Goal: Information Seeking & Learning: Learn about a topic

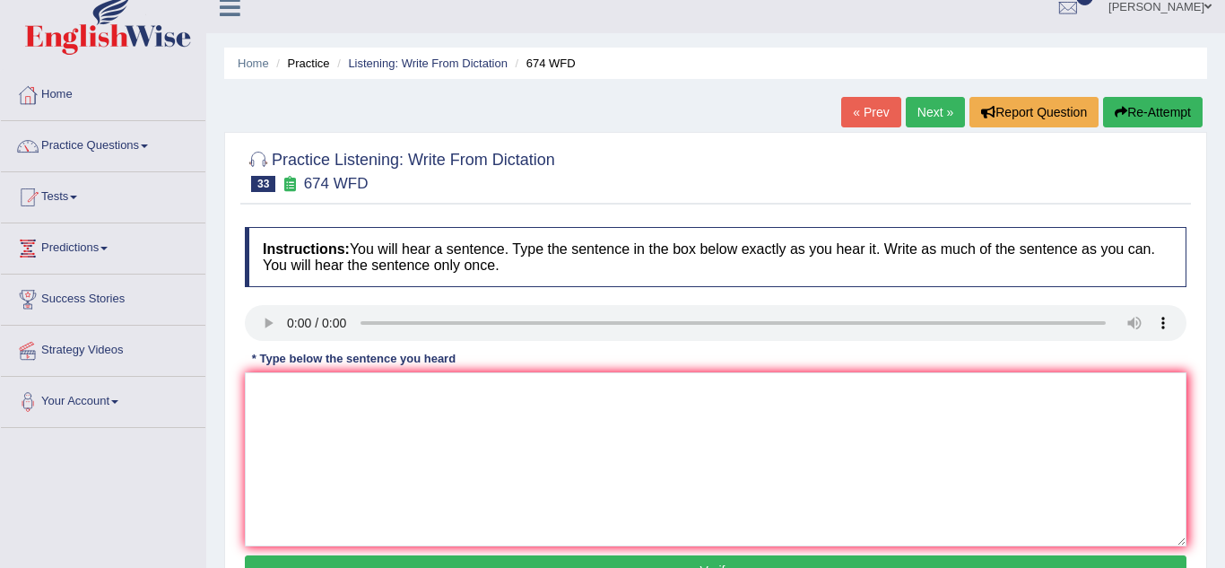
scroll to position [14, 0]
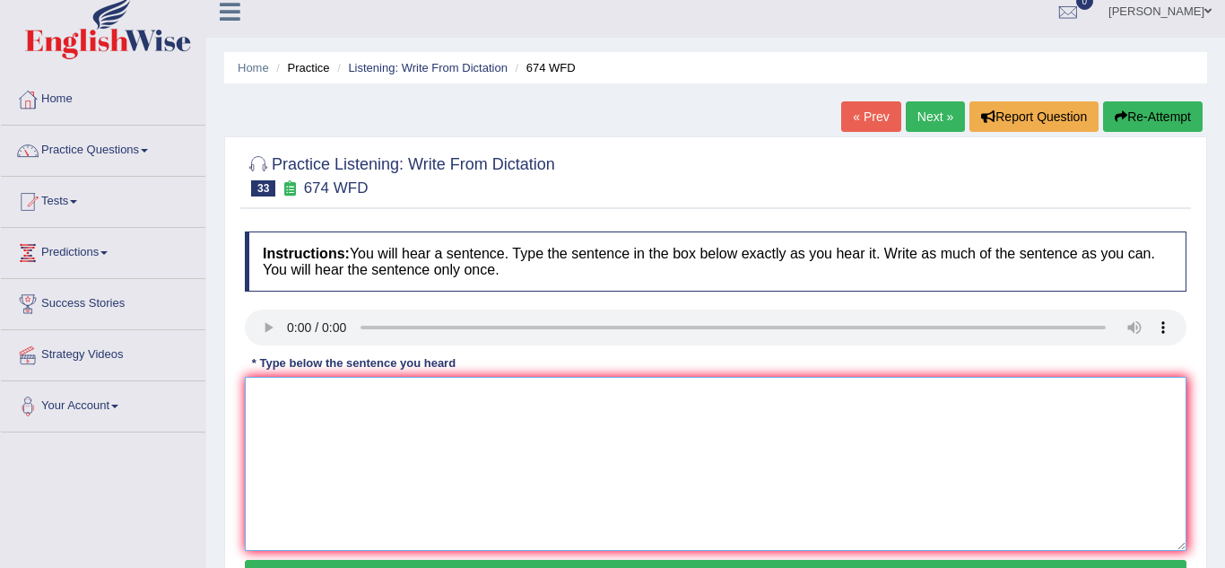
click at [282, 400] on textarea at bounding box center [716, 464] width 942 height 174
click at [287, 418] on textarea at bounding box center [716, 464] width 942 height 174
type textarea "An employment levels has fallen into less in the recent years."
click at [220, 479] on div "Home Practice Listening: Write From Dictation 674 WFD « Prev Next » Report Ques…" at bounding box center [715, 434] width 1019 height 897
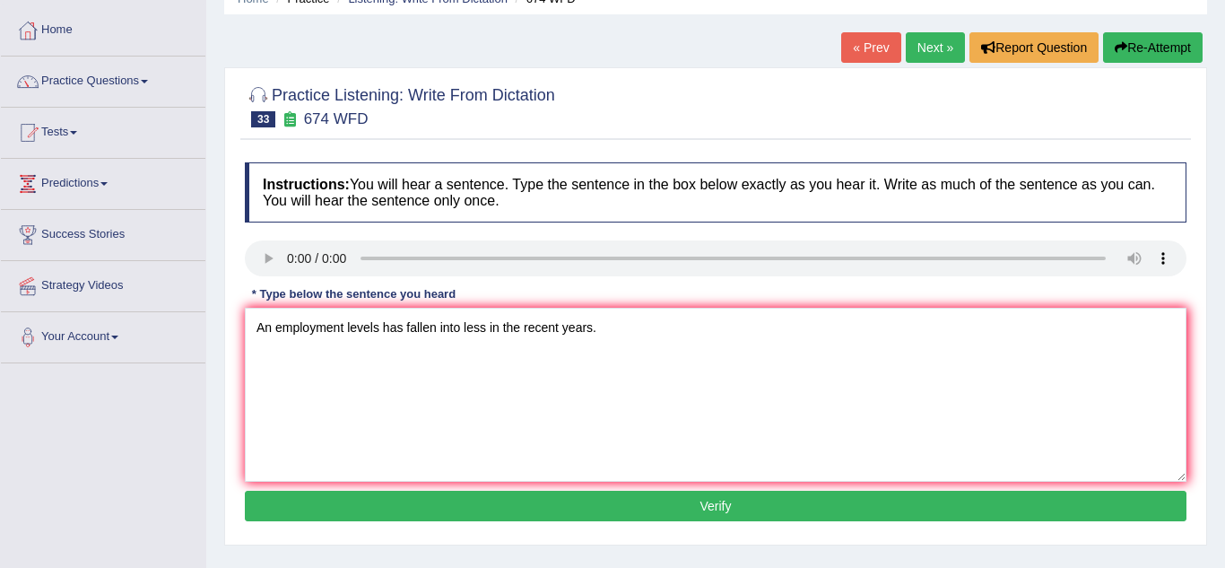
scroll to position [108, 0]
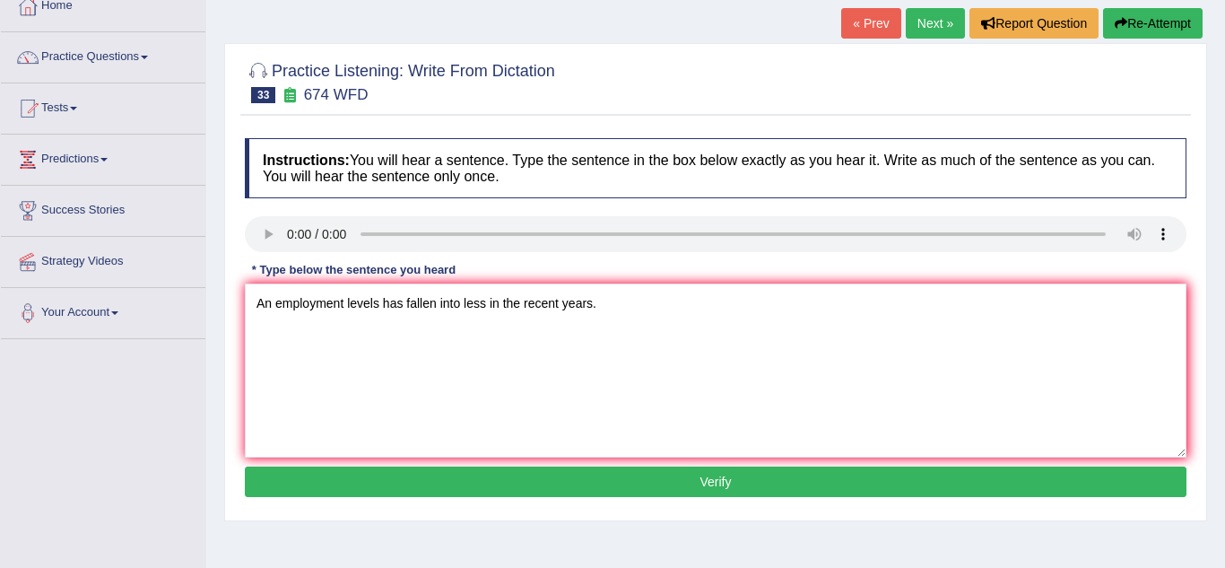
click at [366, 477] on button "Verify" at bounding box center [716, 481] width 942 height 30
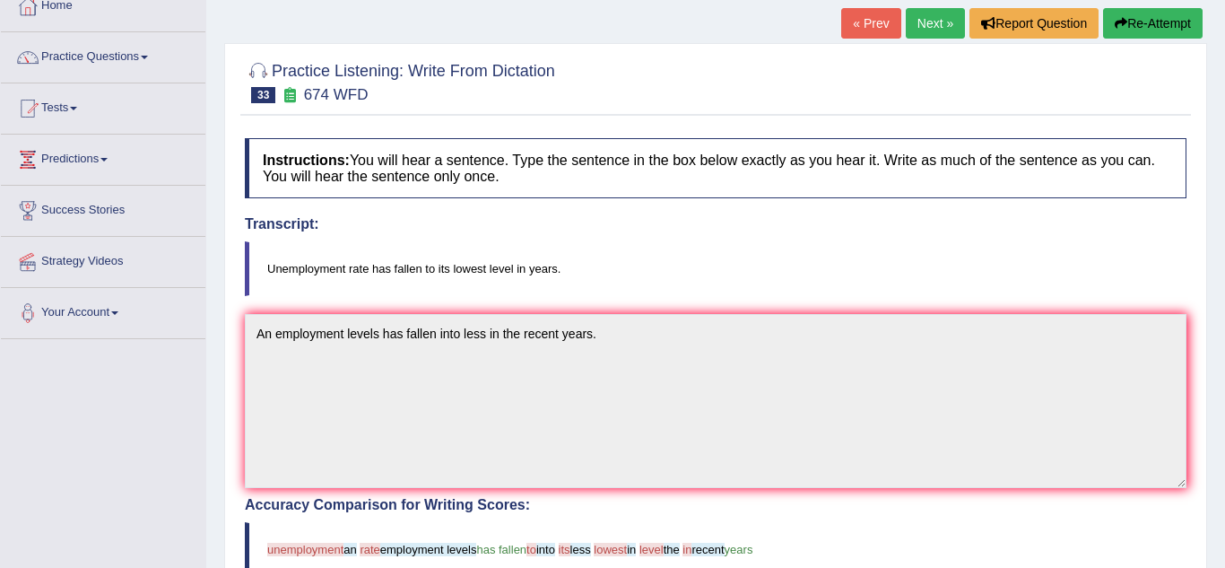
click at [224, 437] on div "Practice Listening: Write From Dictation 33 674 WFD Instructions: You will hear…" at bounding box center [715, 519] width 983 height 952
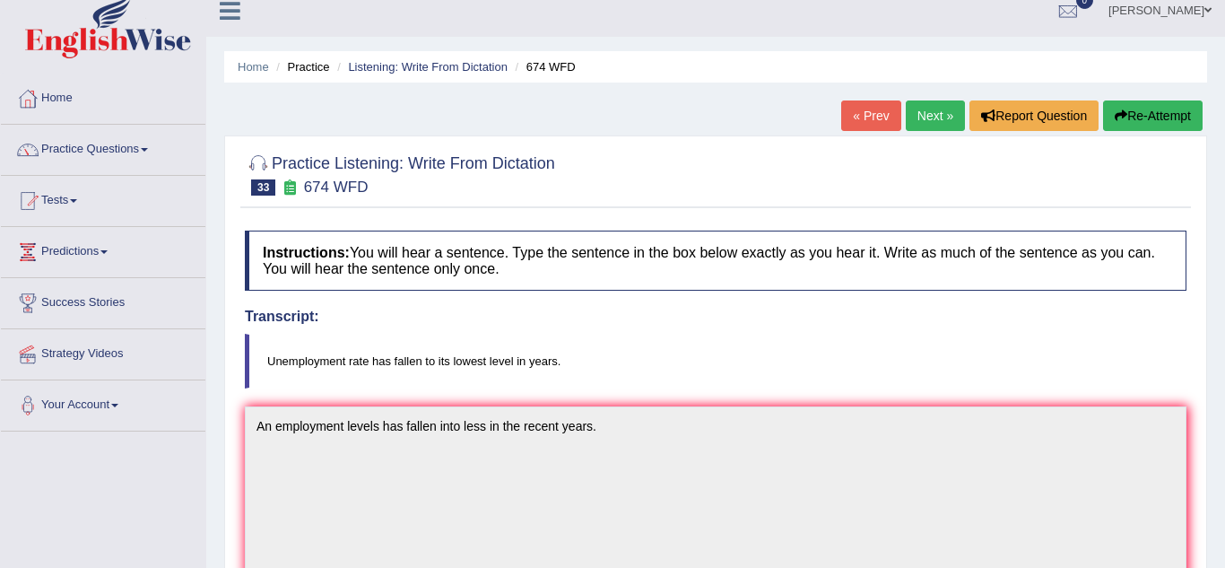
scroll to position [0, 0]
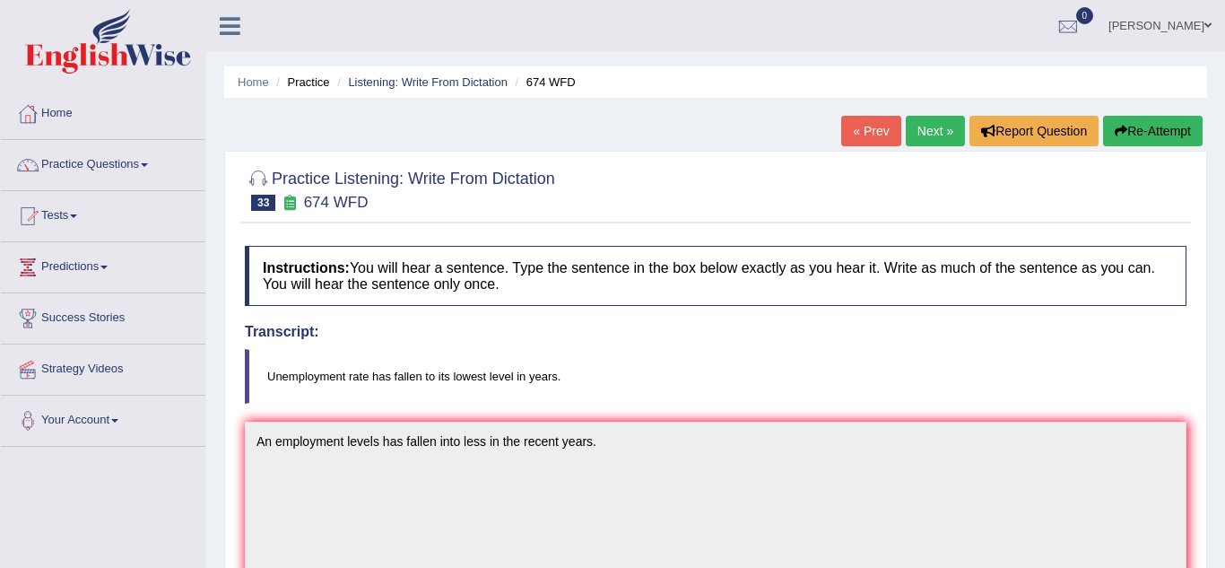
click at [1143, 143] on button "Re-Attempt" at bounding box center [1153, 131] width 100 height 30
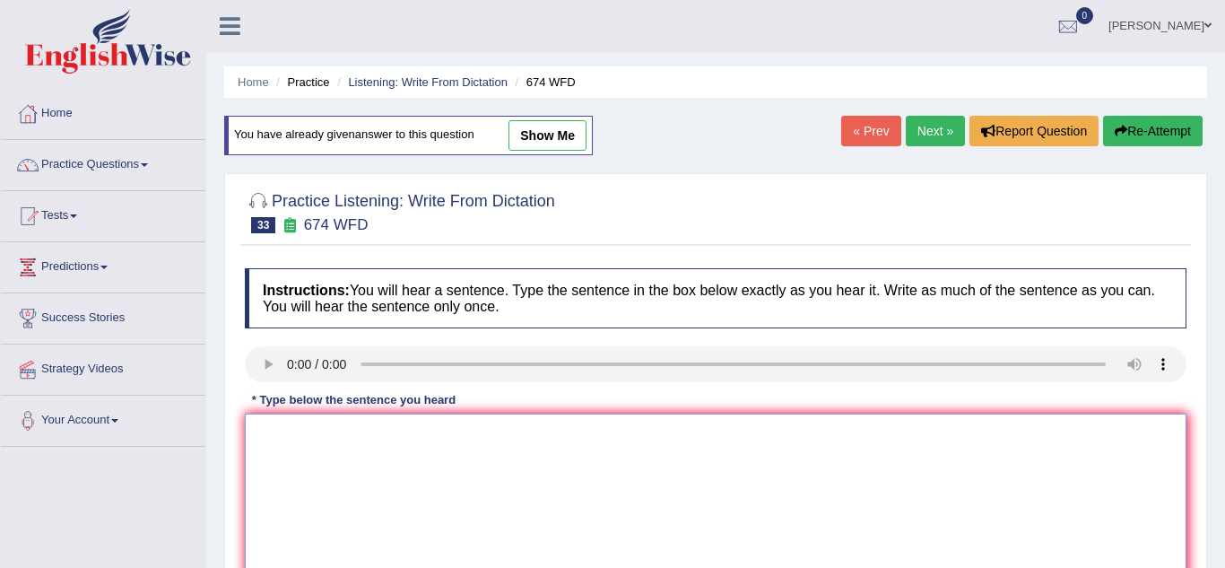
click at [272, 440] on textarea at bounding box center [716, 500] width 942 height 174
type textarea "Unemployment levels has fallen into its lowest in recent years."
click at [227, 526] on div "Practice Listening: Write From Dictation 33 674 WFD Instructions: You will hear…" at bounding box center [715, 412] width 983 height 478
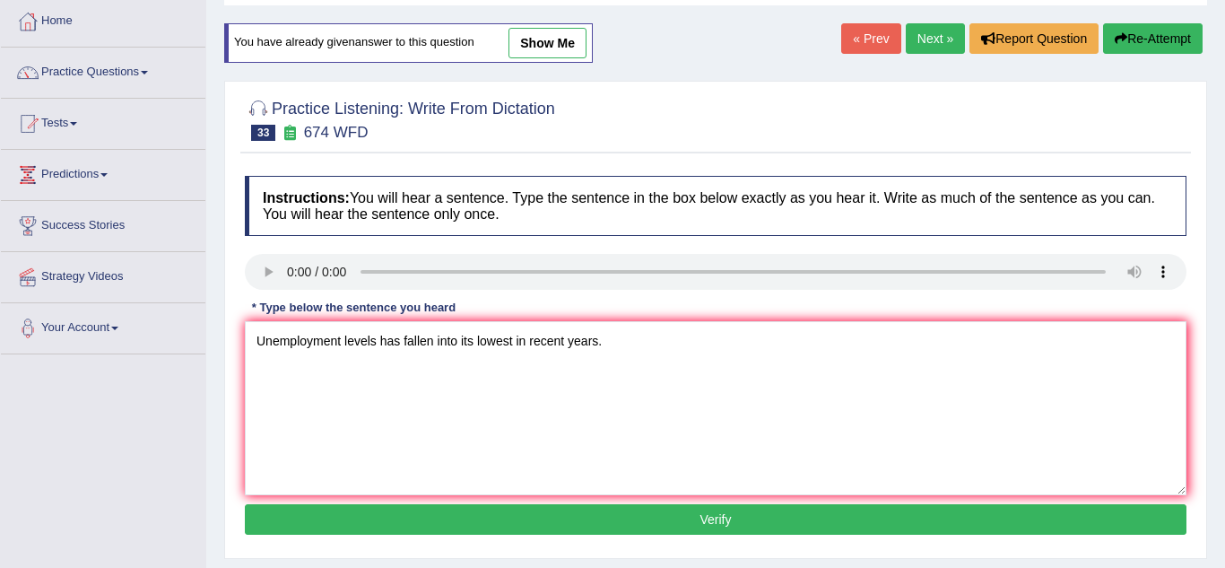
scroll to position [108, 0]
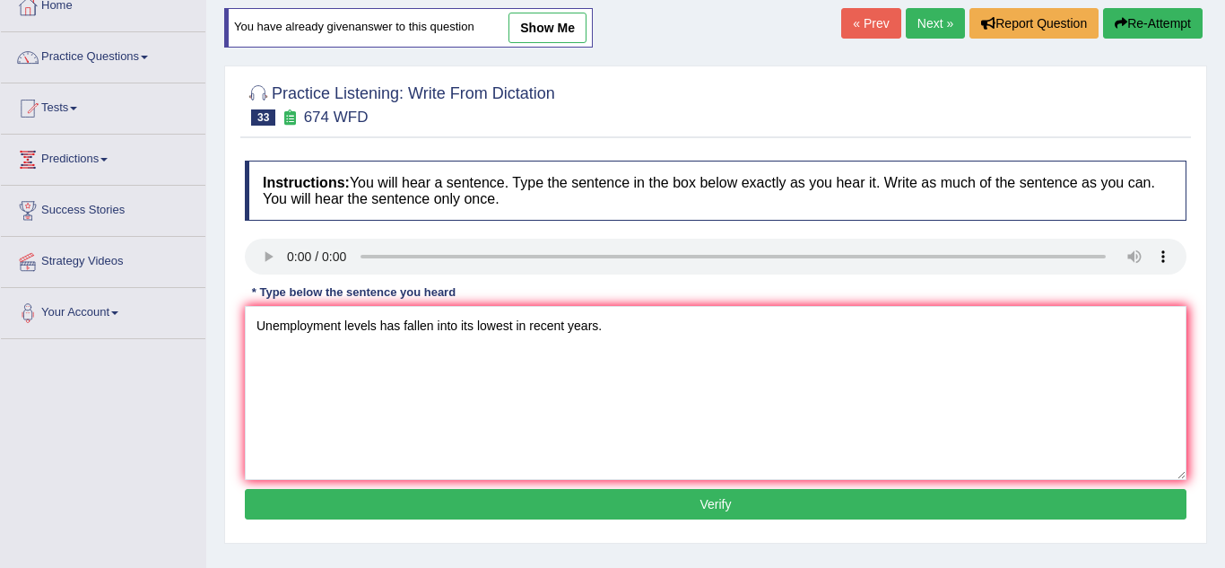
click at [348, 510] on button "Verify" at bounding box center [716, 504] width 942 height 30
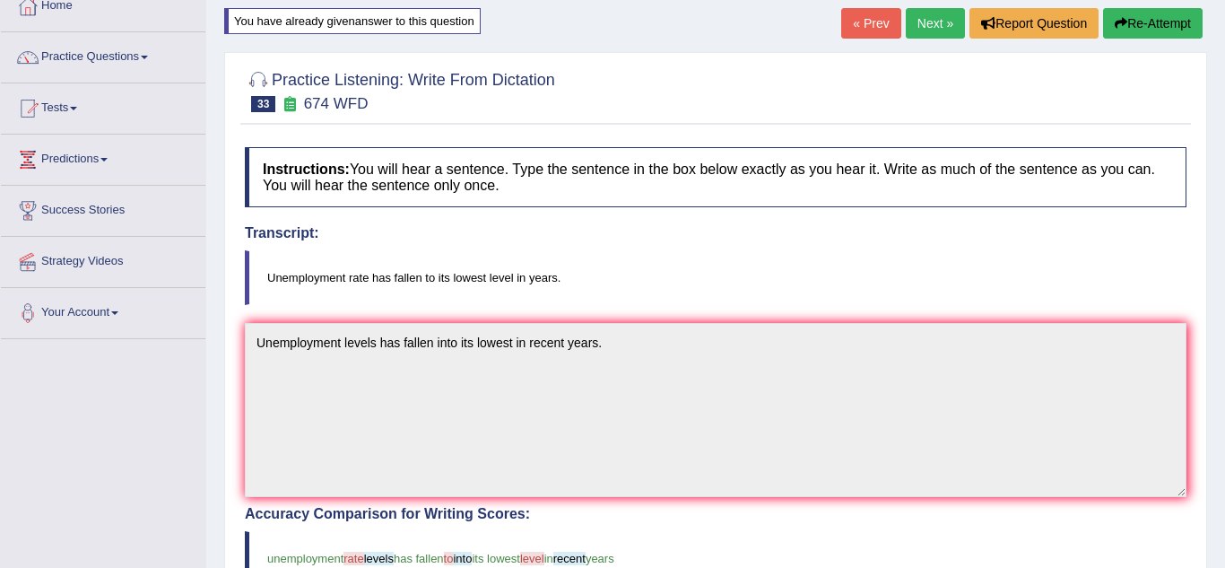
click at [224, 438] on div "Practice Listening: Write From Dictation 33 674 WFD Instructions: You will hear…" at bounding box center [715, 528] width 983 height 952
click at [945, 23] on link "Next »" at bounding box center [935, 23] width 59 height 30
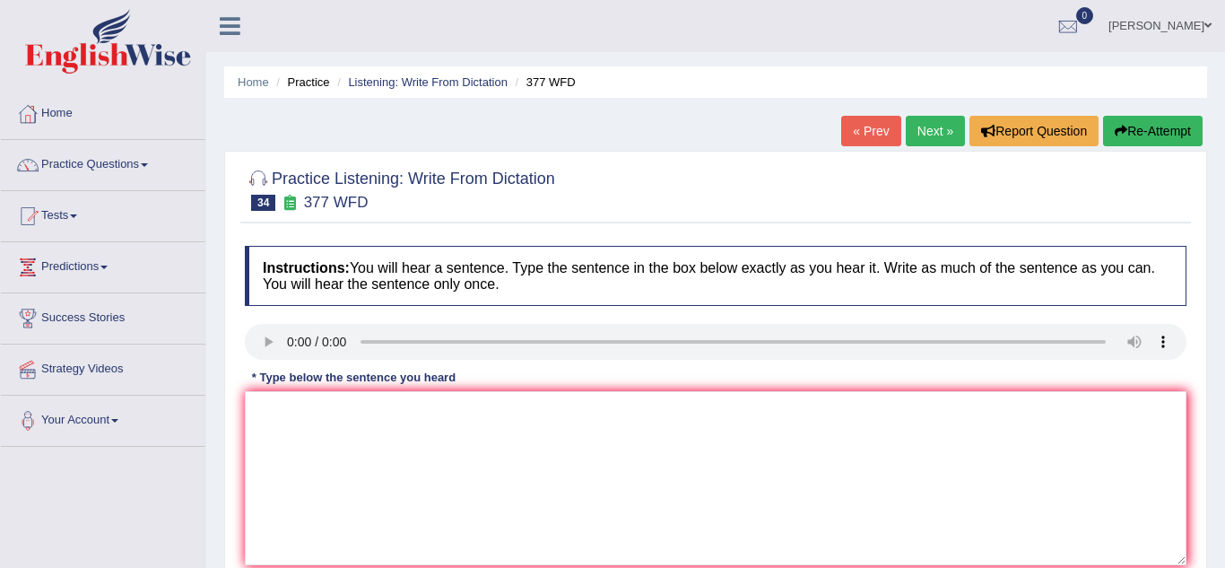
scroll to position [374, 0]
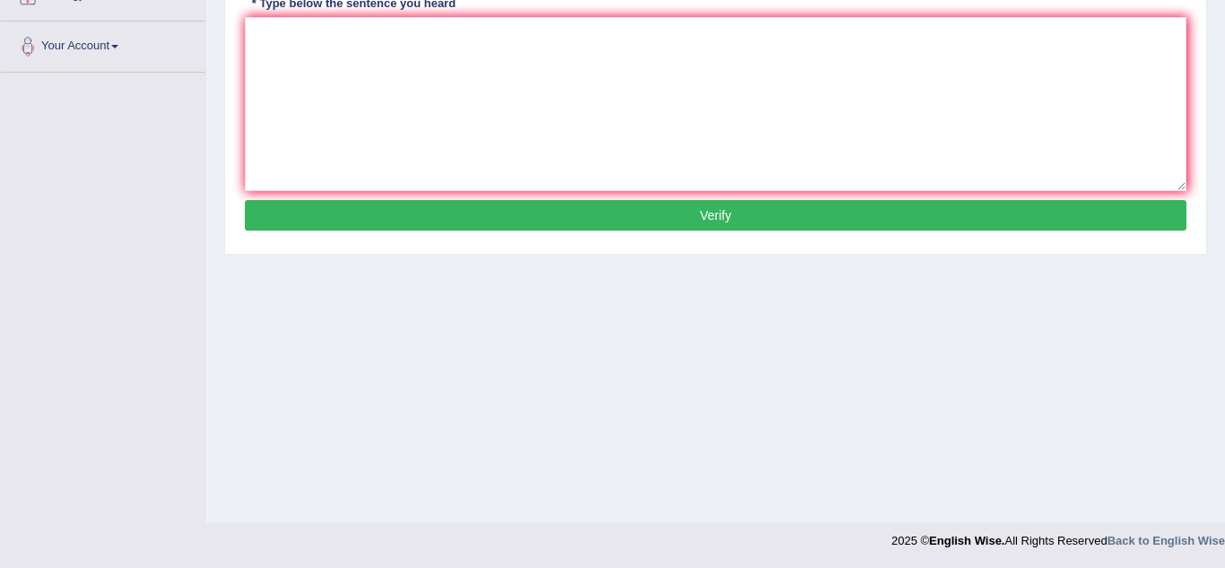
click at [228, 98] on div "Practice Listening: Write From Dictation 34 377 WFD Instructions: You will hear…" at bounding box center [715, 16] width 983 height 478
click at [218, 195] on div "Home Practice Listening: Write From Dictation 377 WFD « Prev Next » Report Ques…" at bounding box center [715, 74] width 1019 height 897
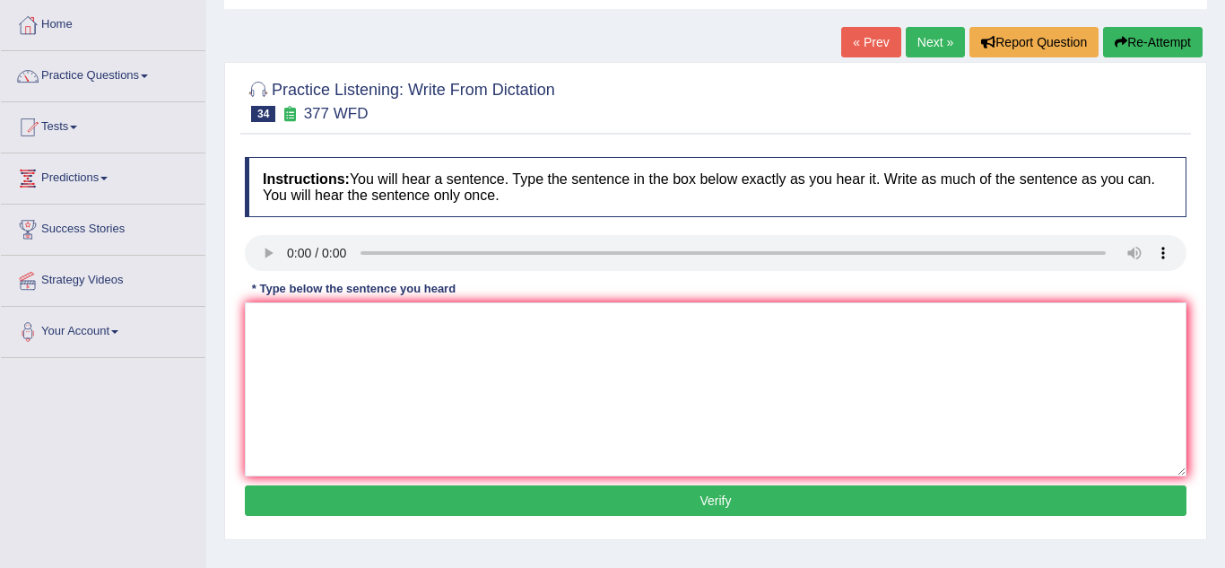
scroll to position [87, 0]
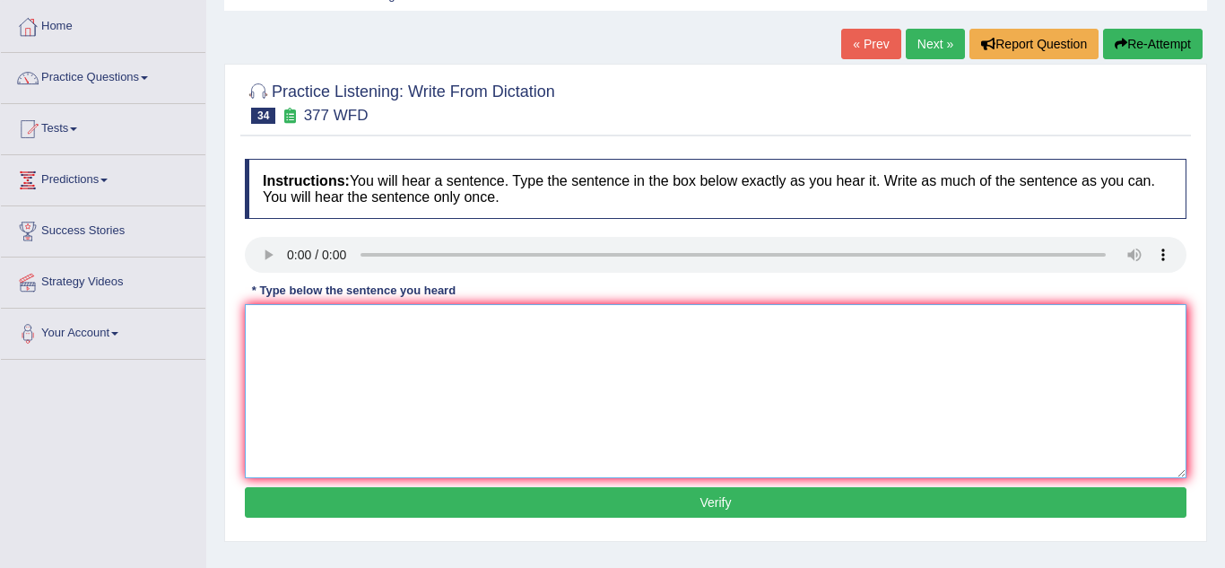
click at [284, 376] on textarea at bounding box center [716, 391] width 942 height 174
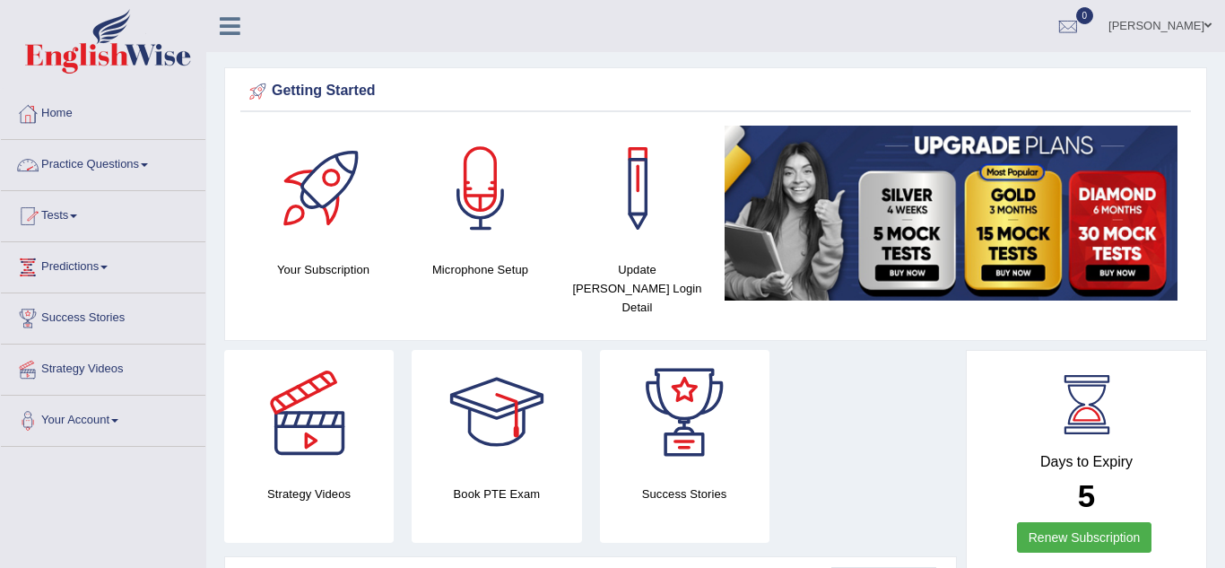
click at [146, 170] on link "Practice Questions" at bounding box center [103, 162] width 204 height 45
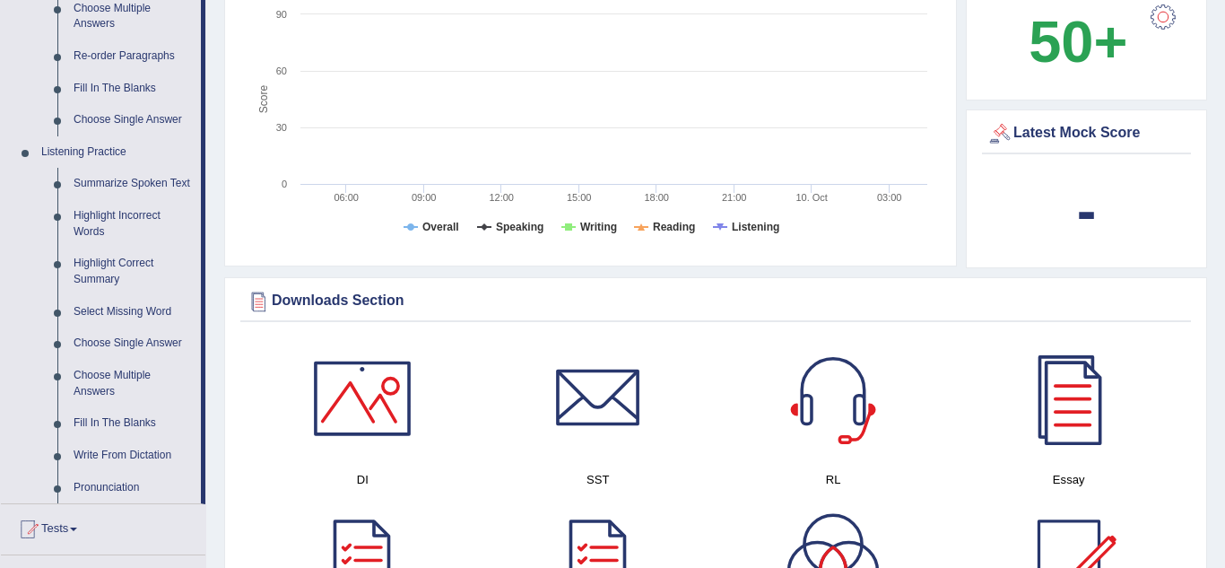
scroll to position [646, 0]
click at [169, 456] on link "Write From Dictation" at bounding box center [132, 455] width 135 height 32
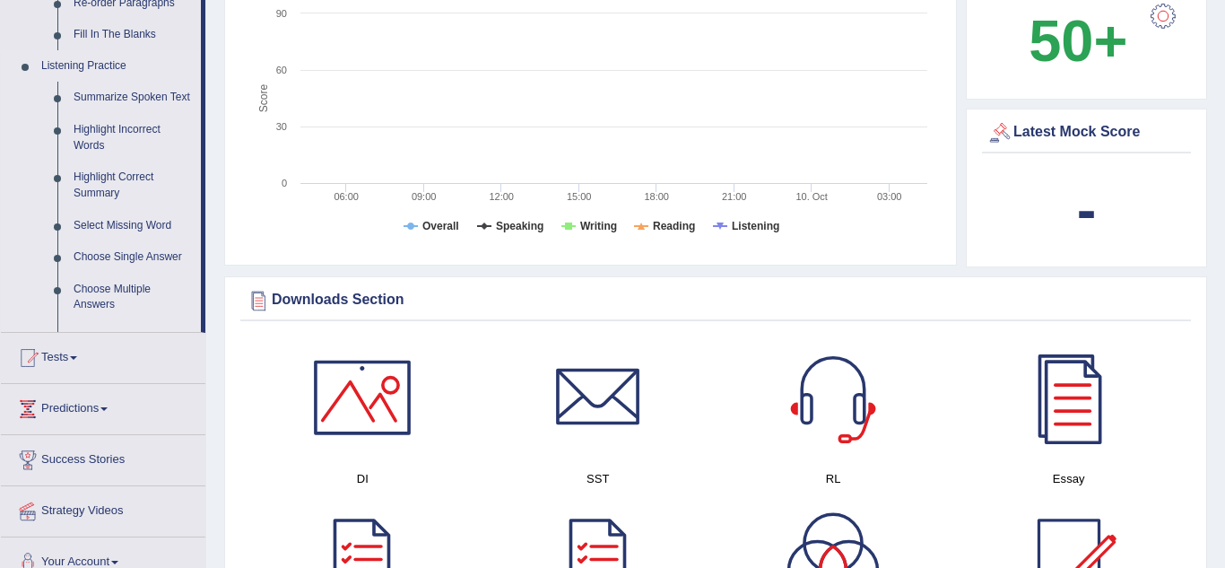
scroll to position [245, 0]
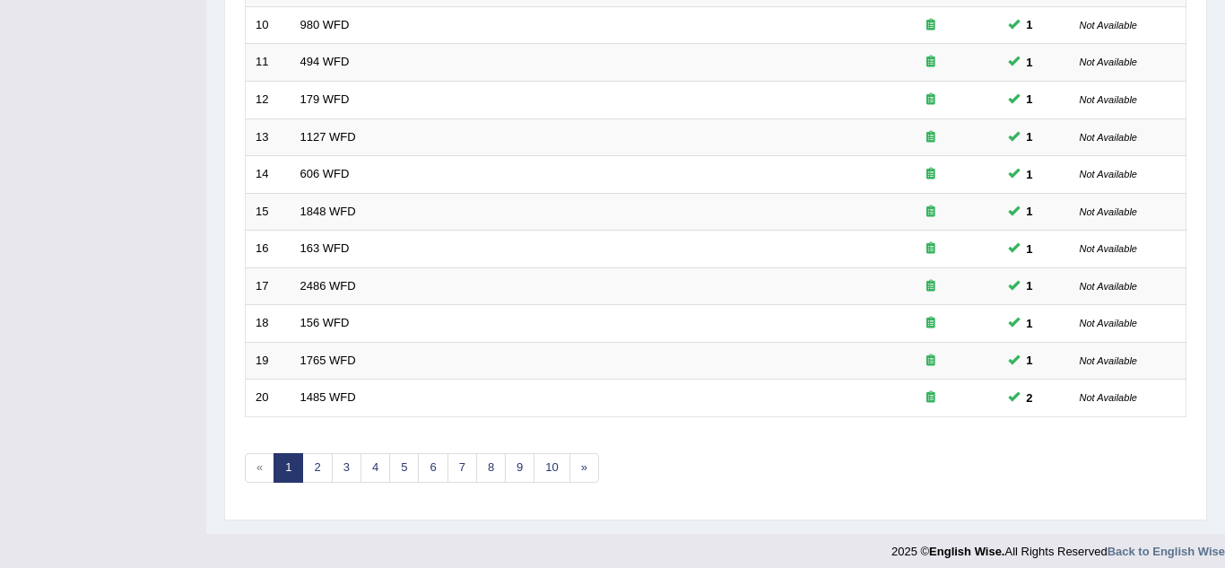
scroll to position [610, 0]
click at [320, 467] on link "2" at bounding box center [317, 467] width 30 height 30
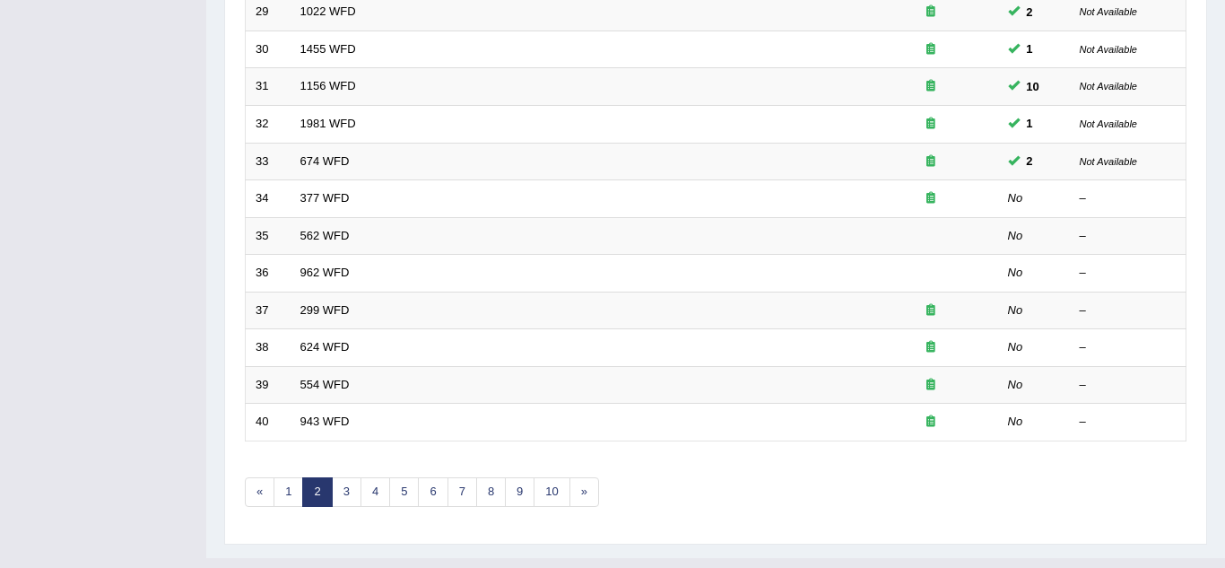
scroll to position [610, 0]
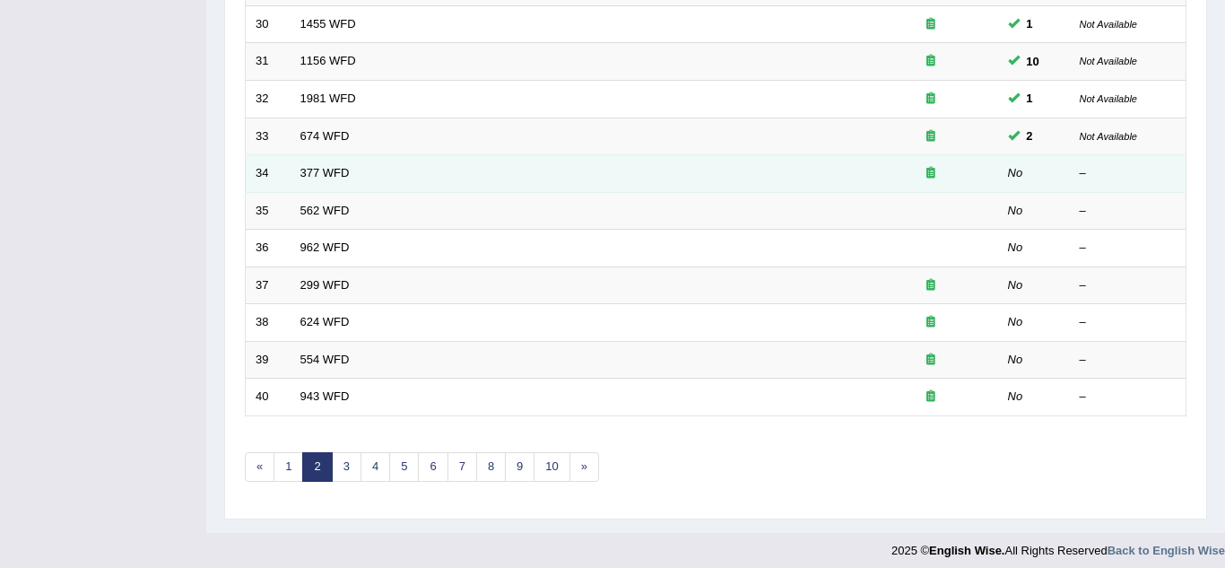
click at [326, 181] on td "377 WFD" at bounding box center [577, 174] width 573 height 38
click at [358, 178] on td "377 WFD" at bounding box center [577, 174] width 573 height 38
click at [317, 175] on link "377 WFD" at bounding box center [324, 172] width 49 height 13
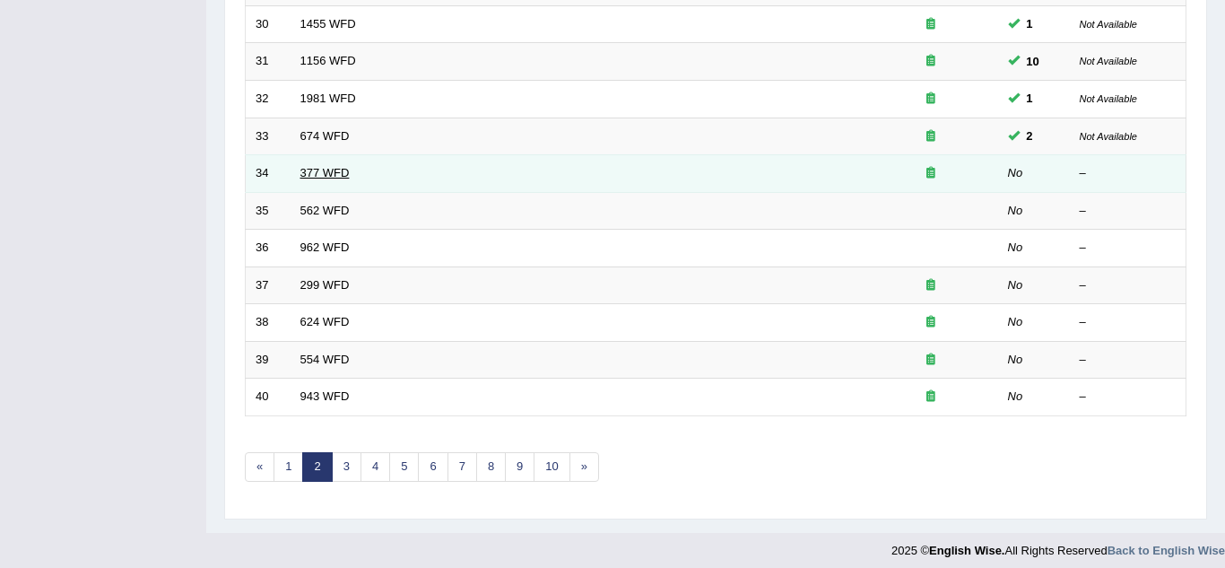
click at [317, 175] on link "377 WFD" at bounding box center [324, 172] width 49 height 13
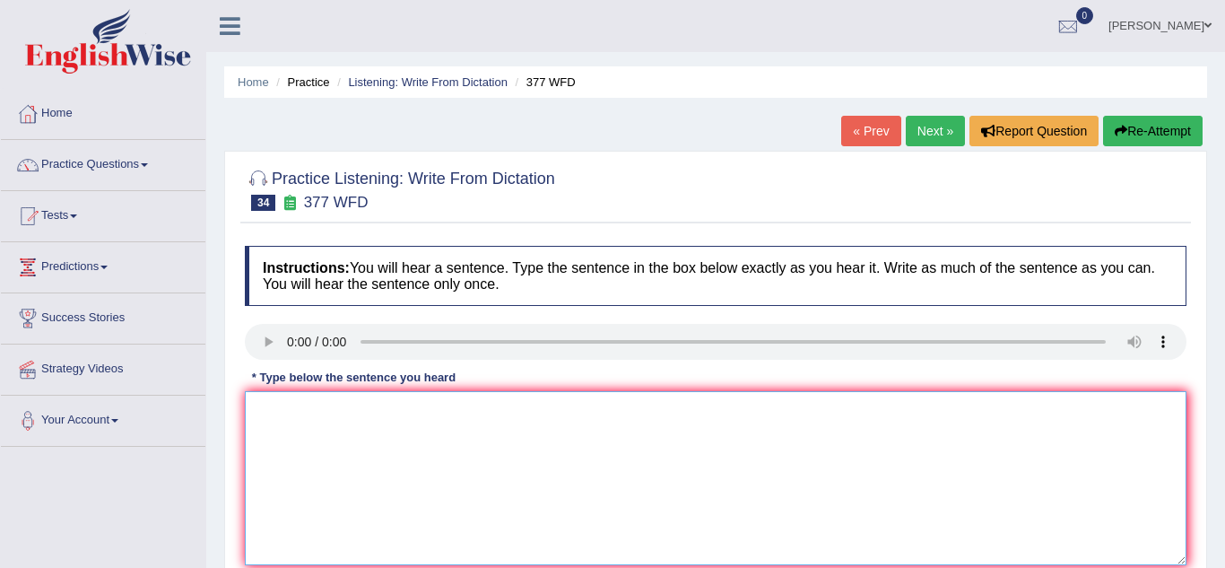
click at [274, 439] on textarea at bounding box center [716, 478] width 942 height 174
type textarea "The department has a higher rate of post graduate of students."
click at [229, 487] on div "Practice Listening: Write From Dictation 34 377 WFD Instructions: You will hear…" at bounding box center [715, 390] width 983 height 478
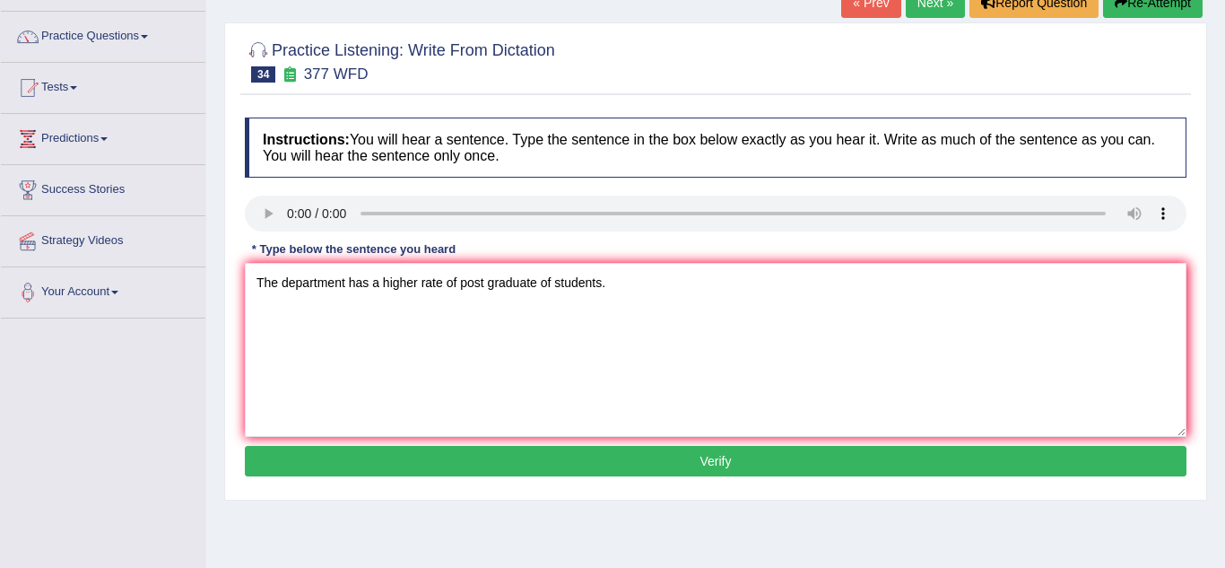
scroll to position [143, 0]
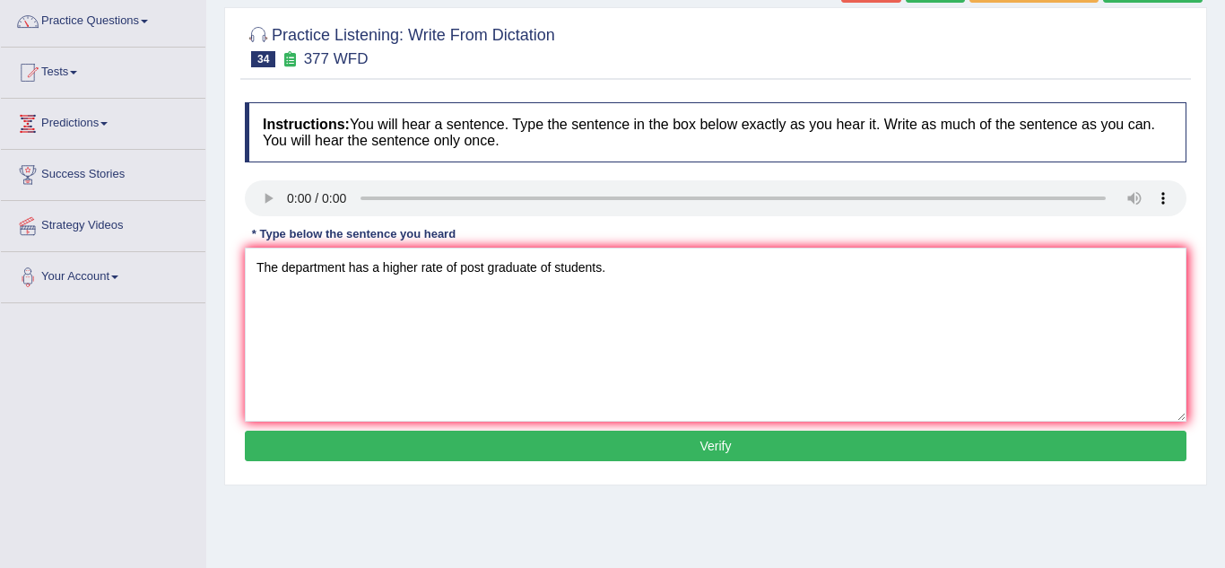
click at [358, 454] on button "Verify" at bounding box center [716, 445] width 942 height 30
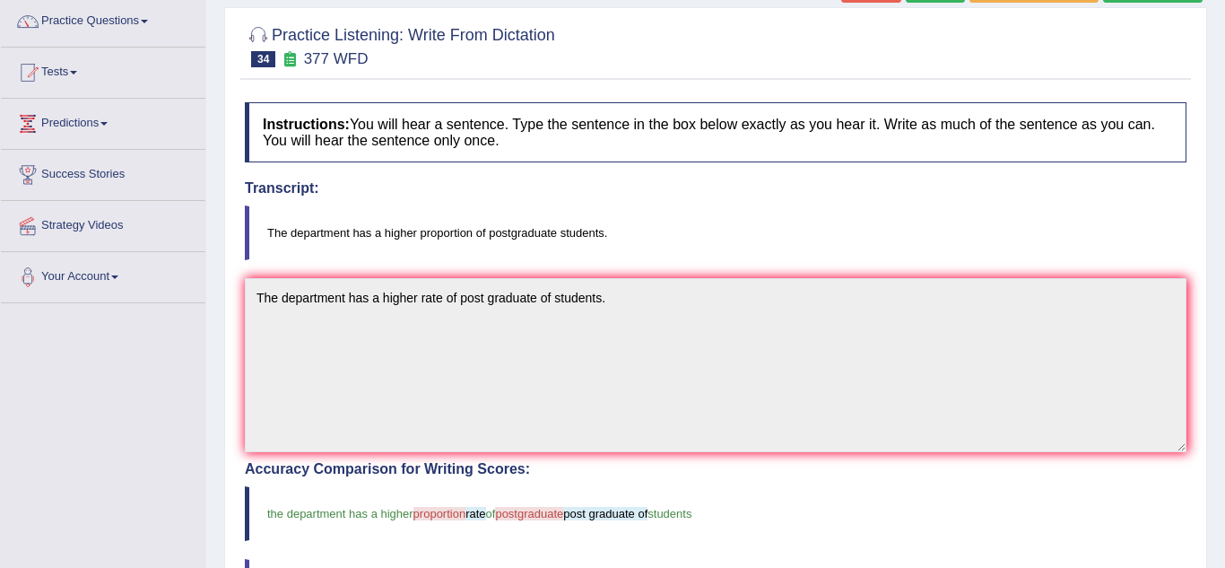
click at [213, 441] on div "Home Practice Listening: Write From Dictation 377 WFD « Prev Next » Report Ques…" at bounding box center [715, 415] width 1019 height 1117
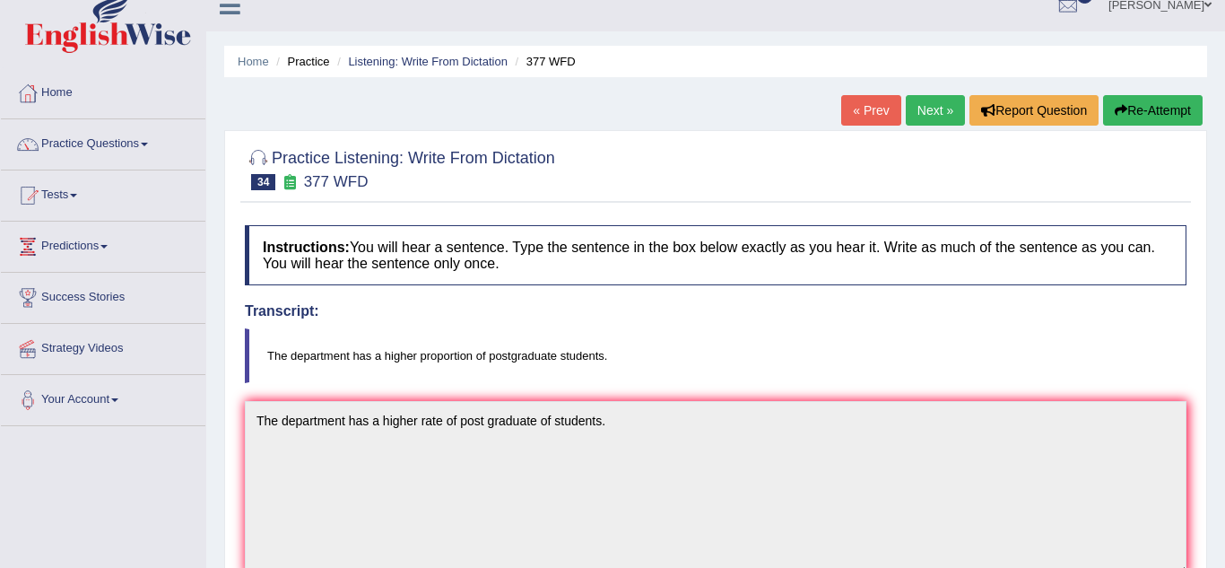
scroll to position [0, 0]
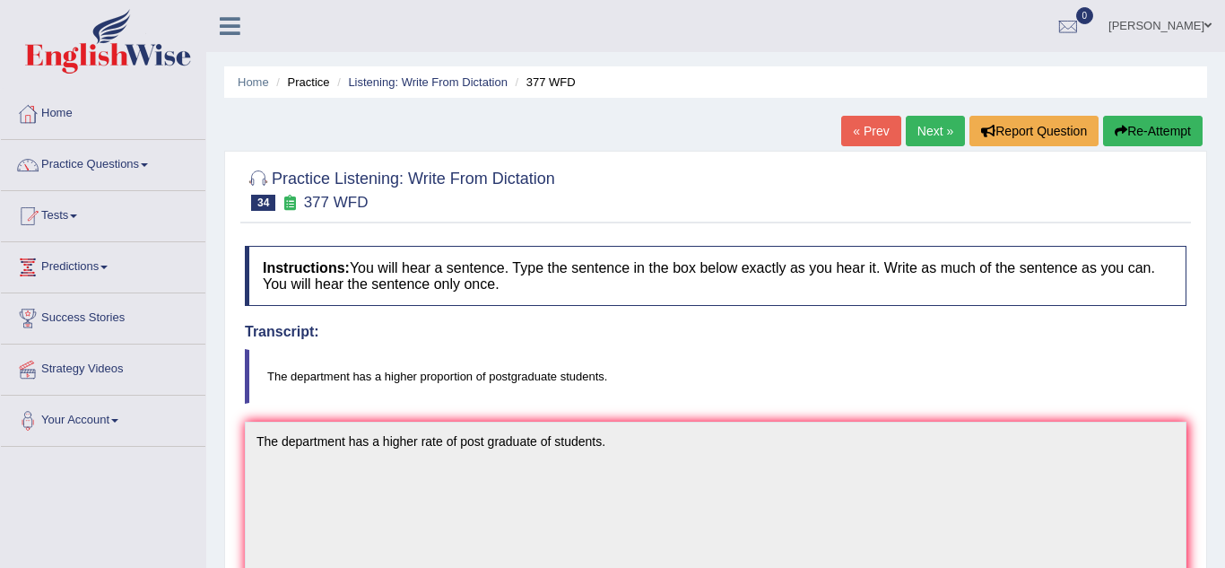
click at [941, 130] on link "Next »" at bounding box center [935, 131] width 59 height 30
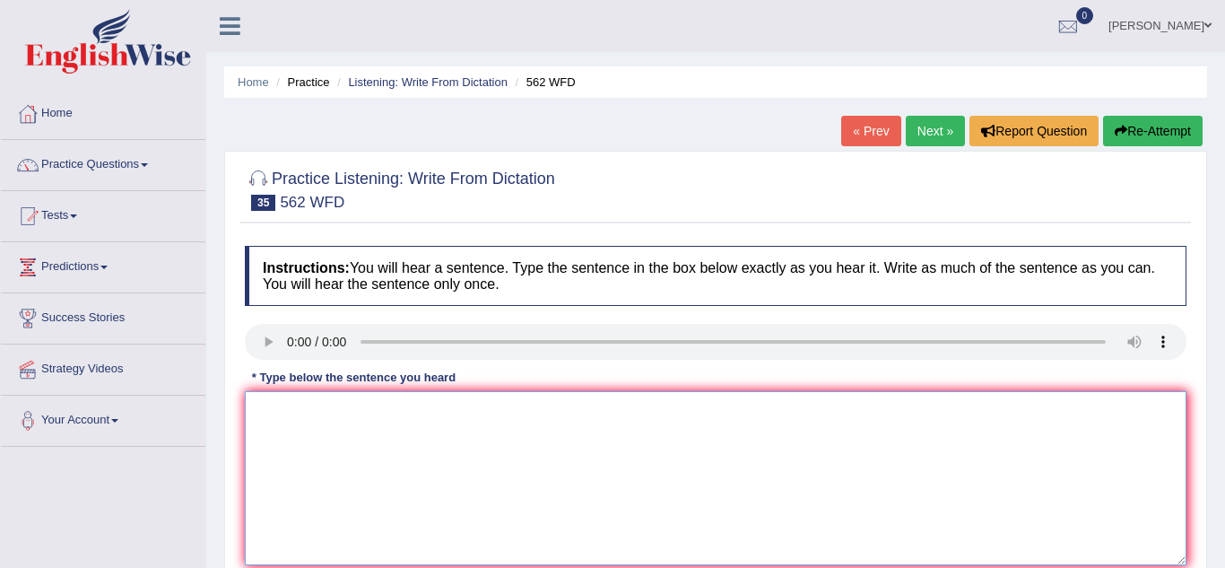
click at [283, 469] on textarea at bounding box center [716, 478] width 942 height 174
type textarea "The gap between the rich and the poor does not decrease."
click at [228, 452] on div "Practice Listening: Write From Dictation 35 562 WFD Instructions: You will hear…" at bounding box center [715, 390] width 983 height 478
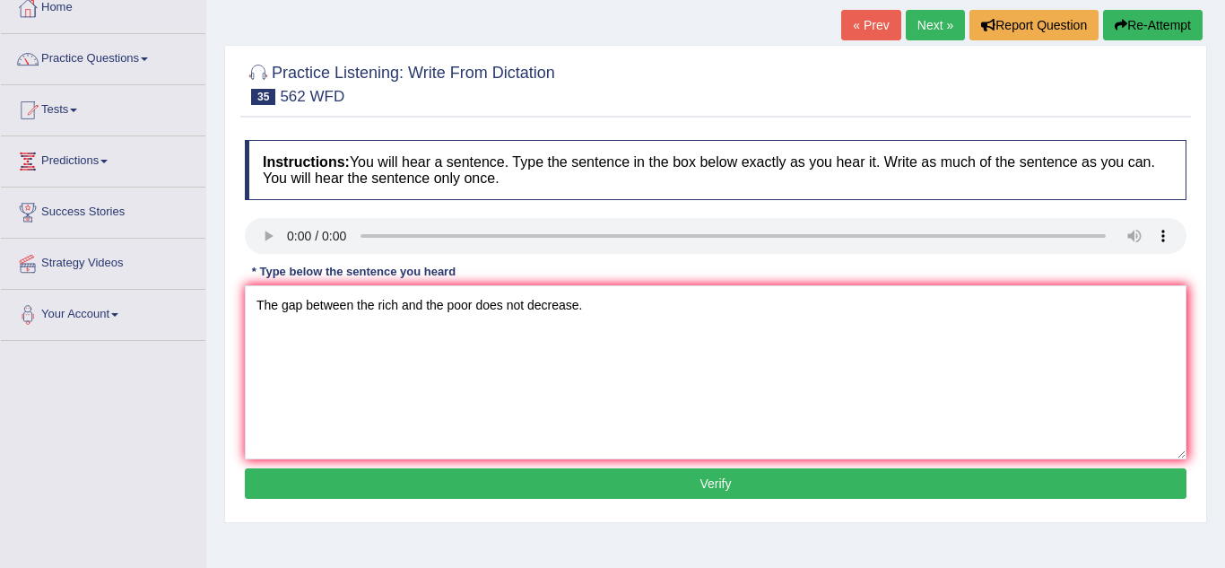
scroll to position [108, 0]
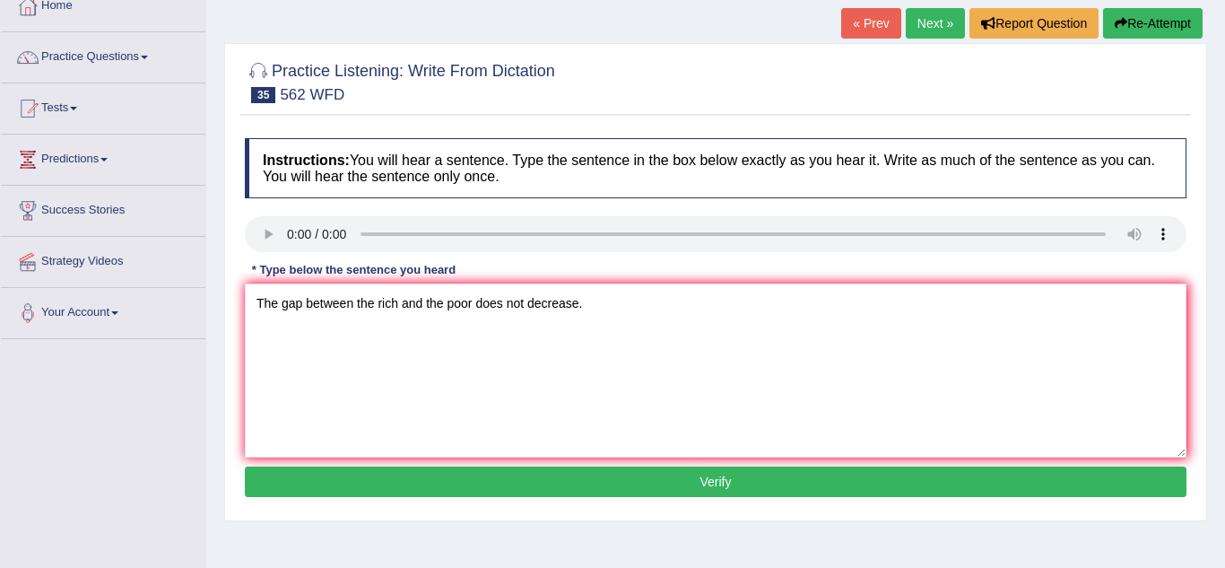
click at [284, 485] on button "Verify" at bounding box center [716, 481] width 942 height 30
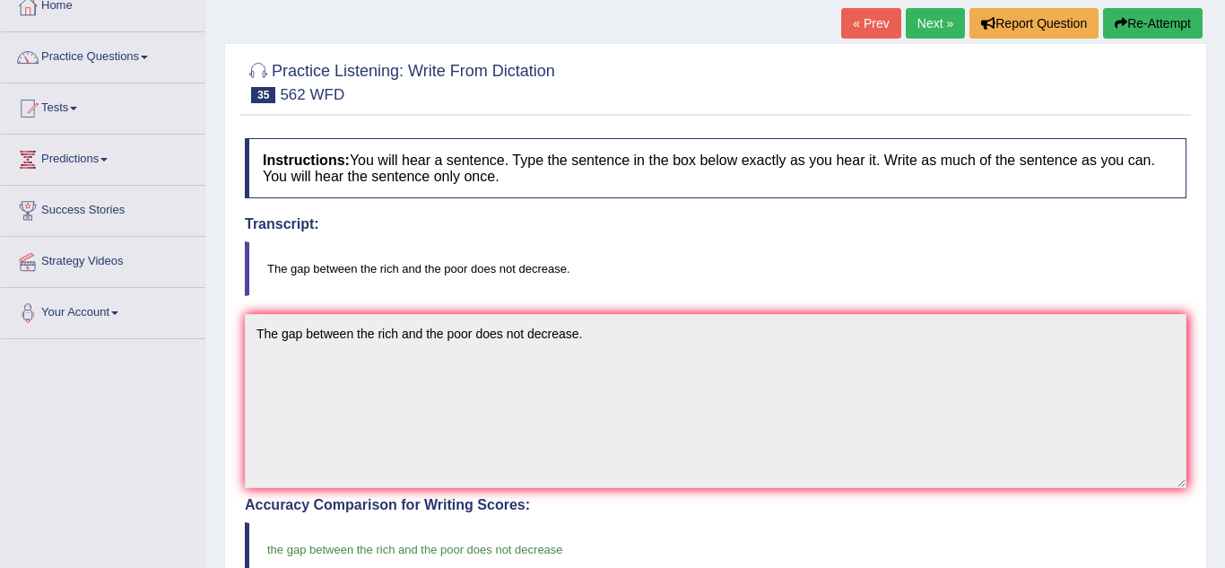
click at [232, 462] on div "Practice Listening: Write From Dictation 35 562 WFD Instructions: You will hear…" at bounding box center [715, 519] width 983 height 952
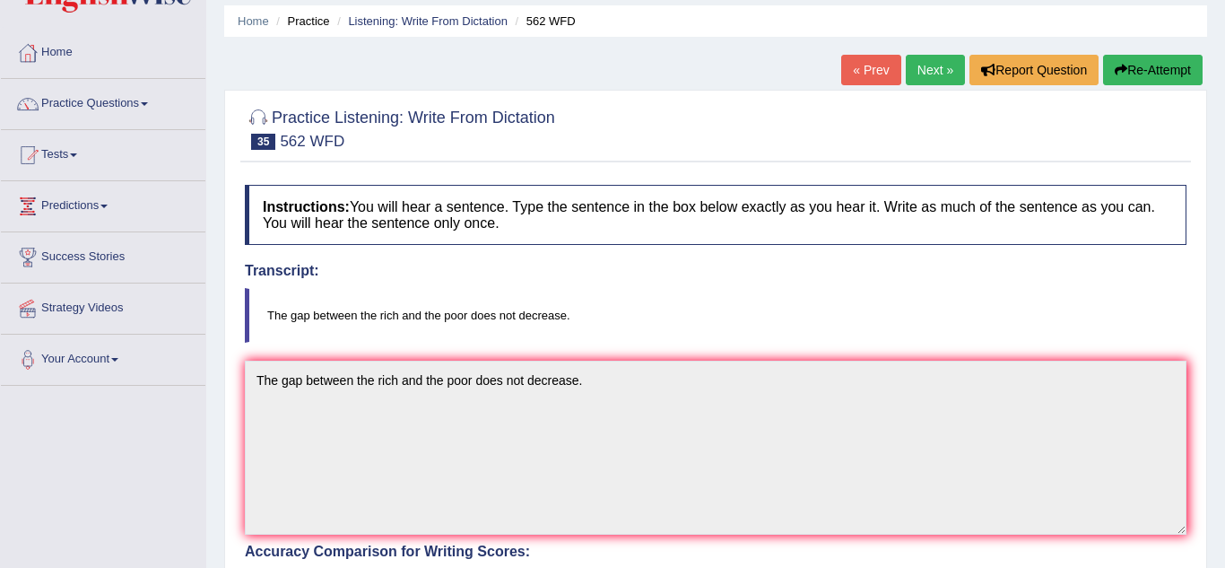
scroll to position [36, 0]
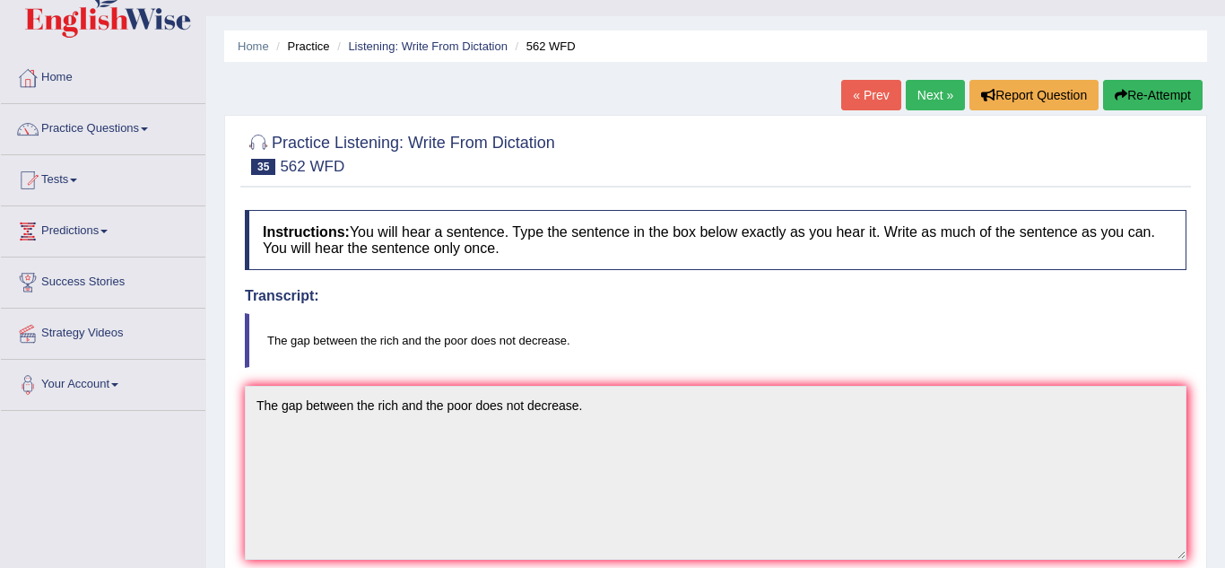
click at [934, 100] on link "Next »" at bounding box center [935, 95] width 59 height 30
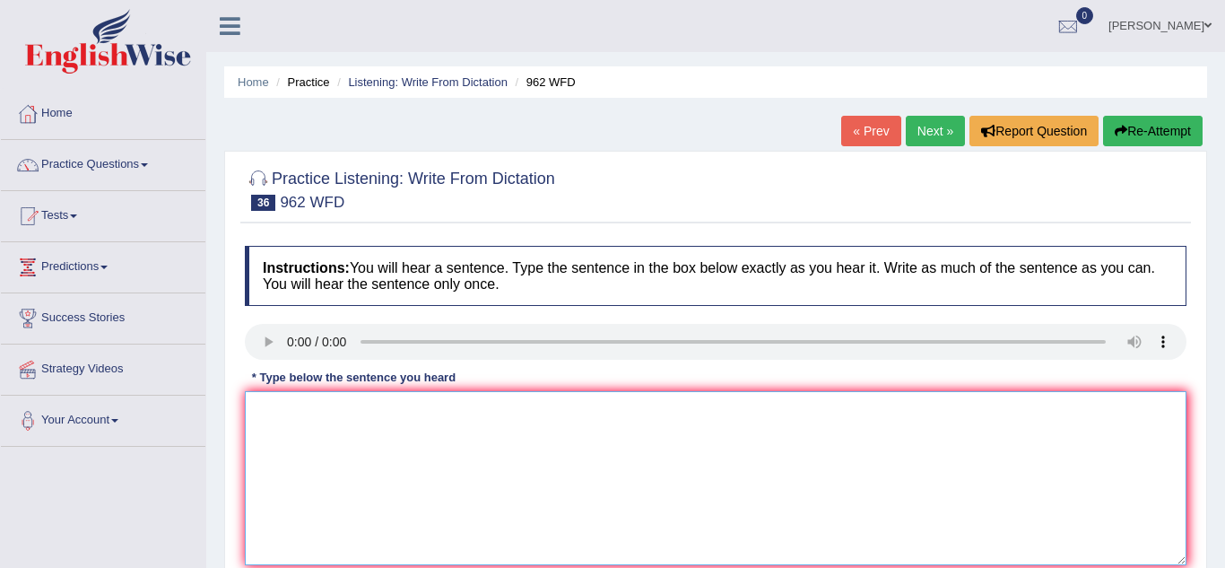
click at [274, 428] on textarea at bounding box center [716, 478] width 942 height 174
type textarea "If you have any questions about the exmas please raise your hand."
click at [222, 460] on div "Home Practice Listening: Write From Dictation 962 WFD « Prev Next » Report Ques…" at bounding box center [715, 448] width 1019 height 897
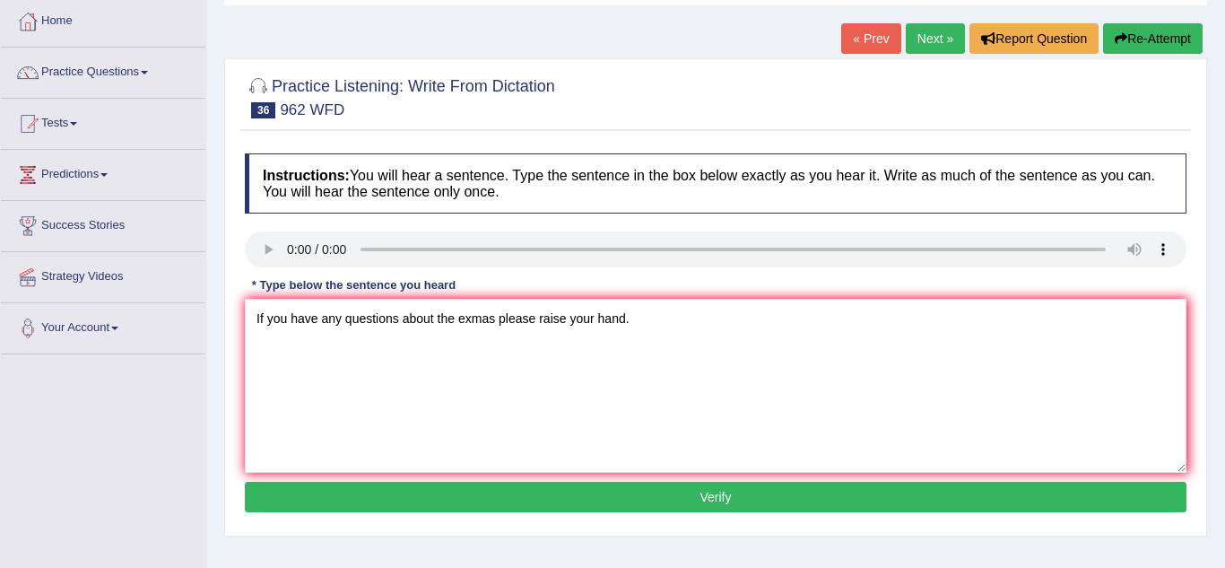
scroll to position [108, 0]
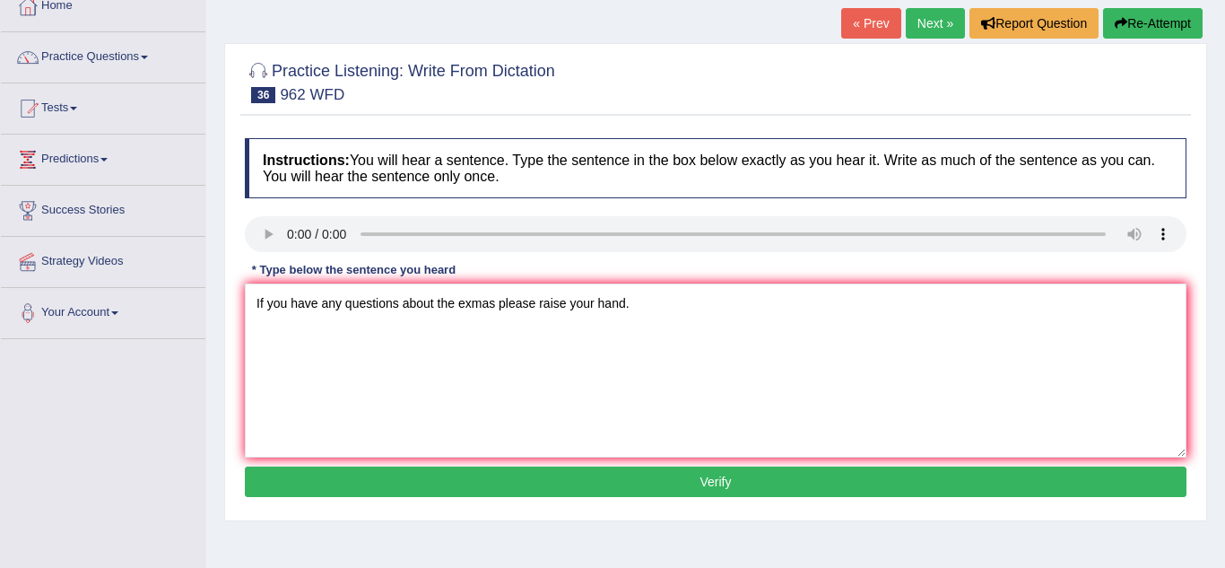
click at [461, 481] on button "Verify" at bounding box center [716, 481] width 942 height 30
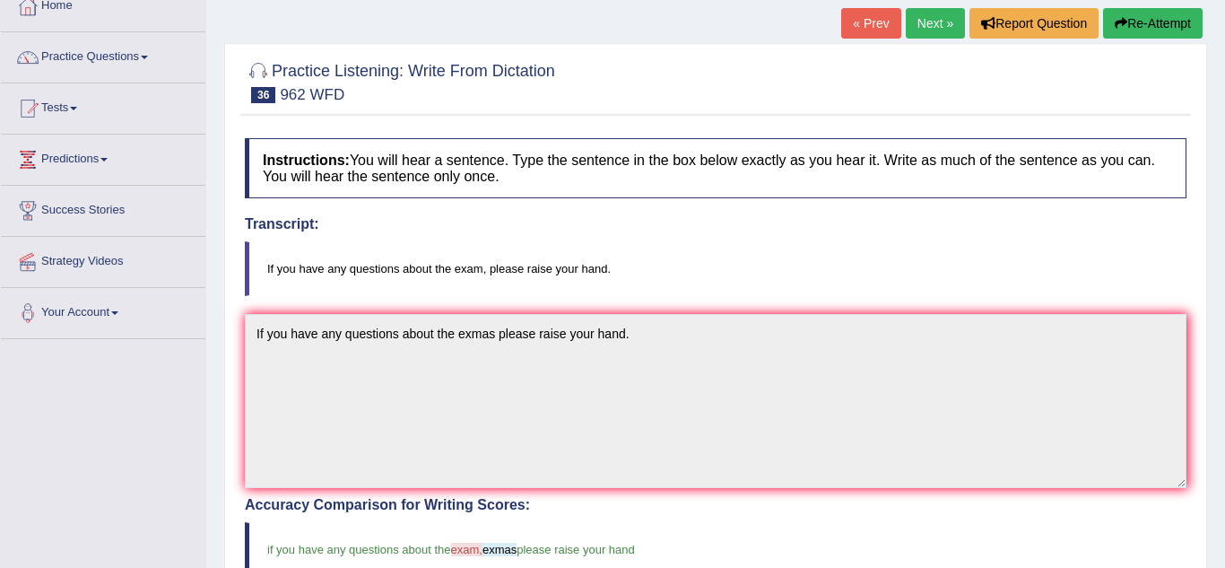
click at [226, 453] on div "Practice Listening: Write From Dictation 36 962 WFD Instructions: You will hear…" at bounding box center [715, 519] width 983 height 952
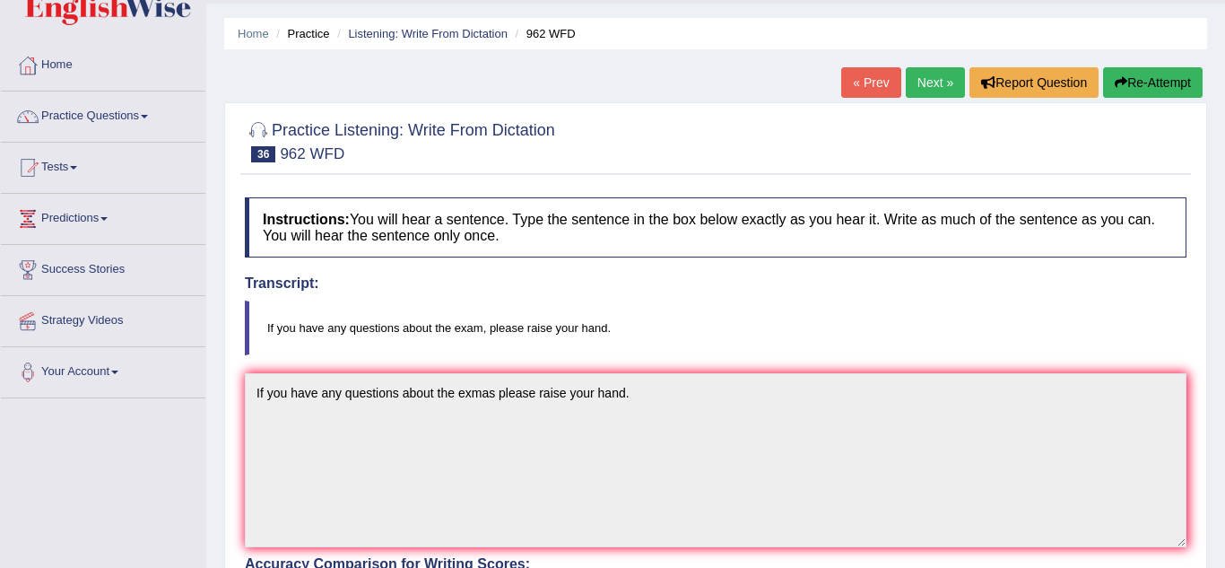
scroll to position [0, 0]
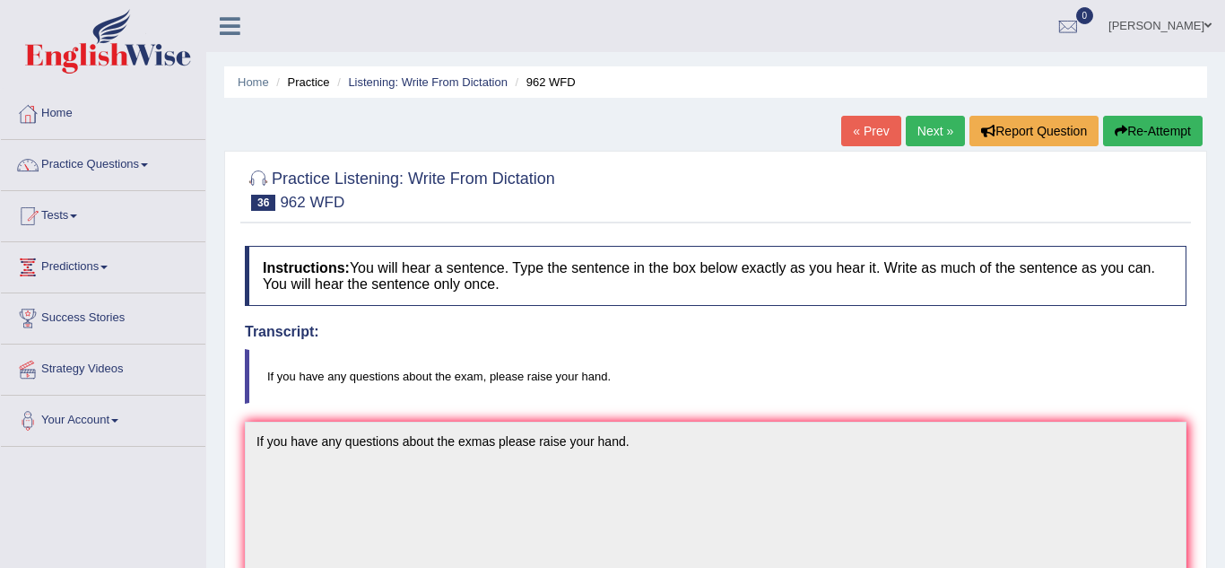
click at [941, 135] on link "Next »" at bounding box center [935, 131] width 59 height 30
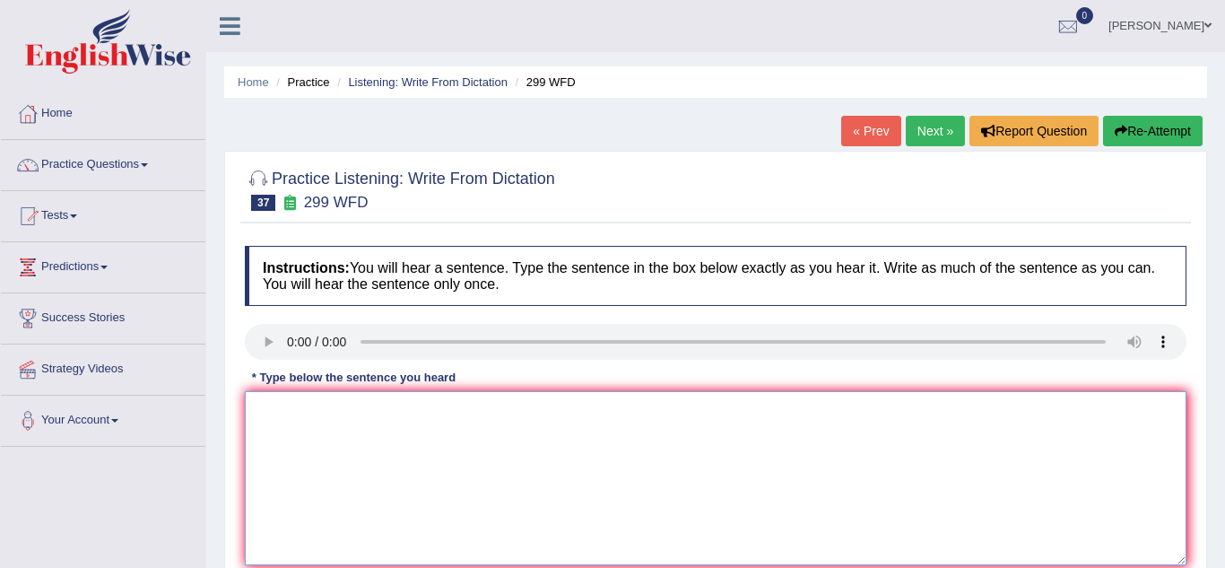
click at [261, 415] on textarea at bounding box center [716, 478] width 942 height 174
click at [308, 414] on textarea "students represntative will be visting the classrooms wit" at bounding box center [716, 478] width 942 height 174
click at [607, 411] on textarea "students voting represntative will be visting the classrooms wit" at bounding box center [716, 478] width 942 height 174
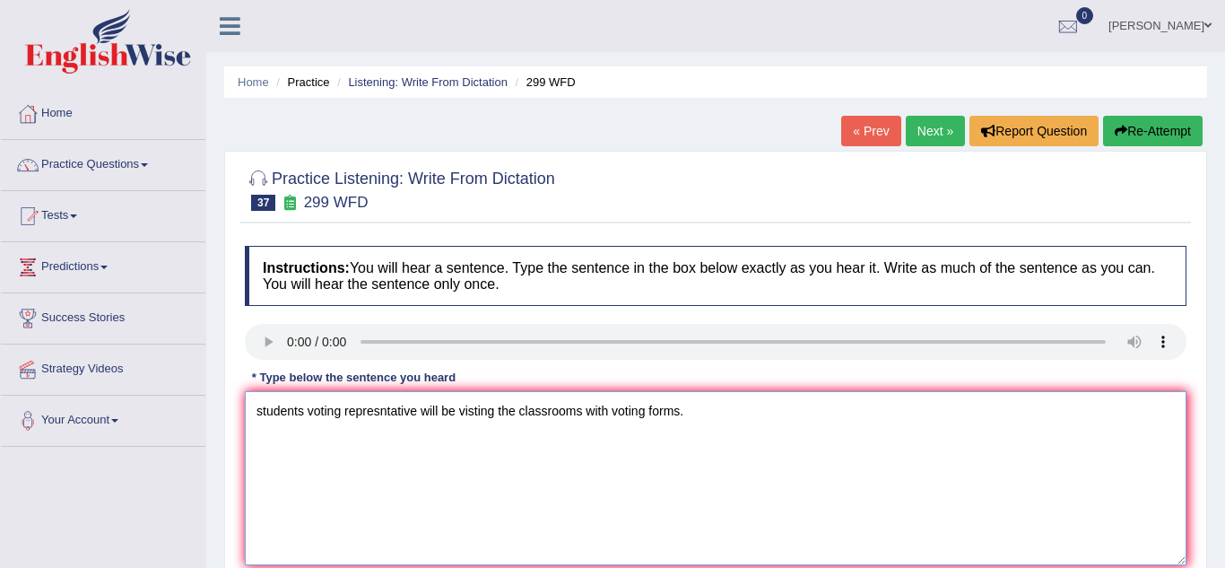
click at [265, 411] on textarea "students voting represntative will be visting the classrooms with voting forms." at bounding box center [716, 478] width 942 height 174
type textarea "Students voting represntative will be visting the classrooms with voting forms."
click at [222, 434] on div "Home Practice Listening: Write From Dictation 299 WFD « Prev Next » Report Ques…" at bounding box center [715, 448] width 1019 height 897
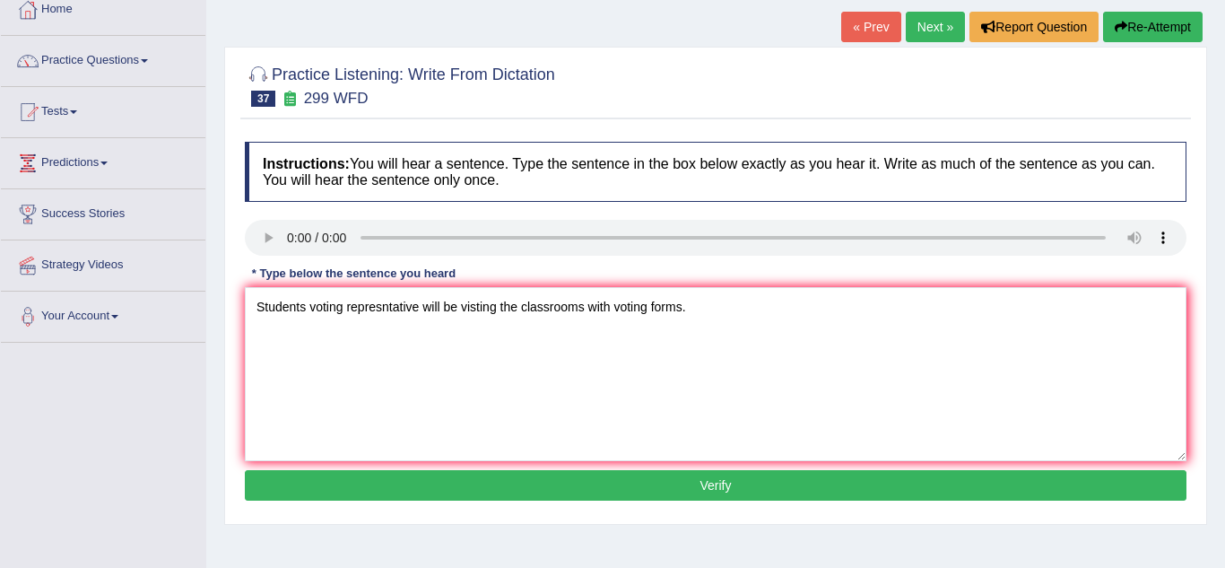
scroll to position [108, 0]
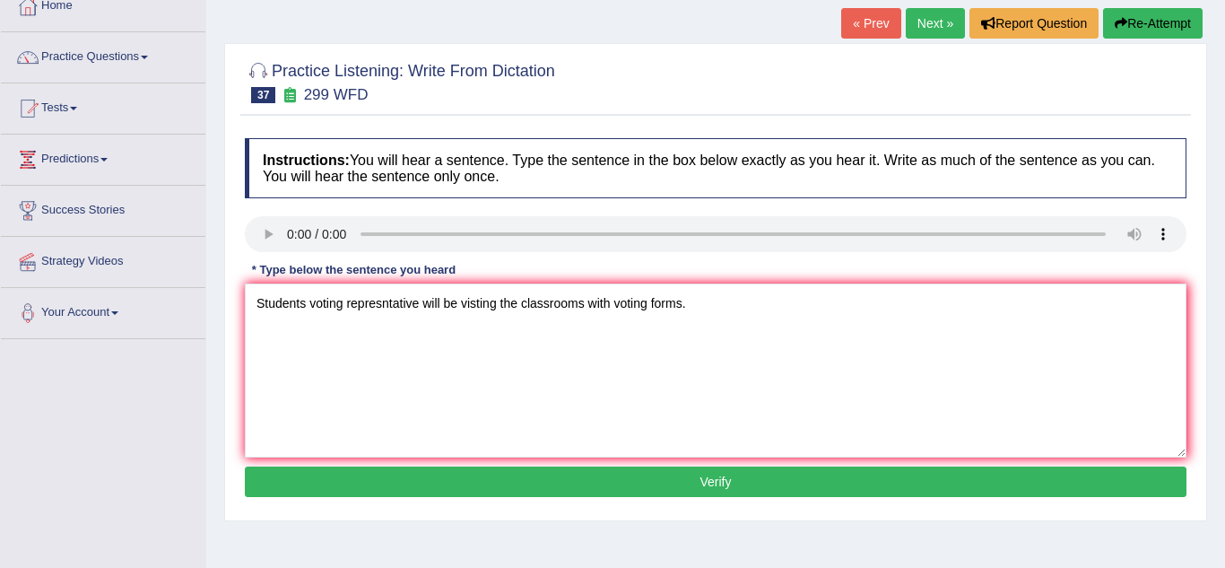
click at [386, 481] on button "Verify" at bounding box center [716, 481] width 942 height 30
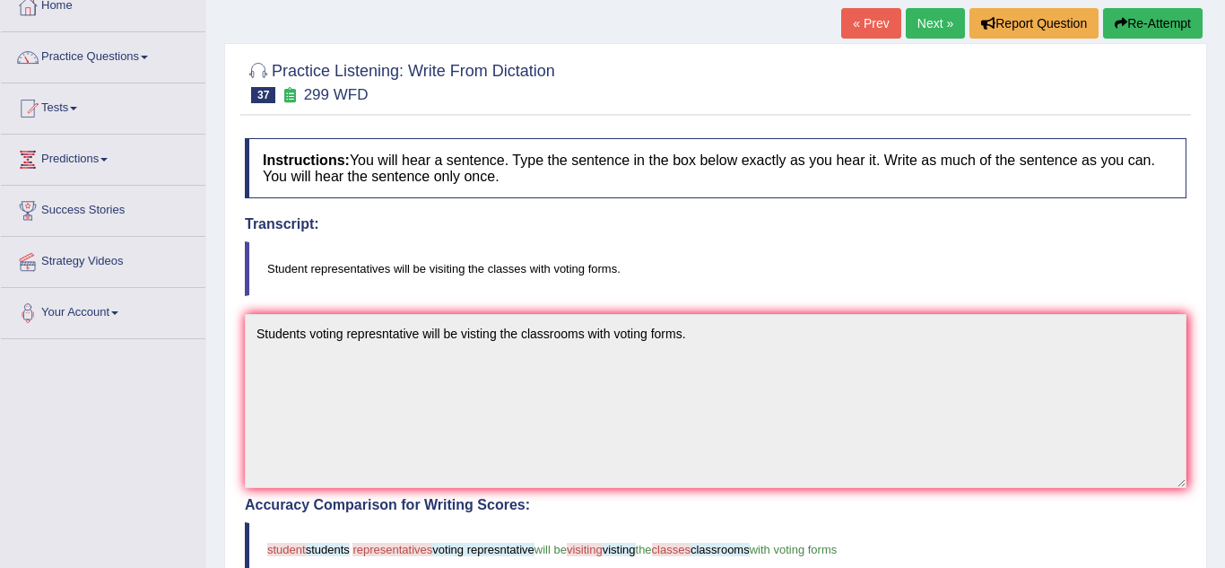
click at [220, 461] on div "Home Practice Listening: Write From Dictation 299 WFD « Prev Next » Report Ques…" at bounding box center [715, 450] width 1019 height 1117
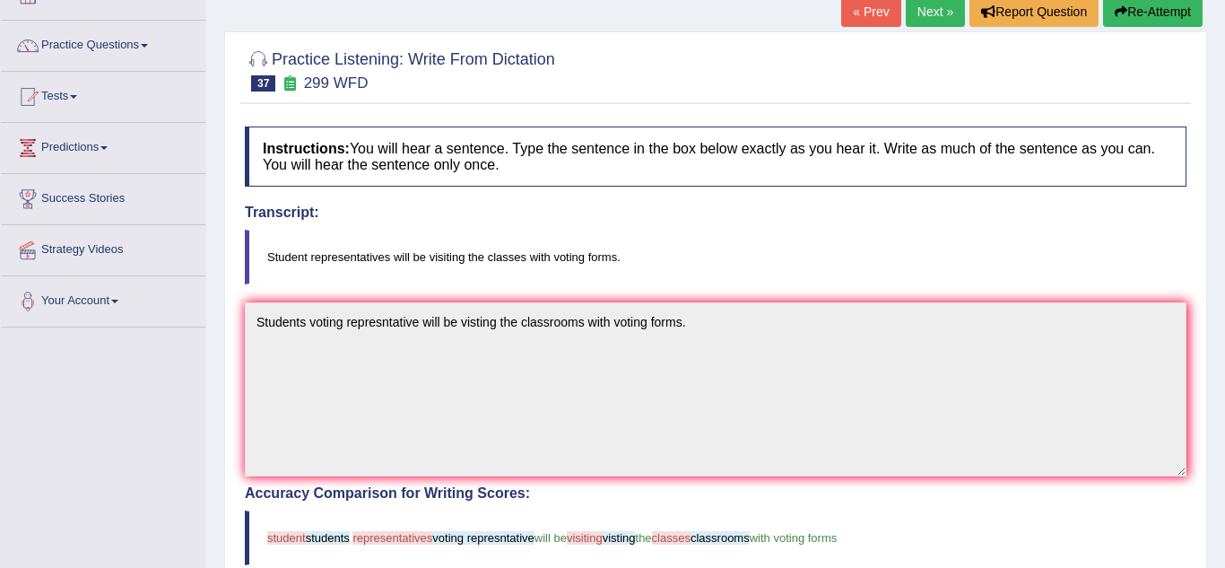
scroll to position [0, 0]
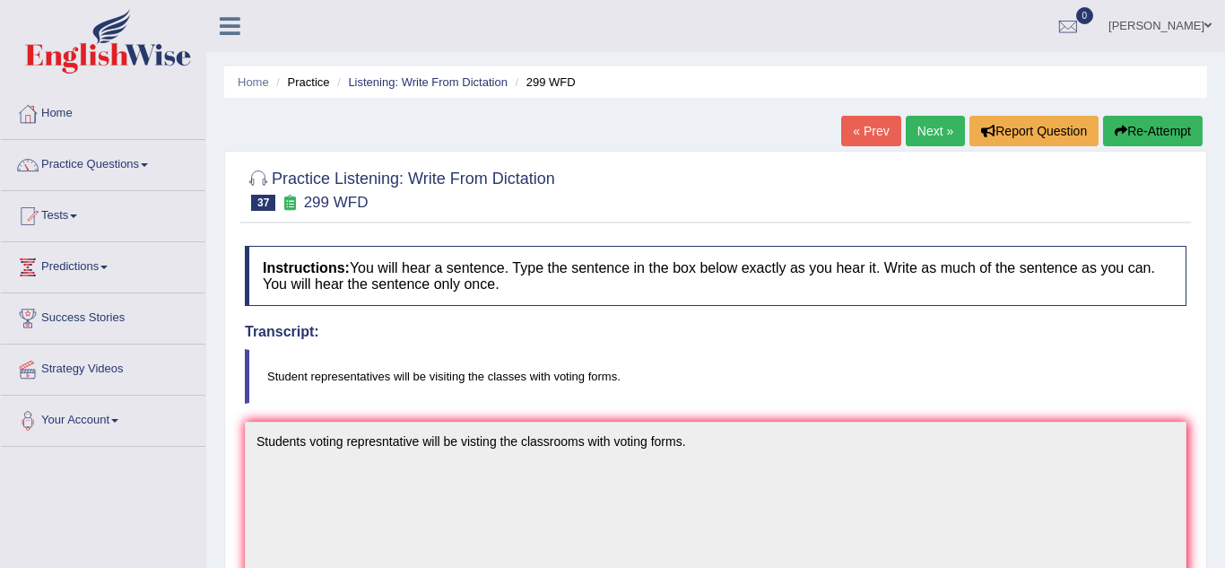
click at [934, 142] on link "Next »" at bounding box center [935, 131] width 59 height 30
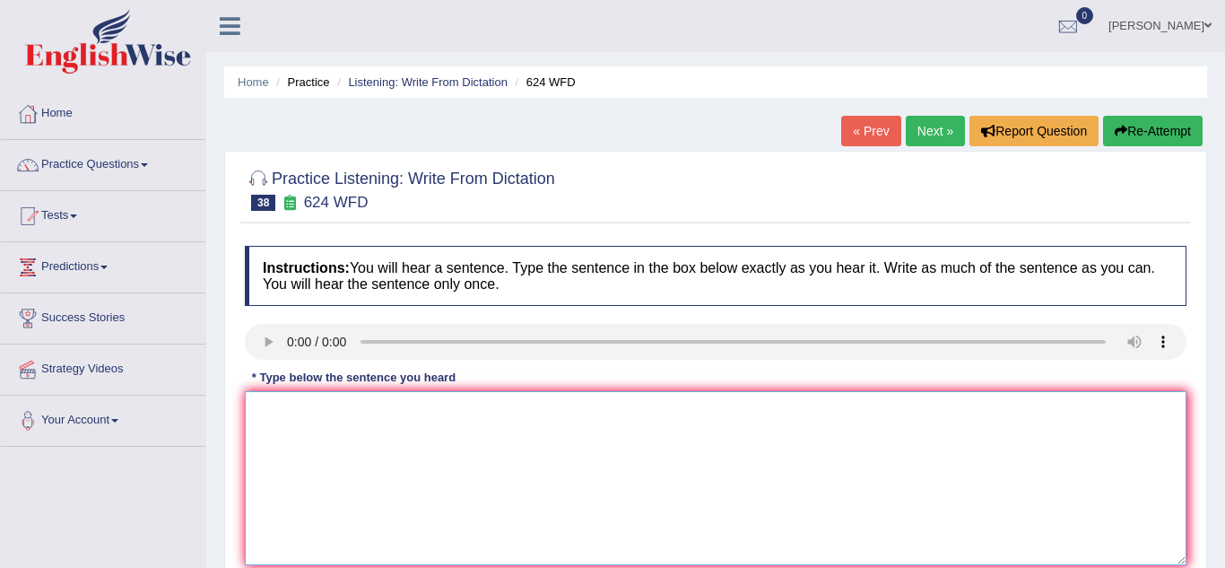
click at [265, 418] on textarea at bounding box center [716, 478] width 942 height 174
click at [266, 414] on textarea "our courses help with article department with individual learning skills." at bounding box center [716, 478] width 942 height 174
type textarea "Our courses help with article department with individual learning skills."
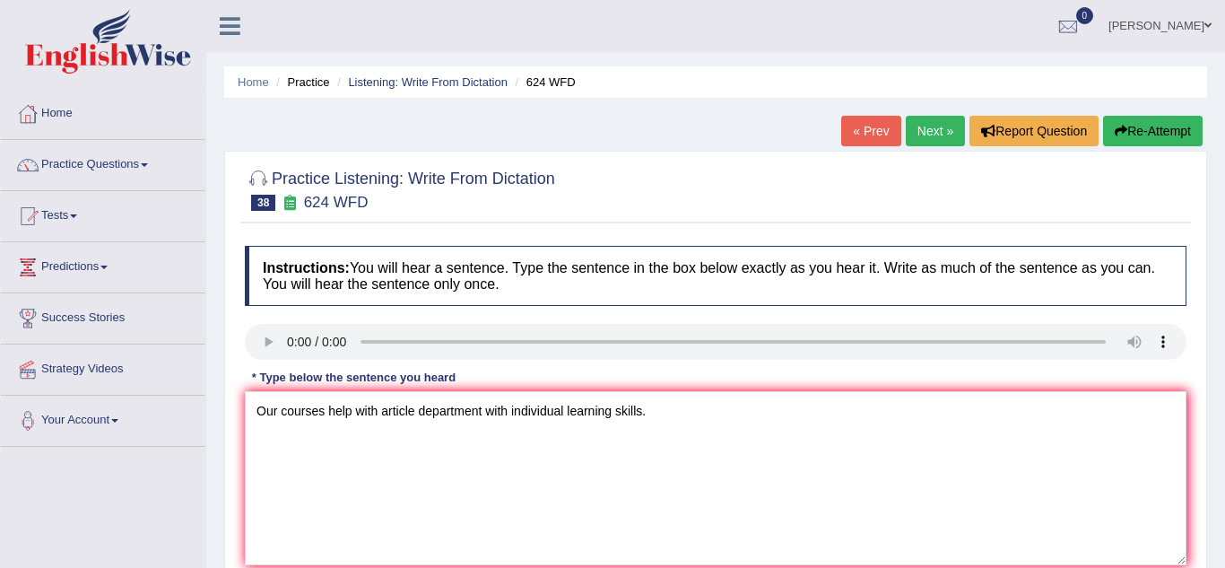
click at [229, 452] on div "Practice Listening: Write From Dictation 38 624 WFD Instructions: You will hear…" at bounding box center [715, 390] width 983 height 478
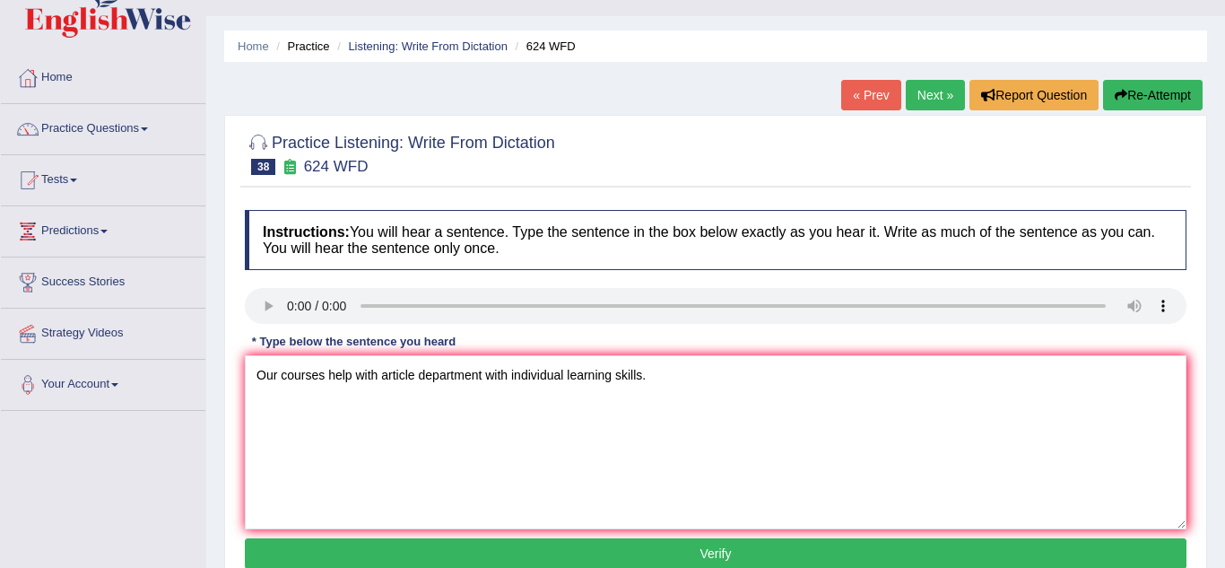
scroll to position [72, 0]
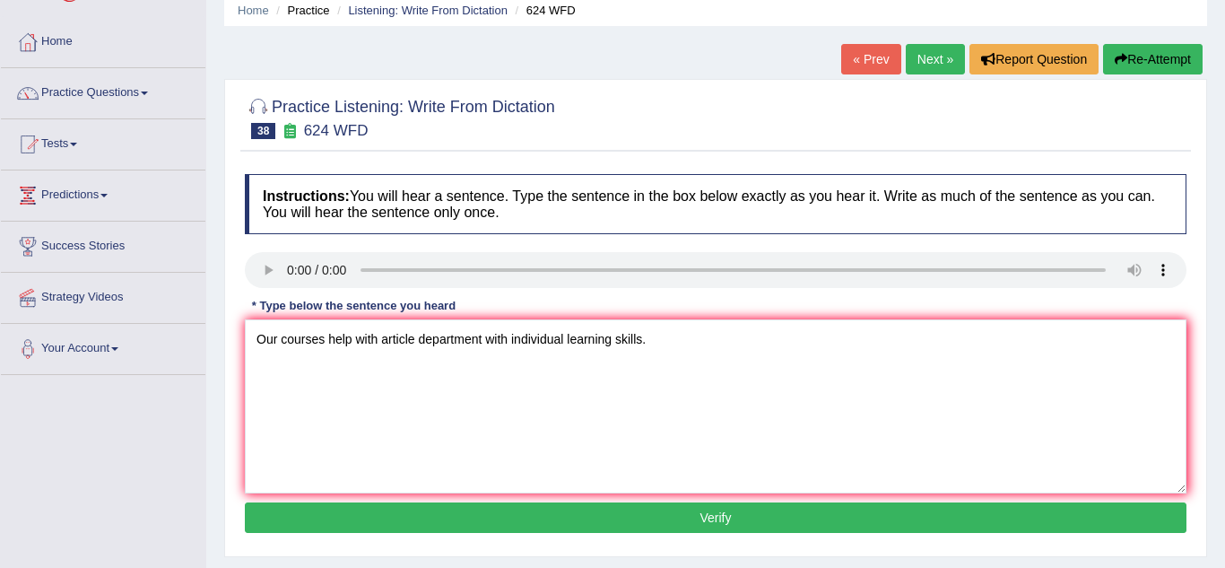
click at [426, 519] on button "Verify" at bounding box center [716, 517] width 942 height 30
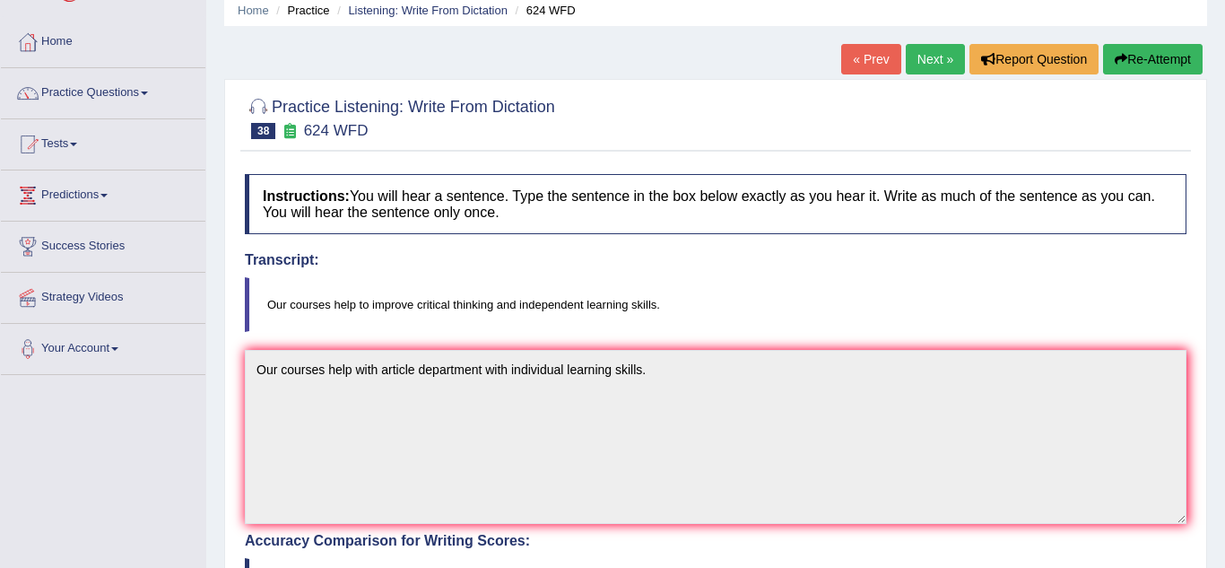
click at [222, 474] on div "Home Practice Listening: Write From Dictation 624 WFD « Prev Next » Report Ques…" at bounding box center [715, 486] width 1019 height 1117
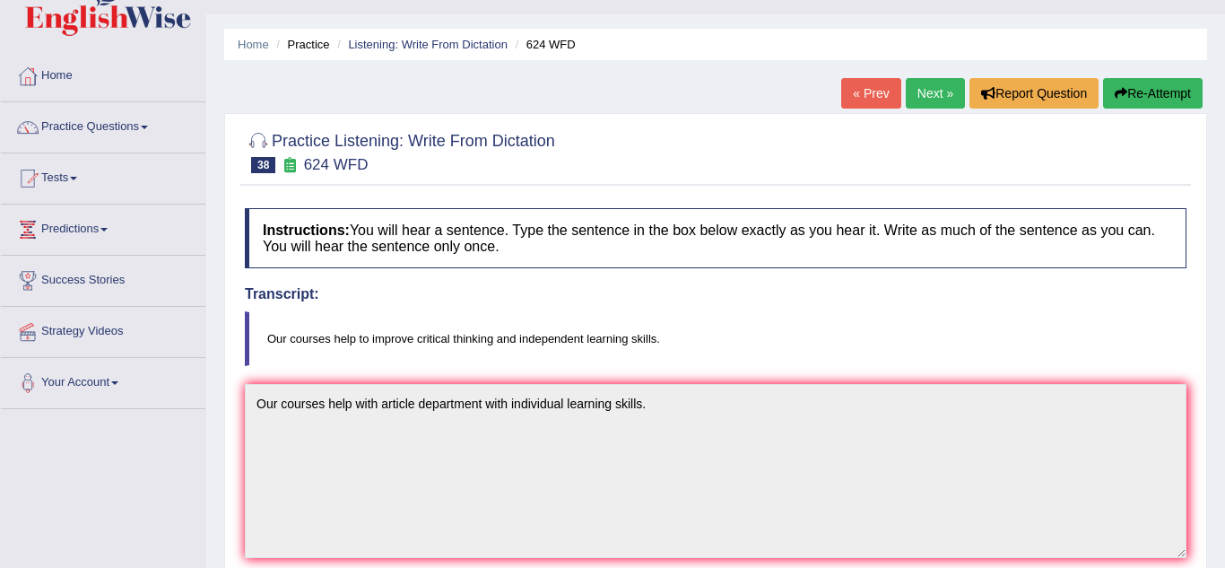
scroll to position [22, 0]
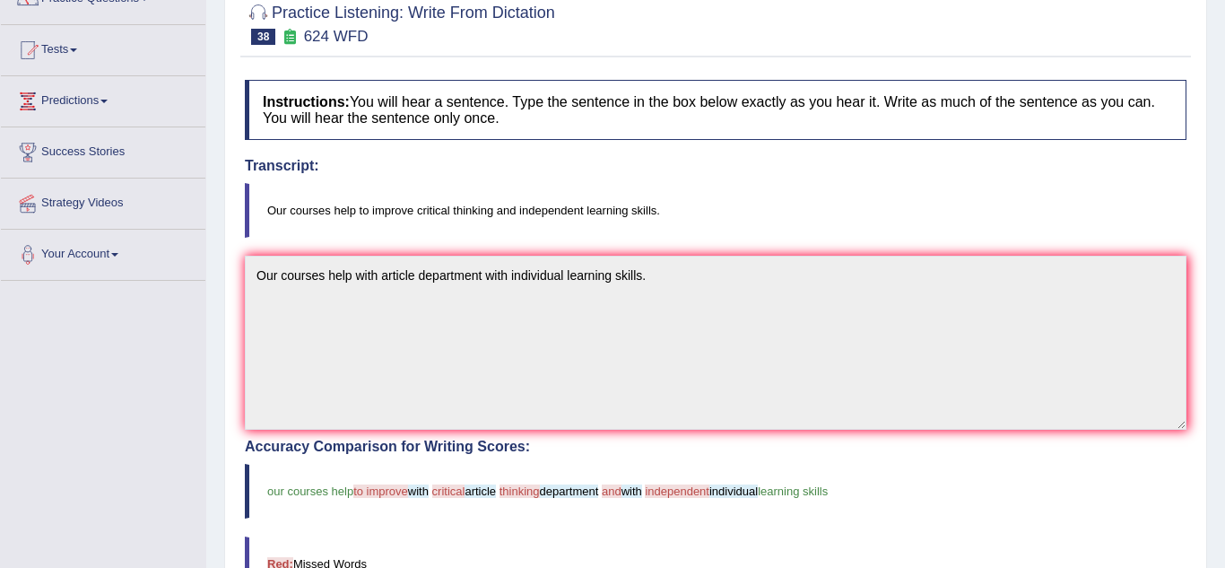
scroll to position [94, 0]
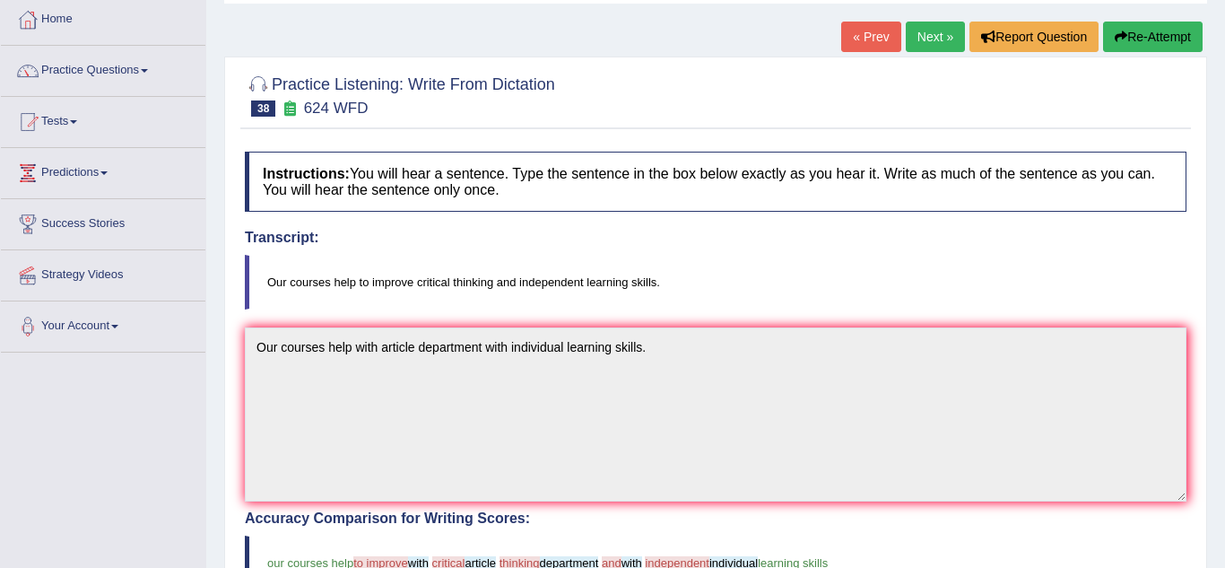
click at [1170, 47] on button "Re-Attempt" at bounding box center [1153, 37] width 100 height 30
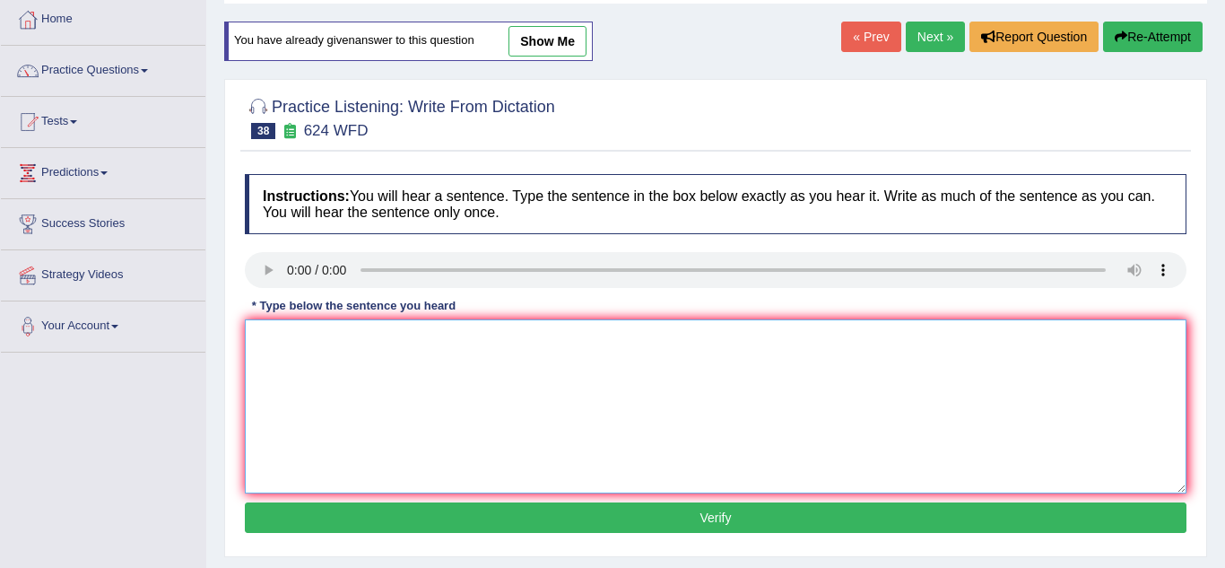
click at [257, 357] on textarea at bounding box center [716, 406] width 942 height 174
click at [482, 343] on textarea "Our courses help with deparment critical skills with idividual learning skills." at bounding box center [716, 406] width 942 height 174
click at [381, 341] on textarea "Our courses help with deparment skills with idividual learning skills." at bounding box center [716, 406] width 942 height 174
type textarea "Our courses help with critical deparment skills with idividual learning skills."
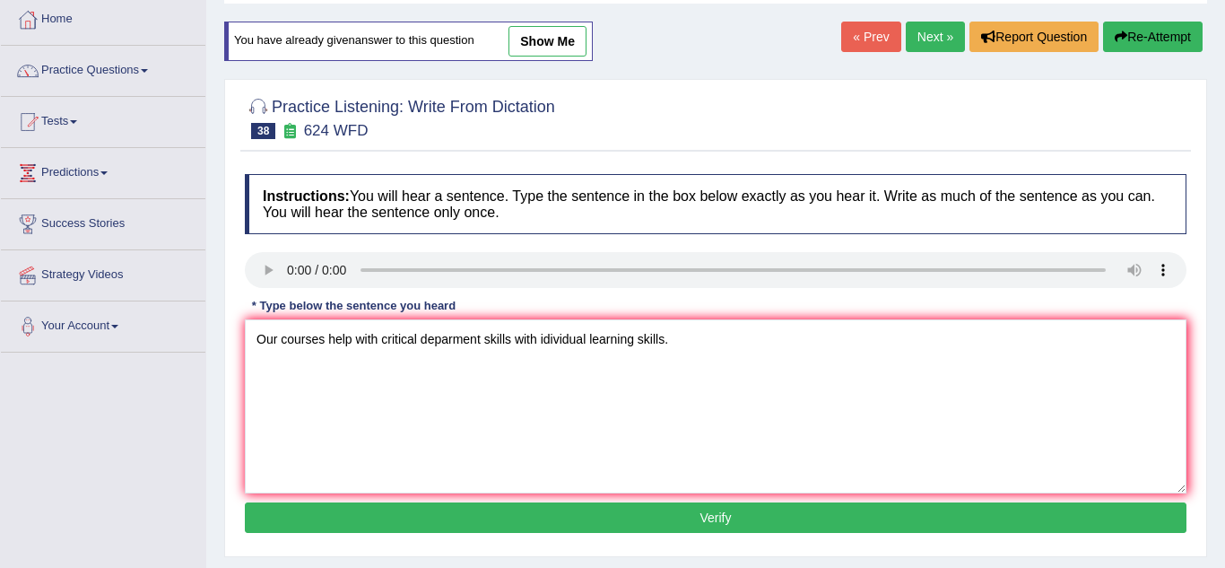
click at [428, 516] on button "Verify" at bounding box center [716, 517] width 942 height 30
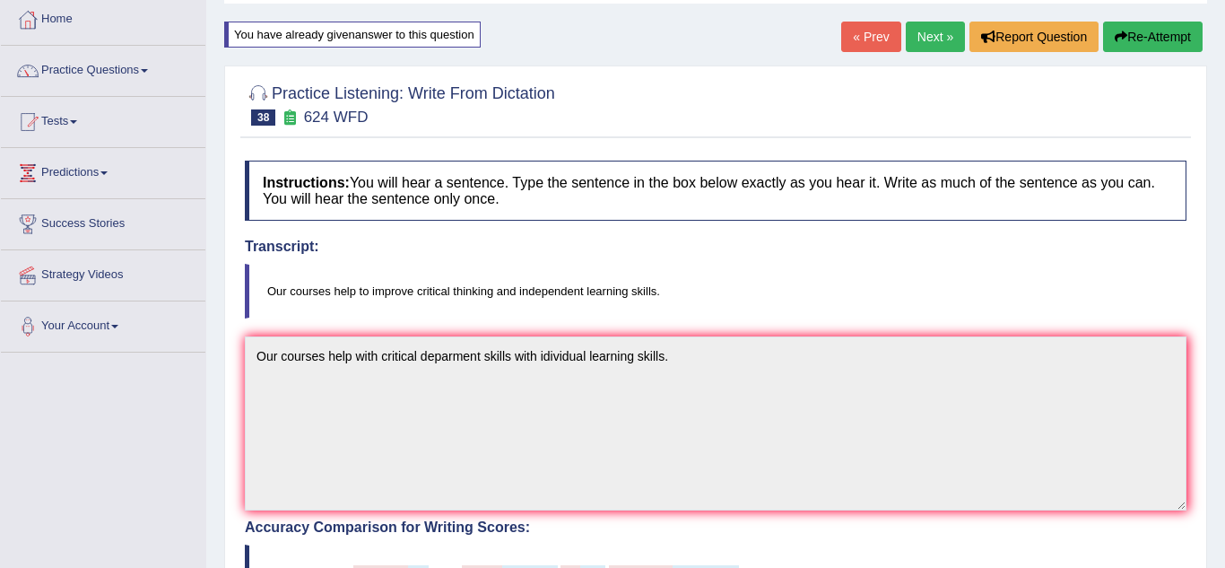
click at [233, 495] on div "Practice Listening: Write From Dictation 38 624 WFD Instructions: You will hear…" at bounding box center [715, 541] width 983 height 952
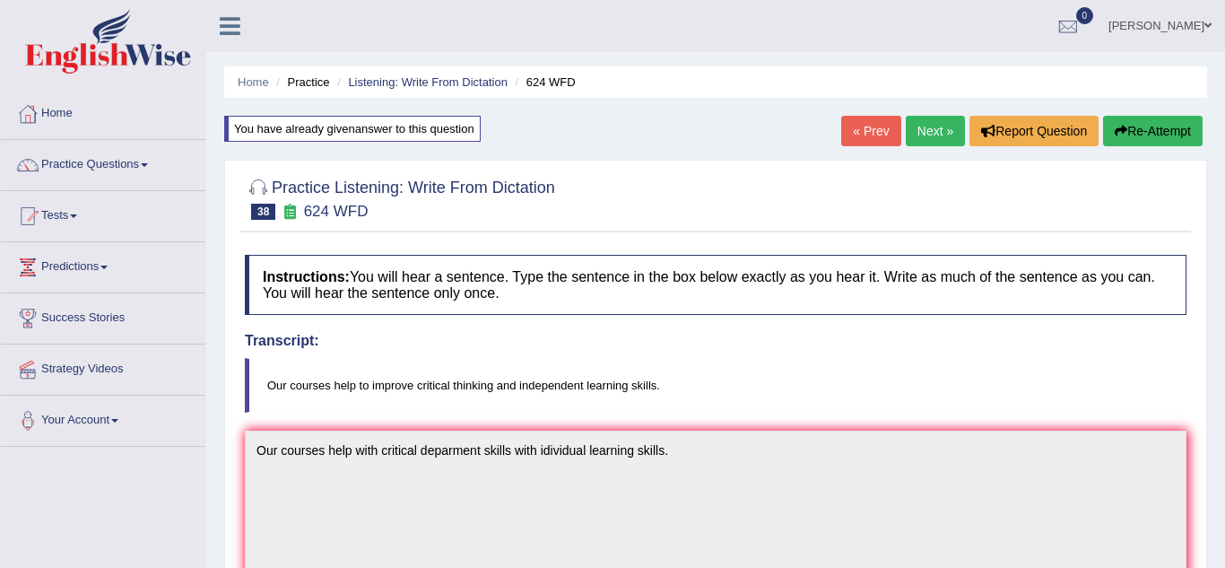
click at [935, 136] on link "Next »" at bounding box center [935, 131] width 59 height 30
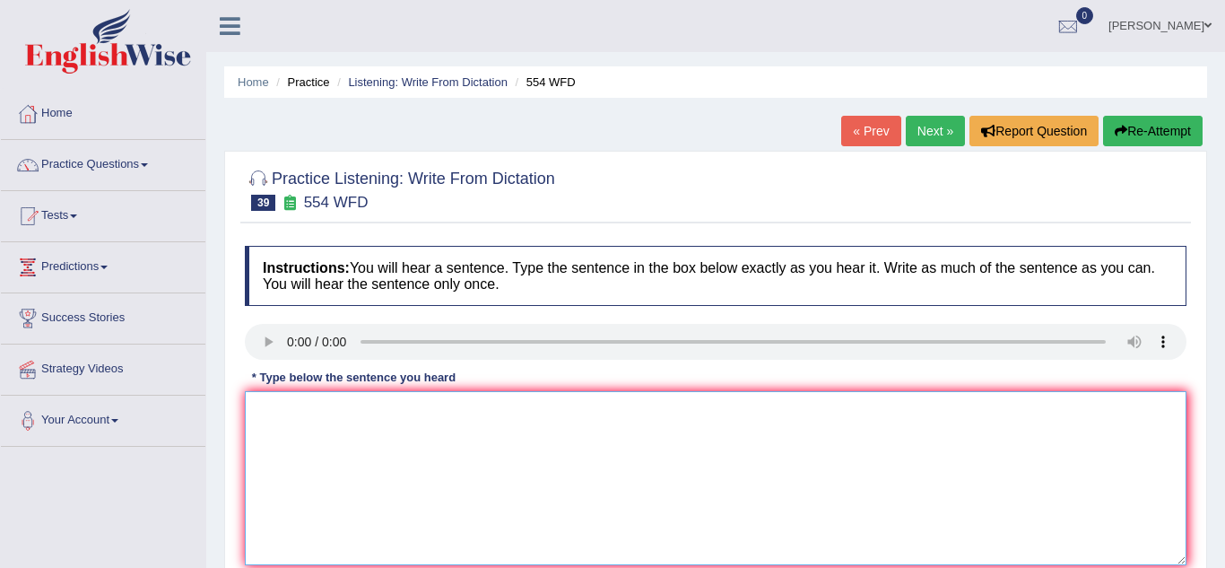
click at [285, 448] on textarea at bounding box center [716, 478] width 942 height 174
click at [265, 411] on textarea "we are able to work in a team." at bounding box center [716, 478] width 942 height 174
type textarea "We are able to work in a team."
click at [233, 474] on div "Practice Listening: Write From Dictation 39 554 WFD Instructions: You will hear…" at bounding box center [715, 390] width 983 height 478
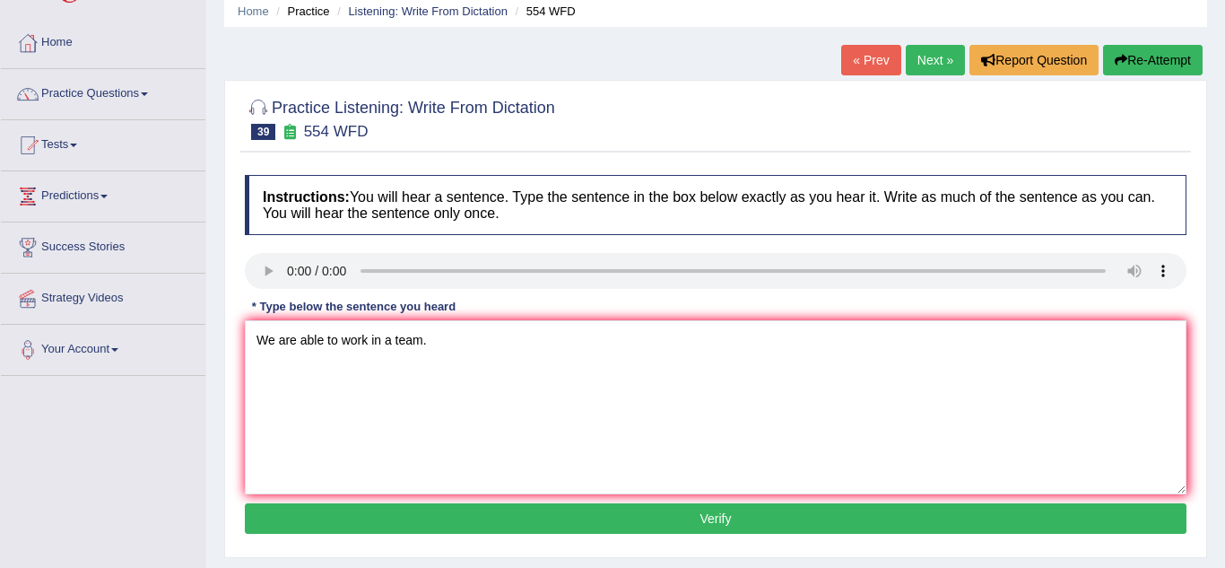
scroll to position [72, 0]
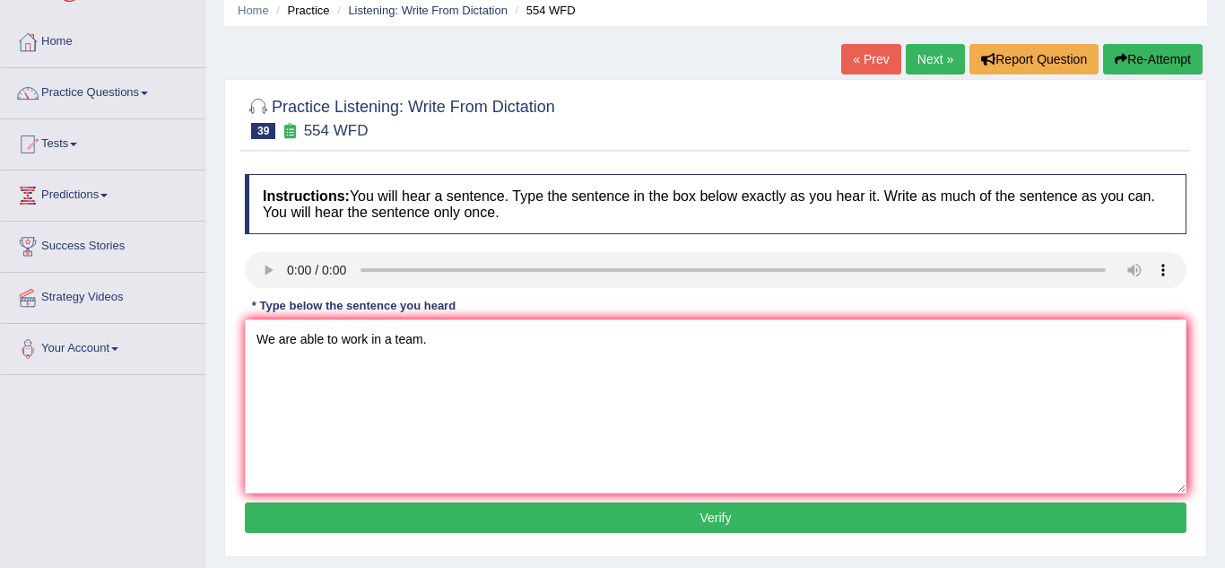
click at [268, 514] on button "Verify" at bounding box center [716, 517] width 942 height 30
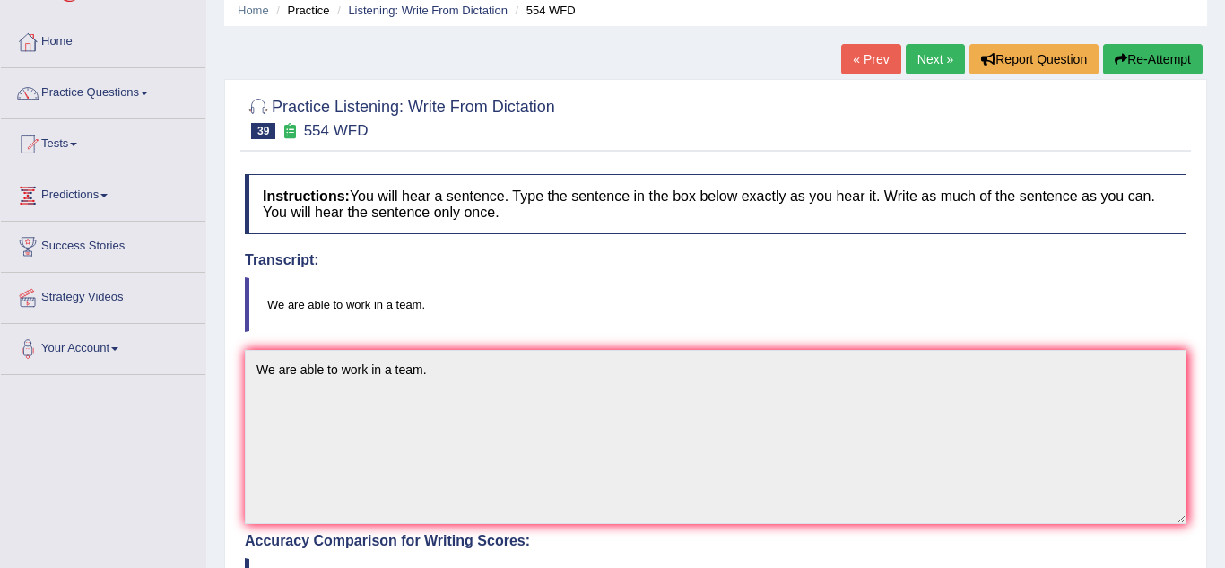
click at [226, 495] on div "Practice Listening: Write From Dictation 39 554 WFD Instructions: You will hear…" at bounding box center [715, 555] width 983 height 952
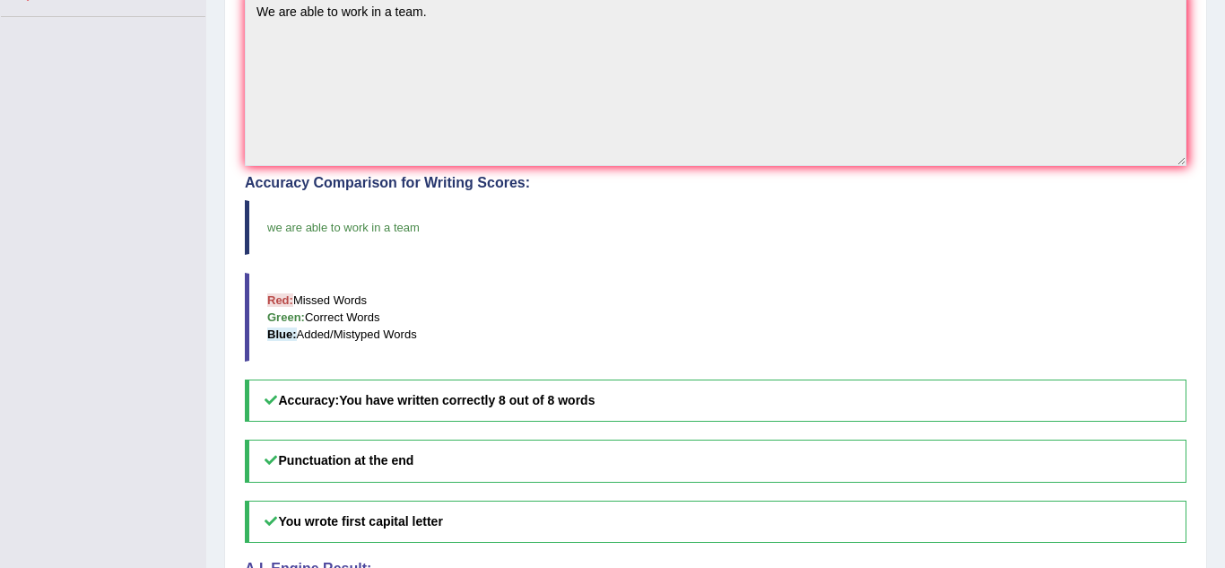
scroll to position [430, 0]
click at [224, 389] on div "Practice Listening: Write From Dictation 39 554 WFD Instructions: You will hear…" at bounding box center [715, 196] width 983 height 952
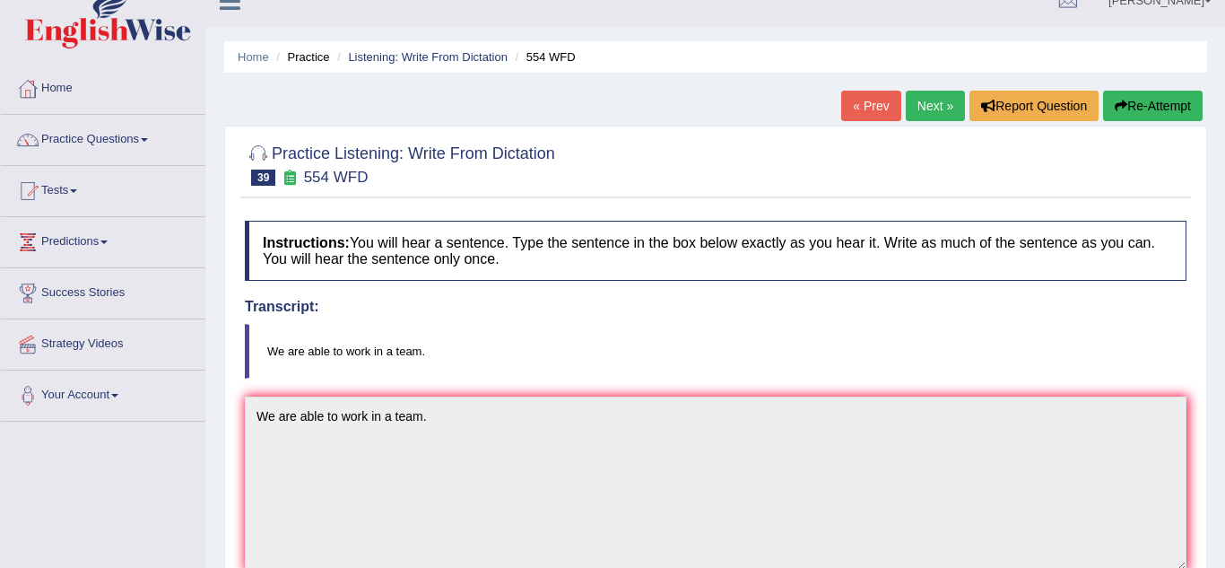
scroll to position [0, 0]
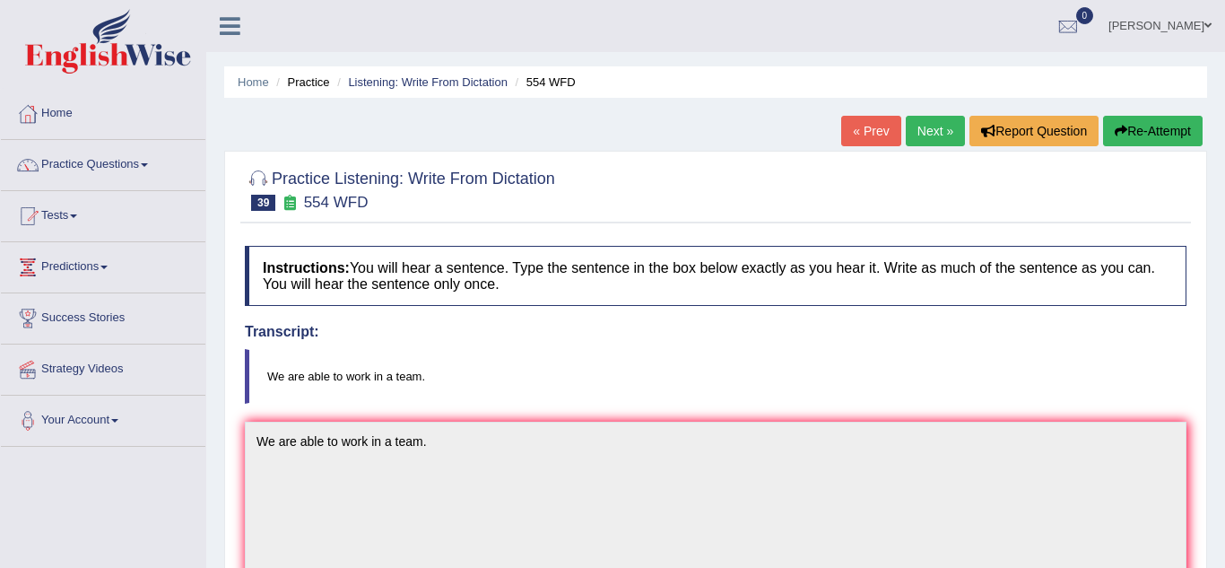
click at [943, 126] on link "Next »" at bounding box center [935, 131] width 59 height 30
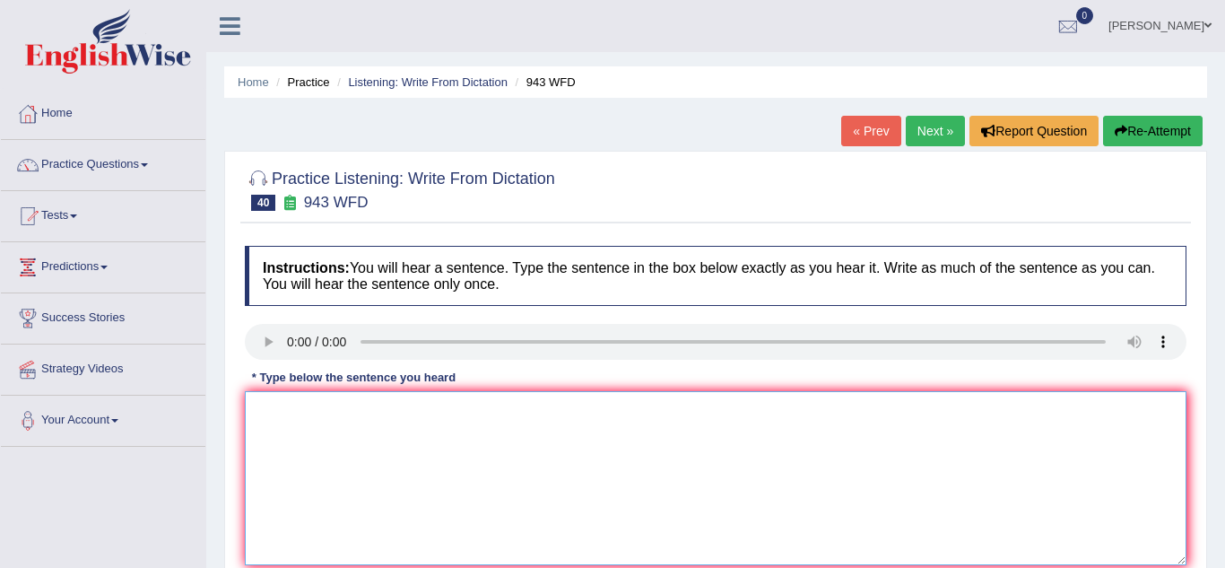
click at [268, 411] on textarea at bounding box center [716, 478] width 942 height 174
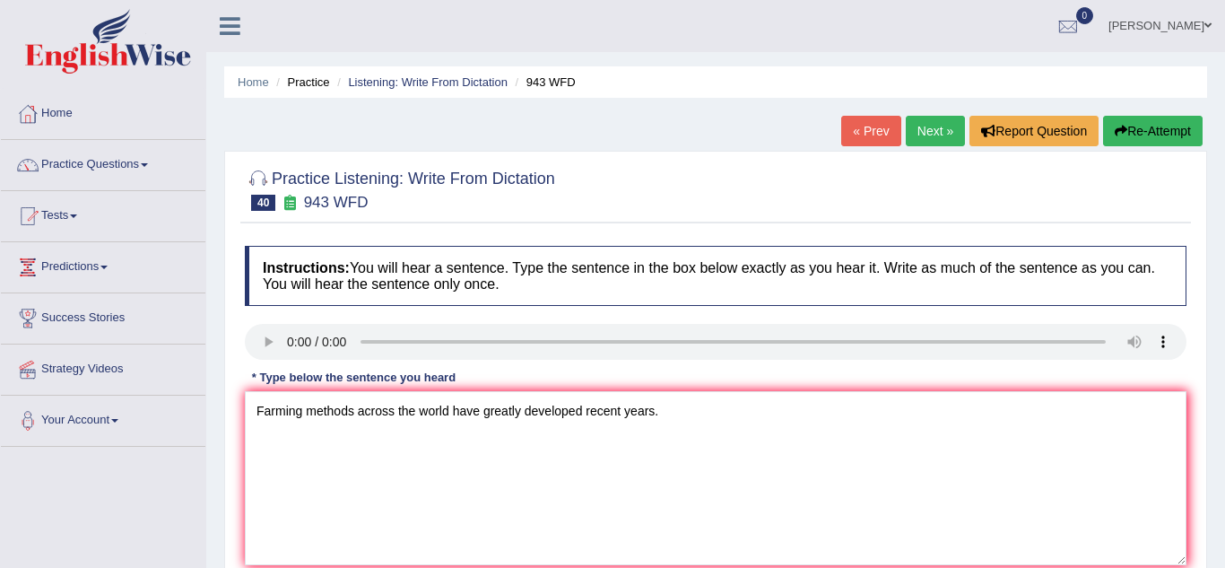
click at [219, 488] on div "Home Practice Listening: Write From Dictation 943 WFD « Prev Next » Report Ques…" at bounding box center [715, 448] width 1019 height 897
click at [670, 411] on textarea "Farming methods across the world have greatly developed recent years." at bounding box center [716, 478] width 942 height 174
type textarea "Farming methods across the world have greatly developed recently."
click at [229, 451] on div "Practice Listening: Write From Dictation 40 943 WFD Instructions: You will hear…" at bounding box center [715, 390] width 983 height 478
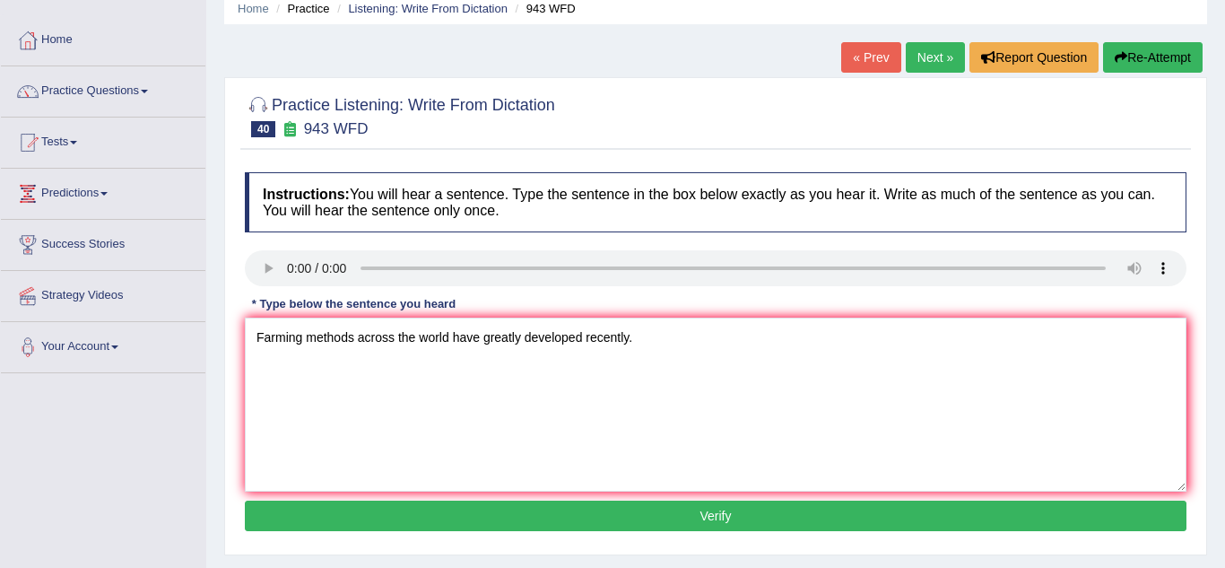
scroll to position [108, 0]
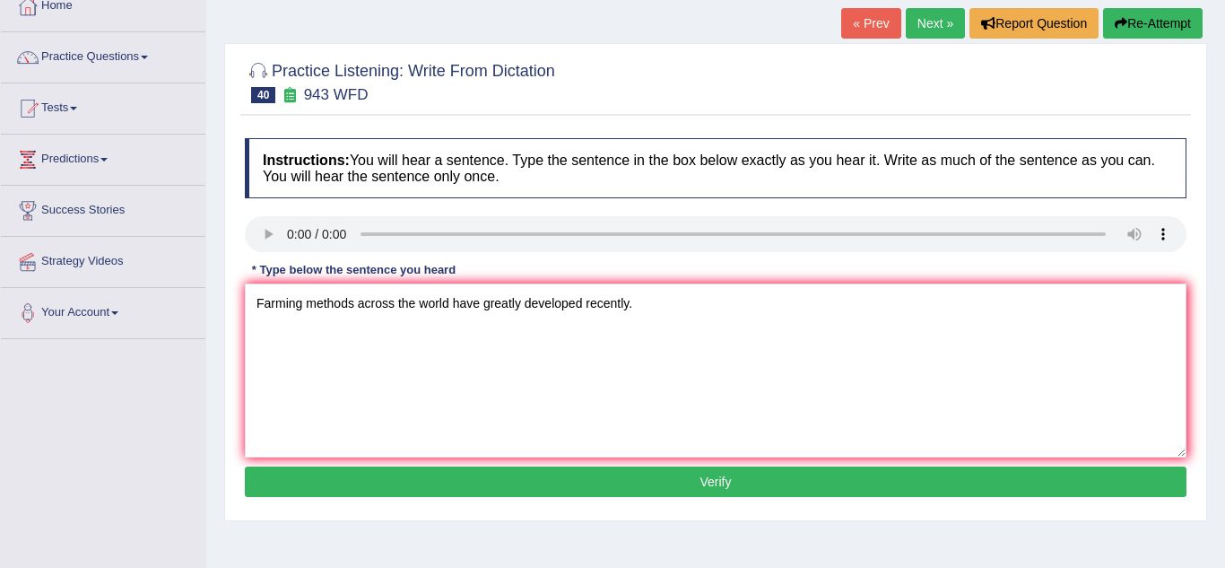
click at [307, 485] on button "Verify" at bounding box center [716, 481] width 942 height 30
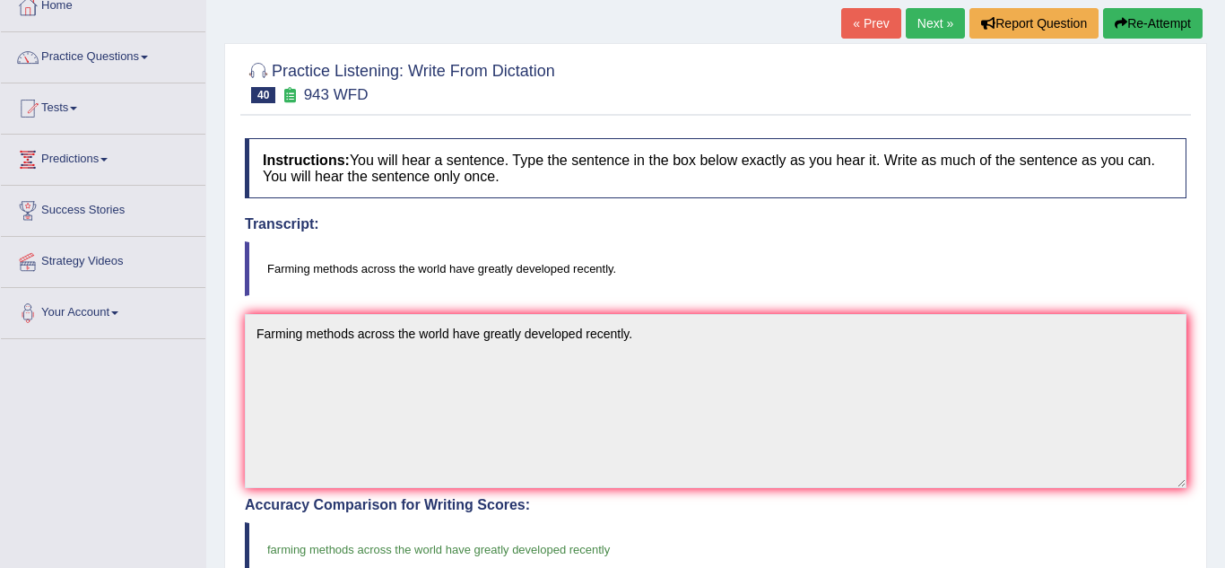
click at [222, 459] on div "Home Practice Listening: Write From Dictation 943 WFD « Prev Next » Report Ques…" at bounding box center [715, 450] width 1019 height 1117
click at [938, 24] on link "Next »" at bounding box center [935, 23] width 59 height 30
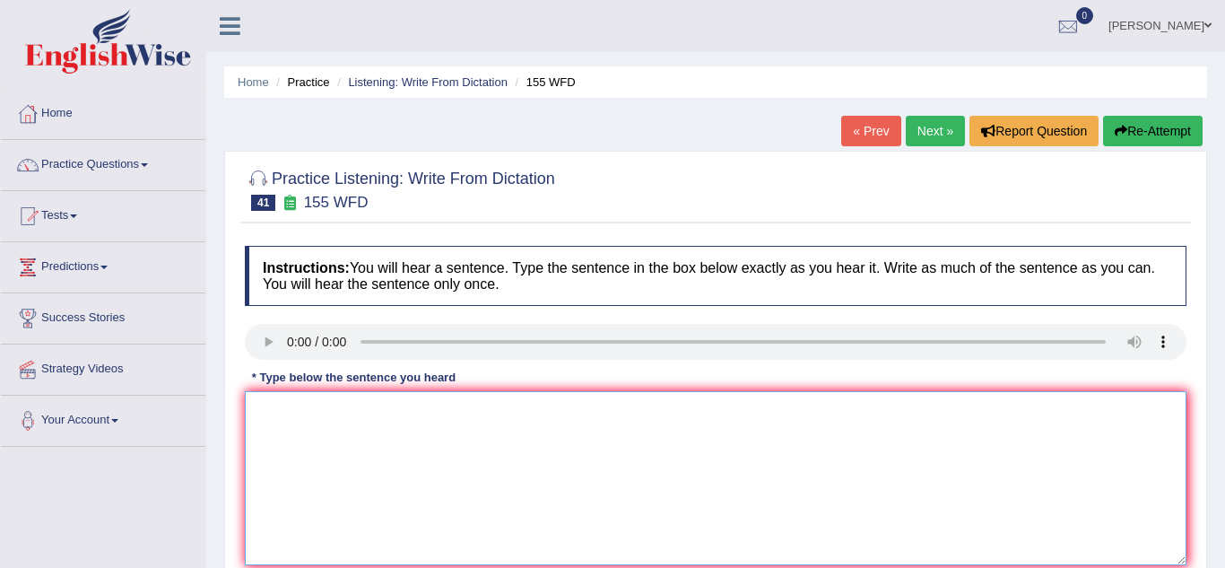
click at [268, 450] on textarea at bounding box center [716, 478] width 942 height 174
type textarea "i"
type textarea "Important details from the arguments are missing in the summary."
click at [230, 494] on div "Practice Listening: Write From Dictation 41 155 WFD Instructions: You will hear…" at bounding box center [715, 390] width 983 height 478
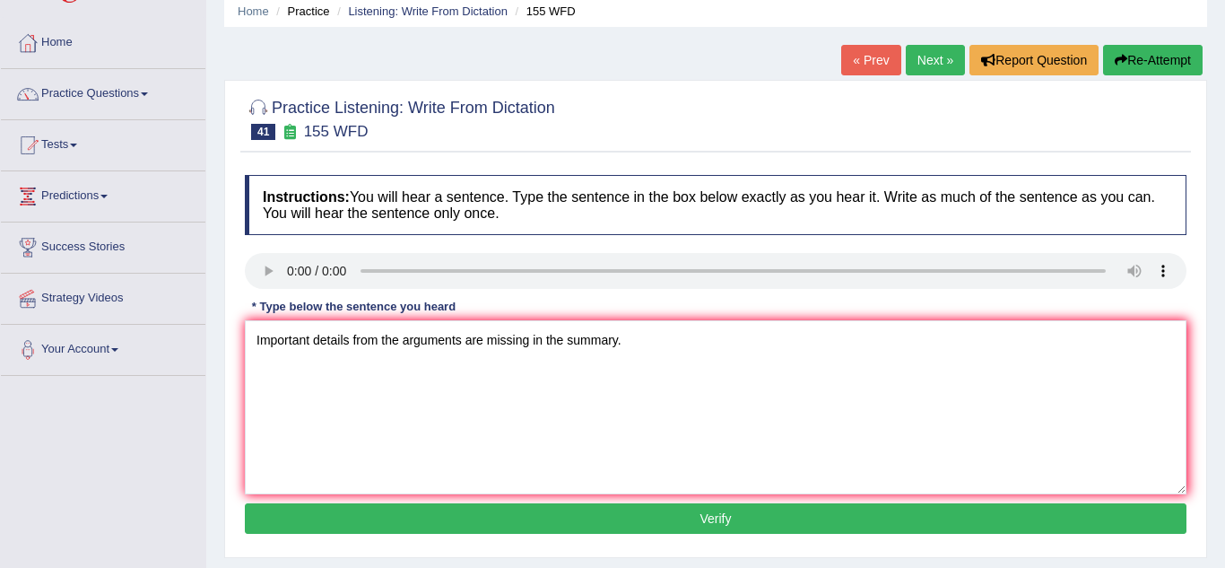
scroll to position [72, 0]
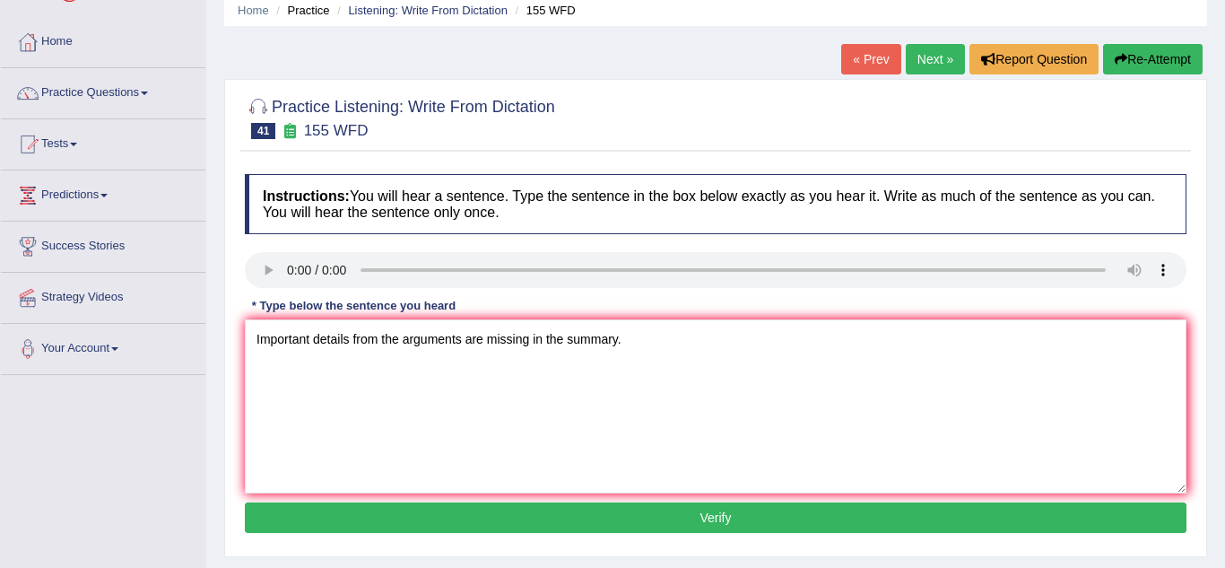
click at [280, 516] on button "Verify" at bounding box center [716, 517] width 942 height 30
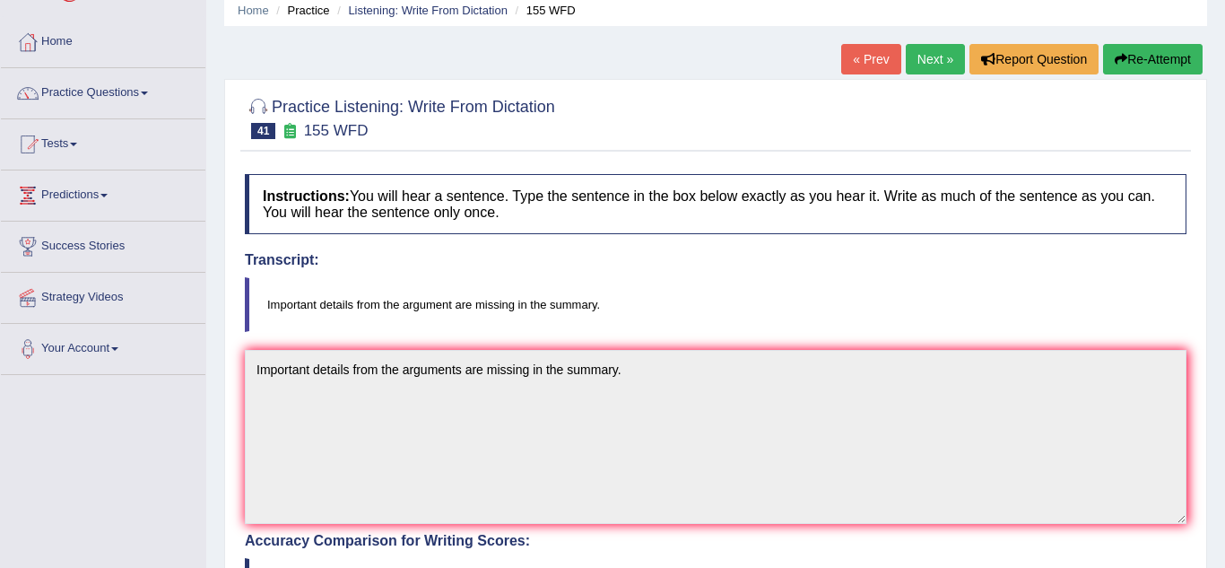
click at [216, 491] on div "Home Practice Listening: Write From Dictation 155 WFD « Prev Next » Report Ques…" at bounding box center [715, 486] width 1019 height 1117
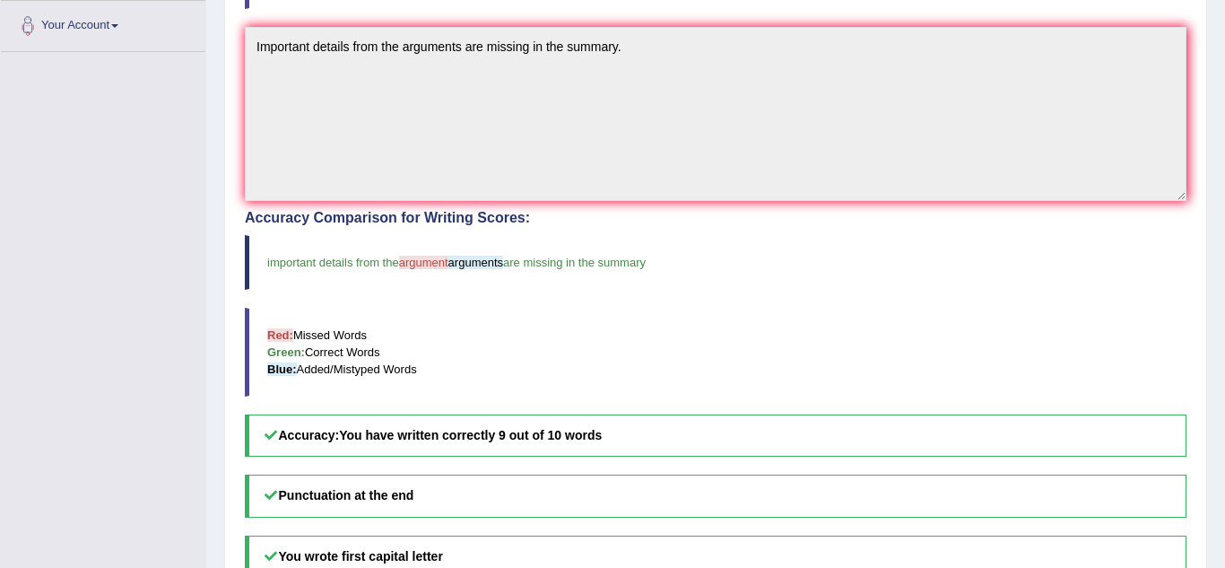
scroll to position [430, 0]
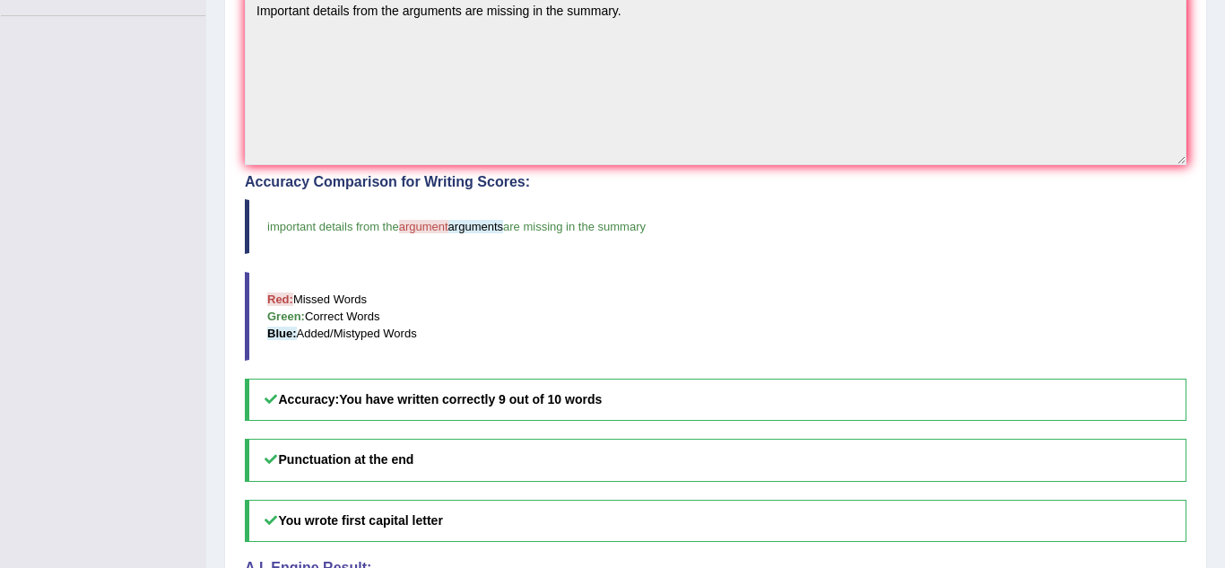
click at [224, 193] on div "Practice Listening: Write From Dictation 41 155 WFD Instructions: You will hear…" at bounding box center [715, 196] width 983 height 952
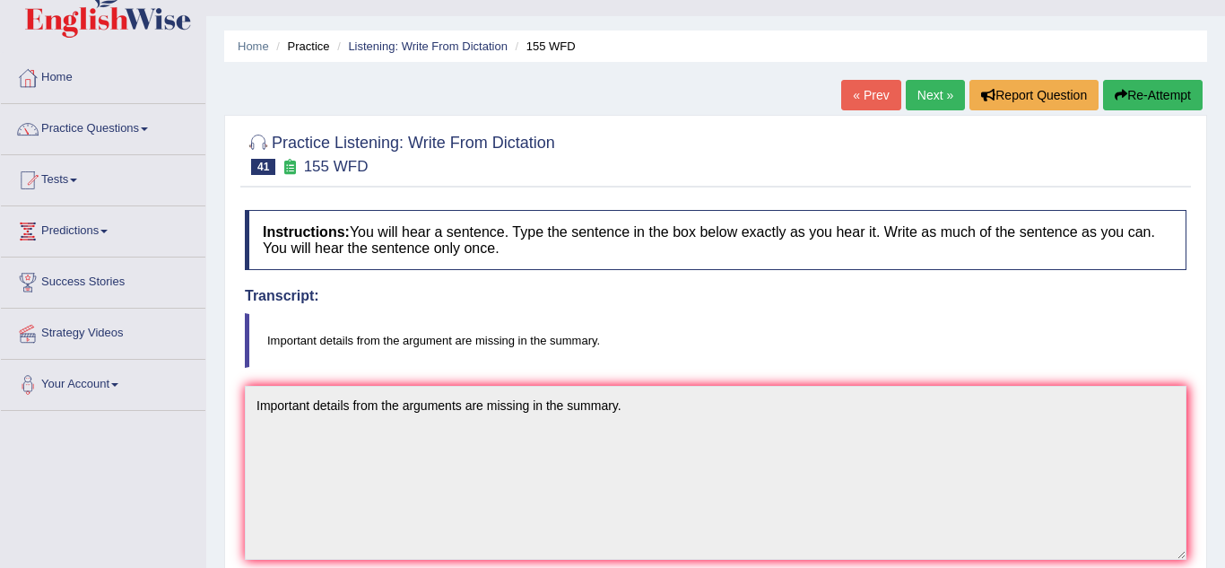
scroll to position [0, 0]
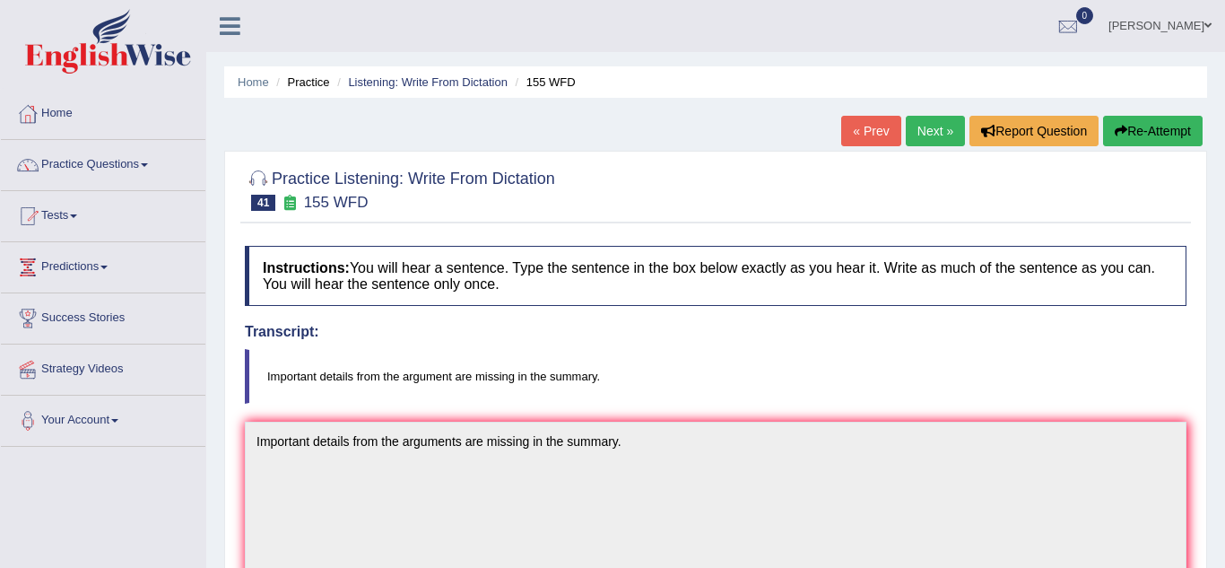
click at [931, 135] on link "Next »" at bounding box center [935, 131] width 59 height 30
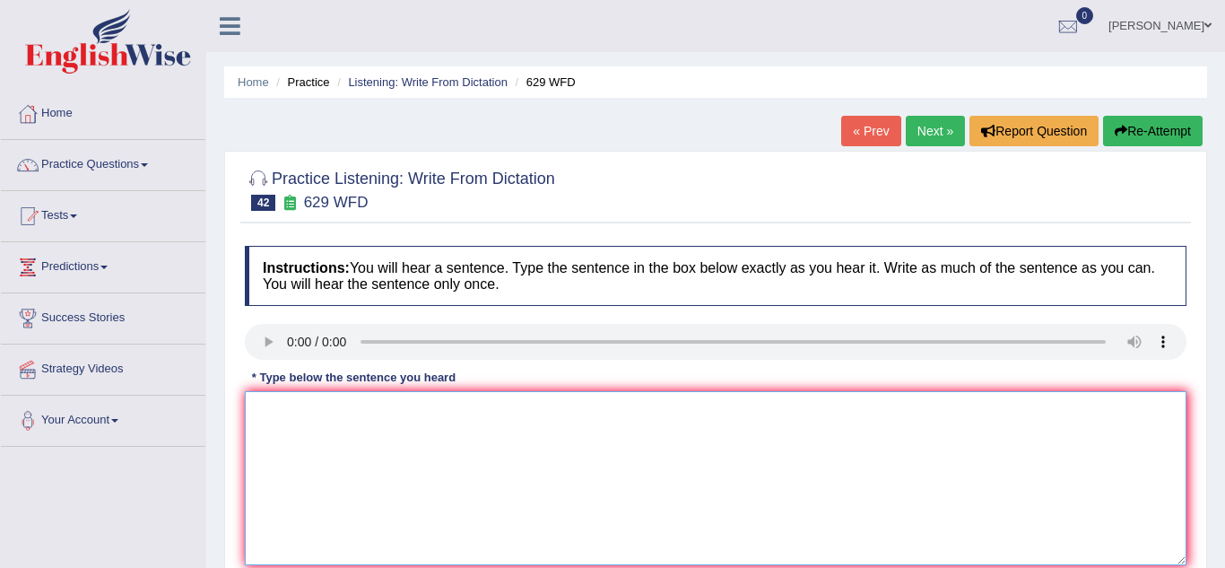
click at [273, 433] on textarea at bounding box center [716, 478] width 942 height 174
click at [265, 411] on textarea "please provide the report to support these arguments." at bounding box center [716, 478] width 942 height 174
click at [413, 411] on textarea "please provide the report to support these arguments." at bounding box center [716, 478] width 942 height 174
type textarea "please provide the report needed to support these arguments."
click at [230, 443] on div "Practice Listening: Write From Dictation 42 629 WFD Instructions: You will hear…" at bounding box center [715, 390] width 983 height 478
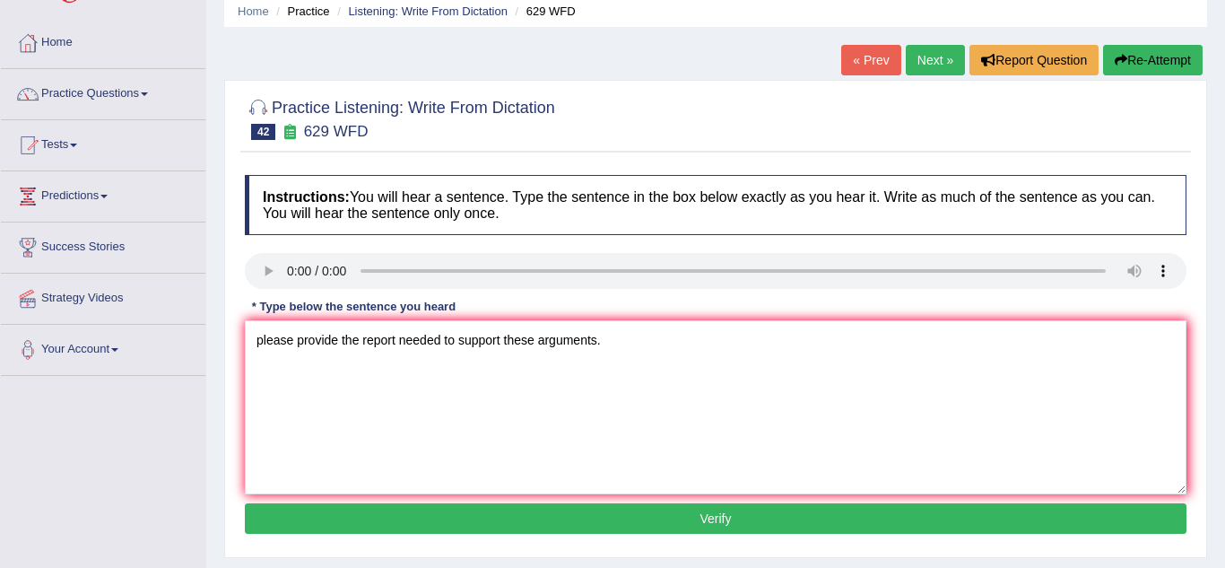
scroll to position [72, 0]
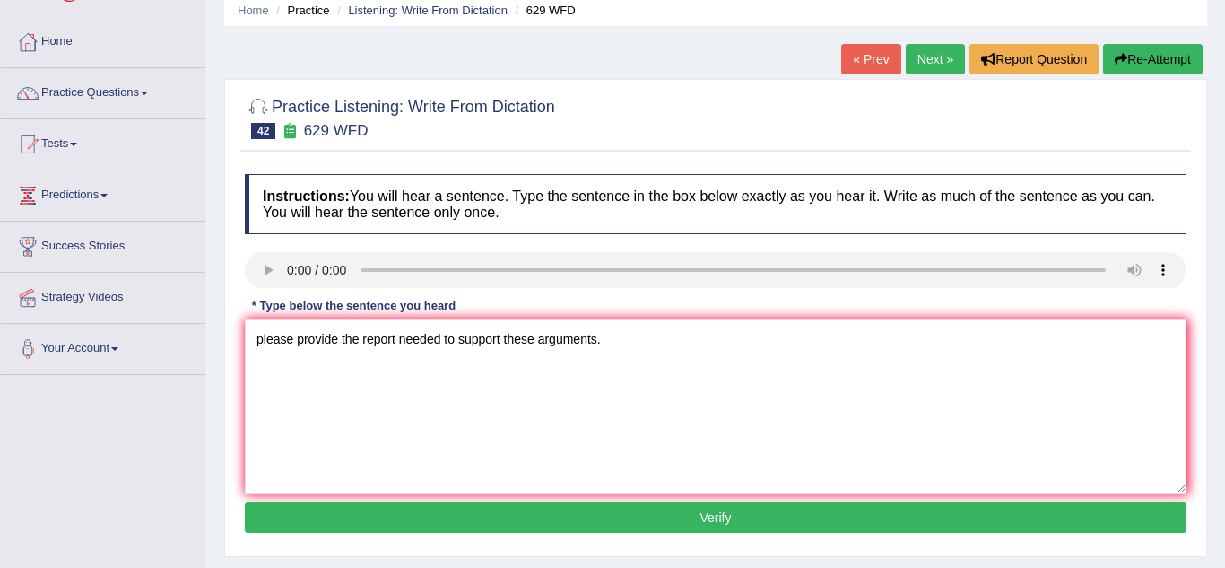
click at [292, 517] on button "Verify" at bounding box center [716, 517] width 942 height 30
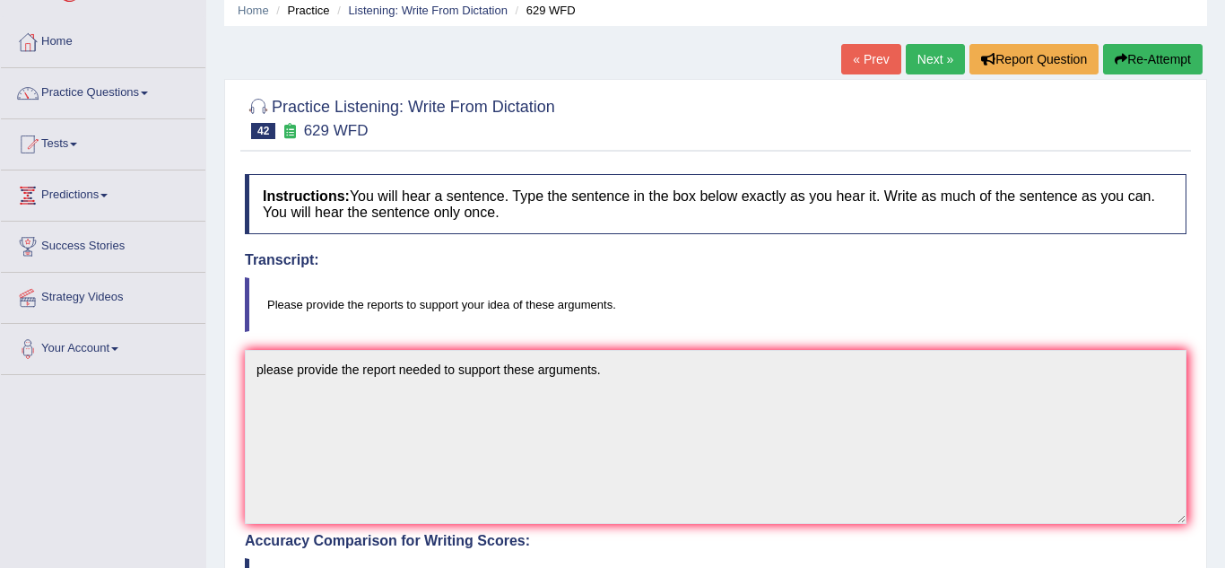
click at [232, 493] on div "Practice Listening: Write From Dictation 42 629 WFD Instructions: You will hear…" at bounding box center [715, 555] width 983 height 952
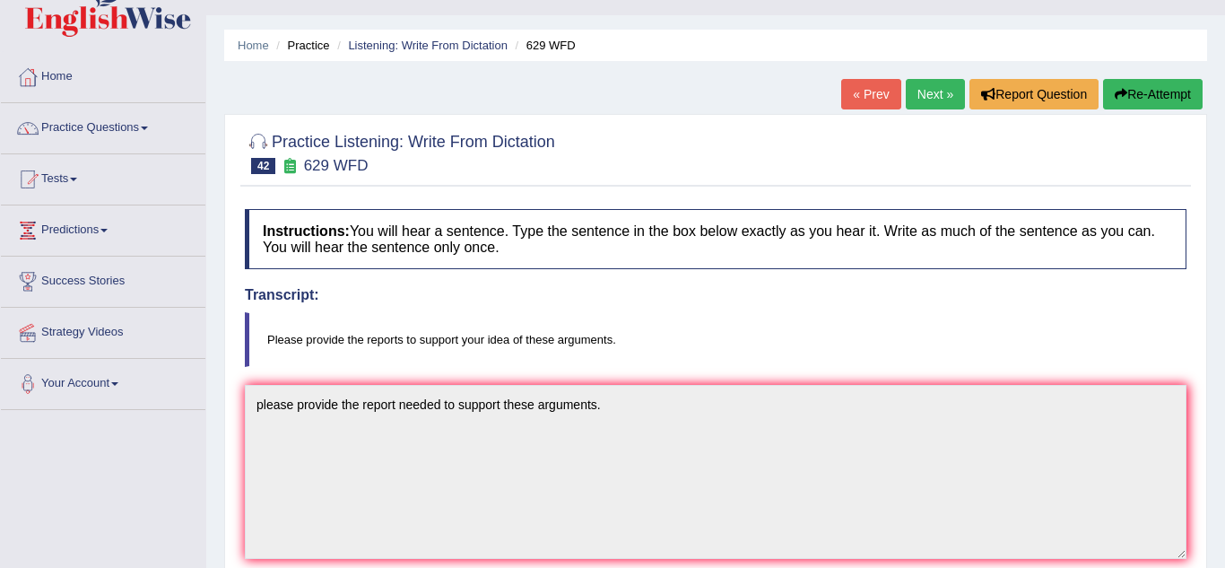
scroll to position [36, 0]
click at [1115, 90] on icon "button" at bounding box center [1121, 95] width 13 height 13
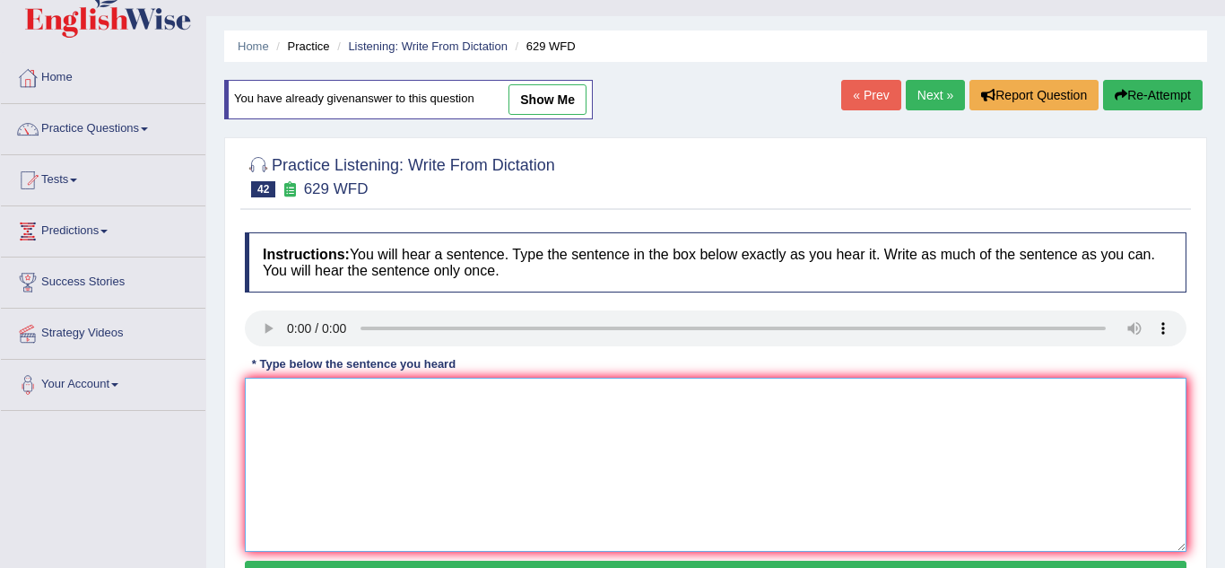
click at [271, 394] on textarea at bounding box center [716, 465] width 942 height 174
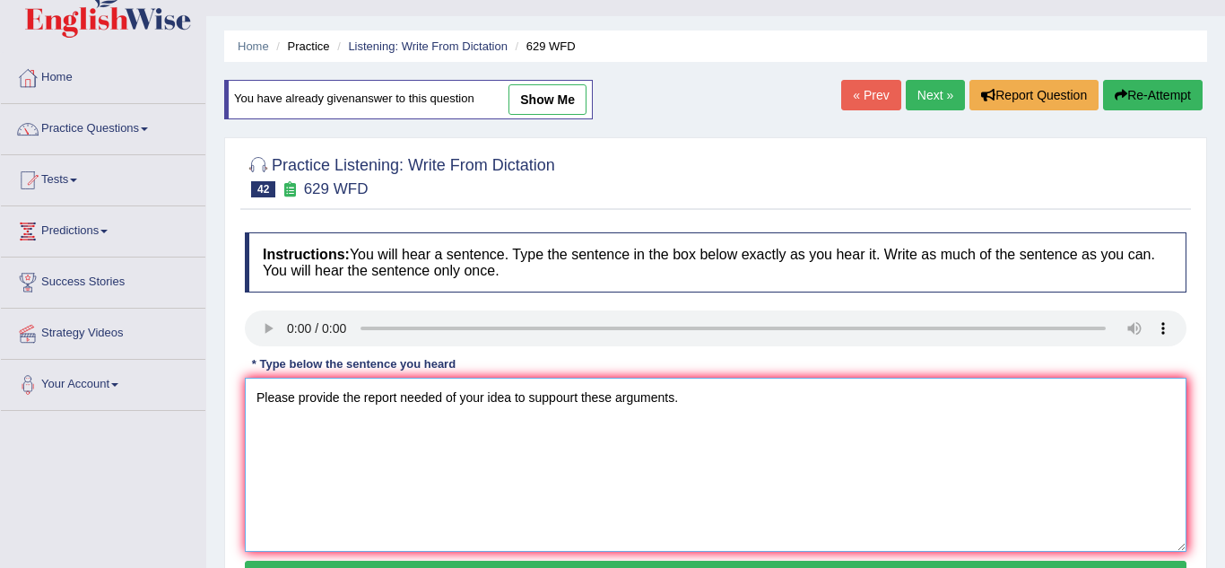
type textarea "Please provide the report needed of your idea to suppourt these arguments."
click at [228, 517] on div "Practice Listening: Write From Dictation 42 629 WFD Instructions: You will hear…" at bounding box center [715, 376] width 983 height 478
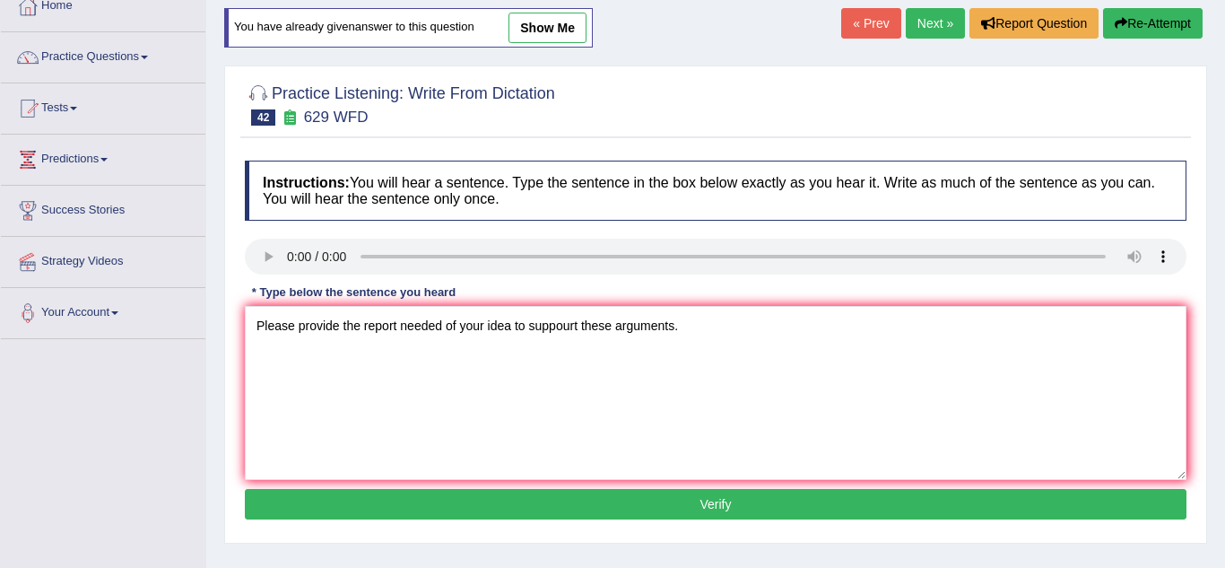
scroll to position [143, 0]
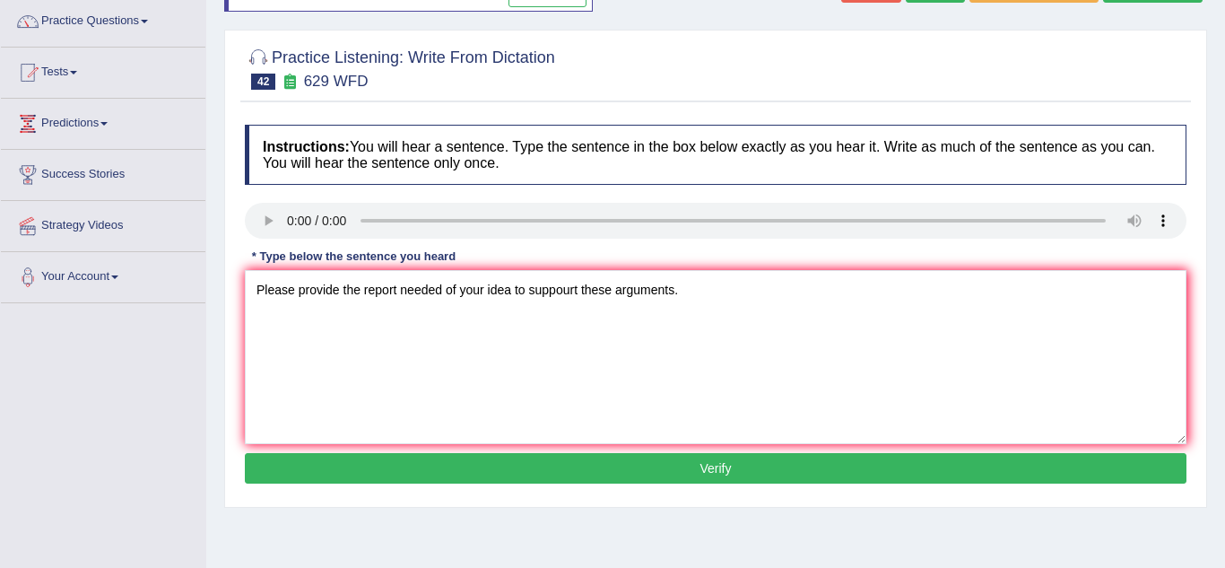
click at [378, 468] on button "Verify" at bounding box center [716, 468] width 942 height 30
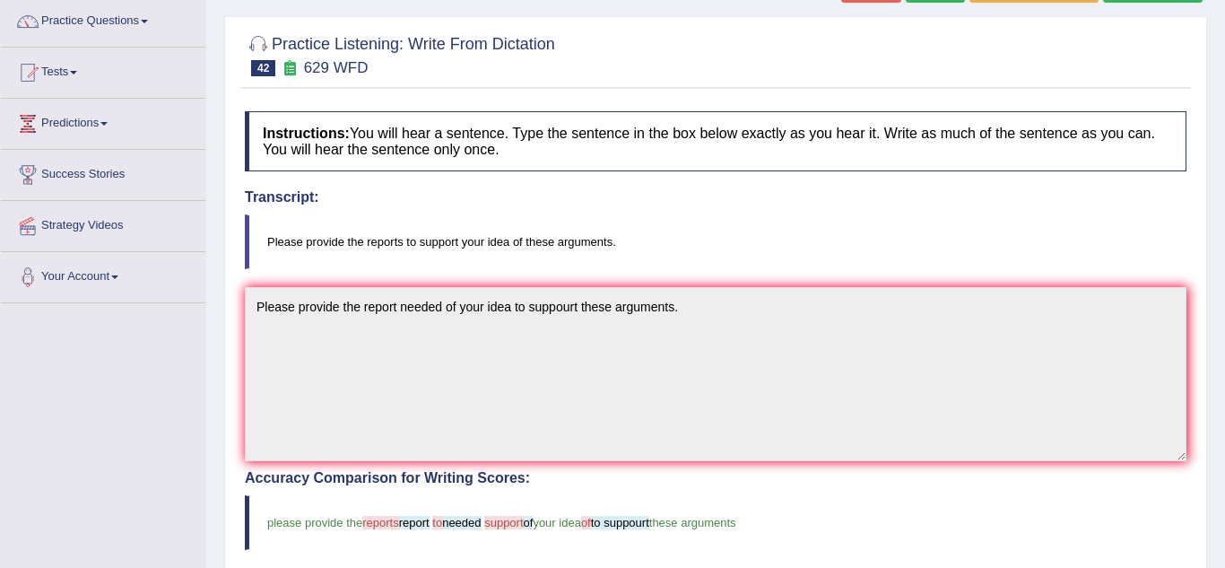
click at [227, 456] on div "Practice Listening: Write From Dictation 42 629 WFD Instructions: You will hear…" at bounding box center [715, 492] width 983 height 952
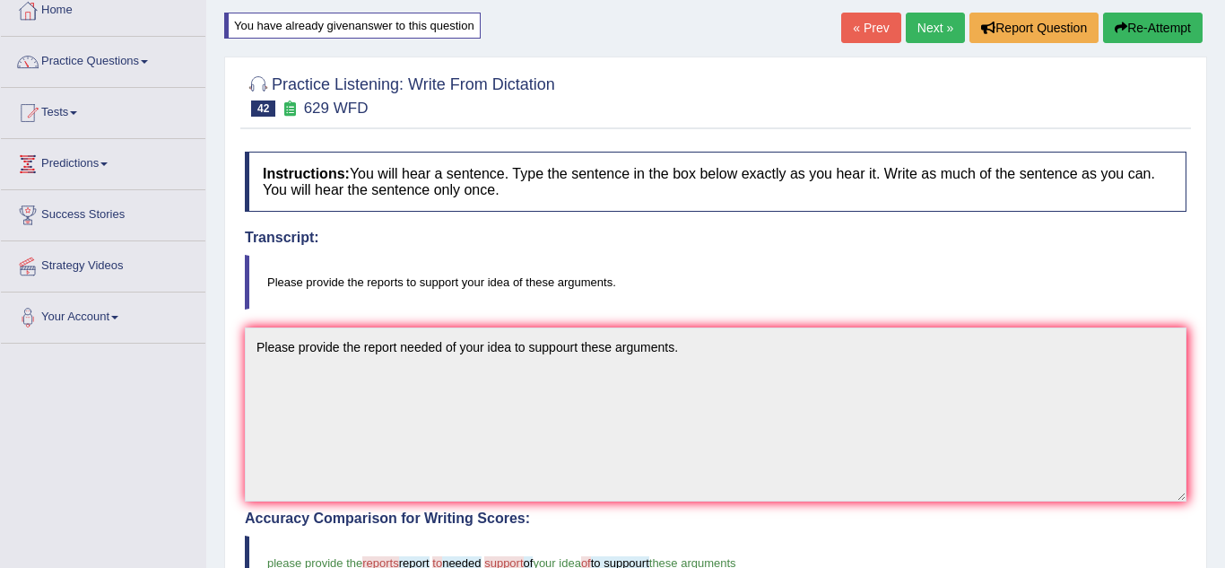
scroll to position [101, 0]
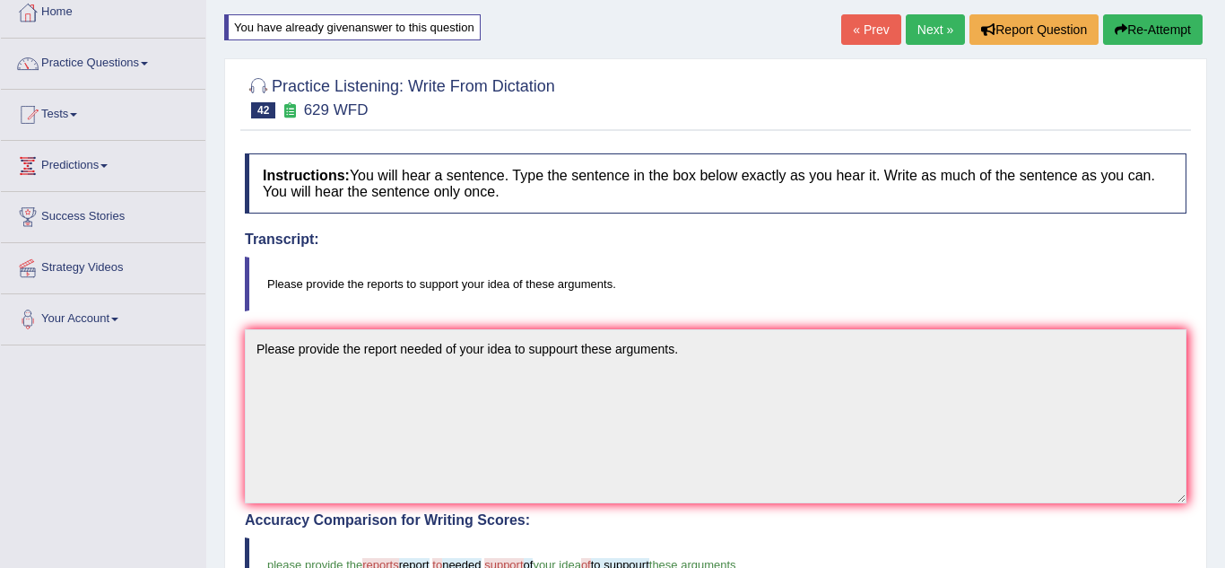
click at [927, 33] on link "Next »" at bounding box center [935, 29] width 59 height 30
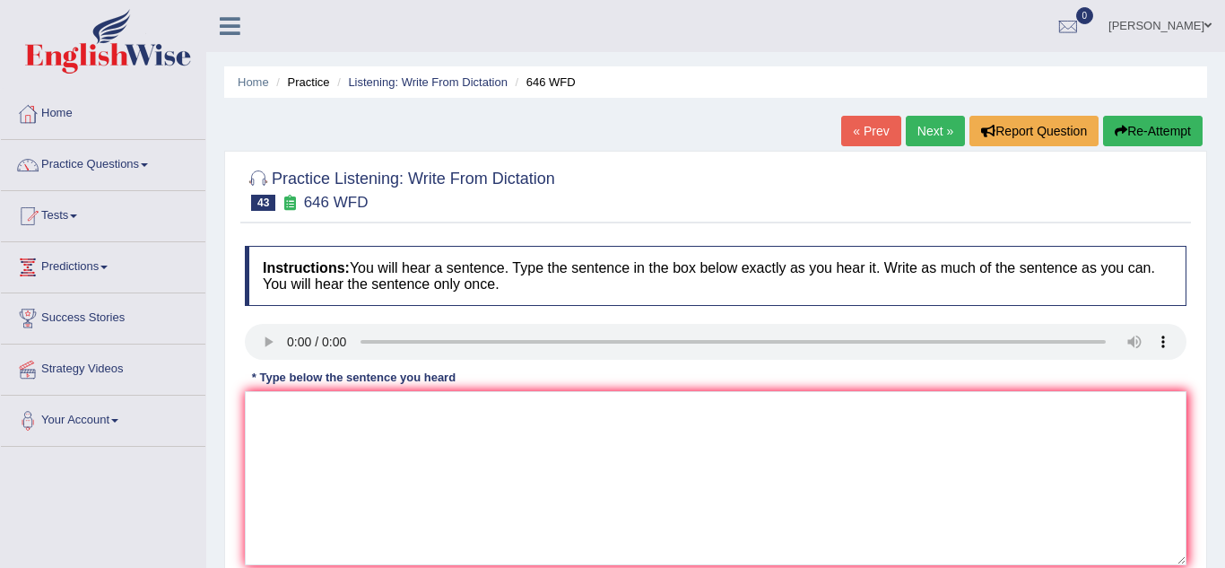
click at [926, 135] on link "Next »" at bounding box center [935, 131] width 59 height 30
click at [300, 437] on textarea at bounding box center [716, 478] width 942 height 174
type textarea "The study of the economy is a tricky subject to research."
click at [226, 450] on div "Practice Listening: Write From Dictation 44 976 WFD Instructions: You will hear…" at bounding box center [715, 390] width 983 height 478
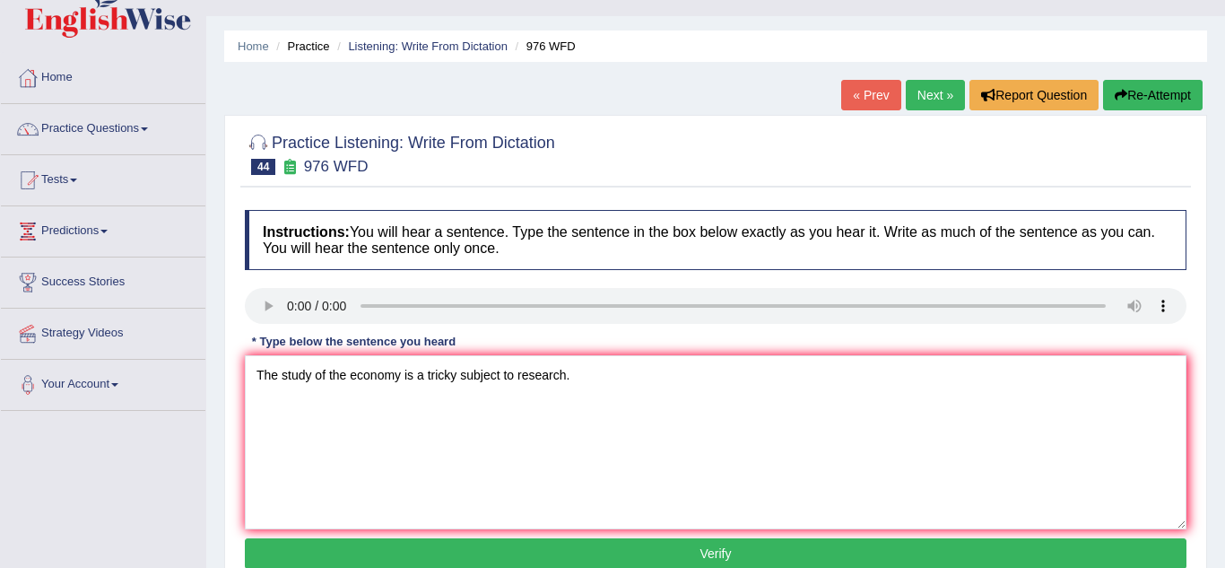
scroll to position [72, 0]
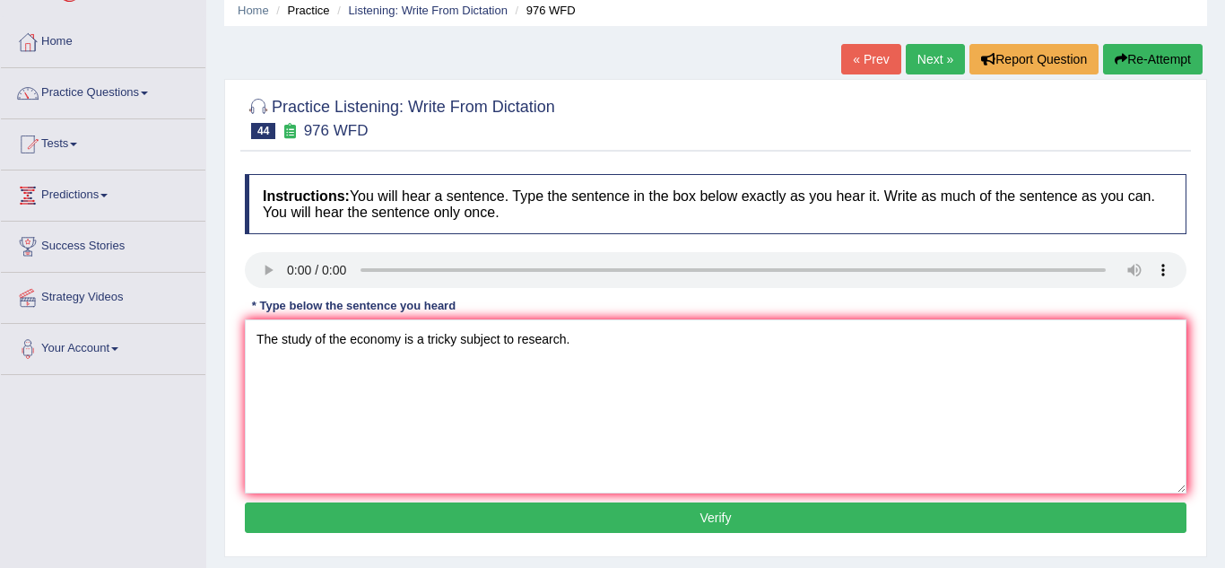
click at [444, 526] on button "Verify" at bounding box center [716, 517] width 942 height 30
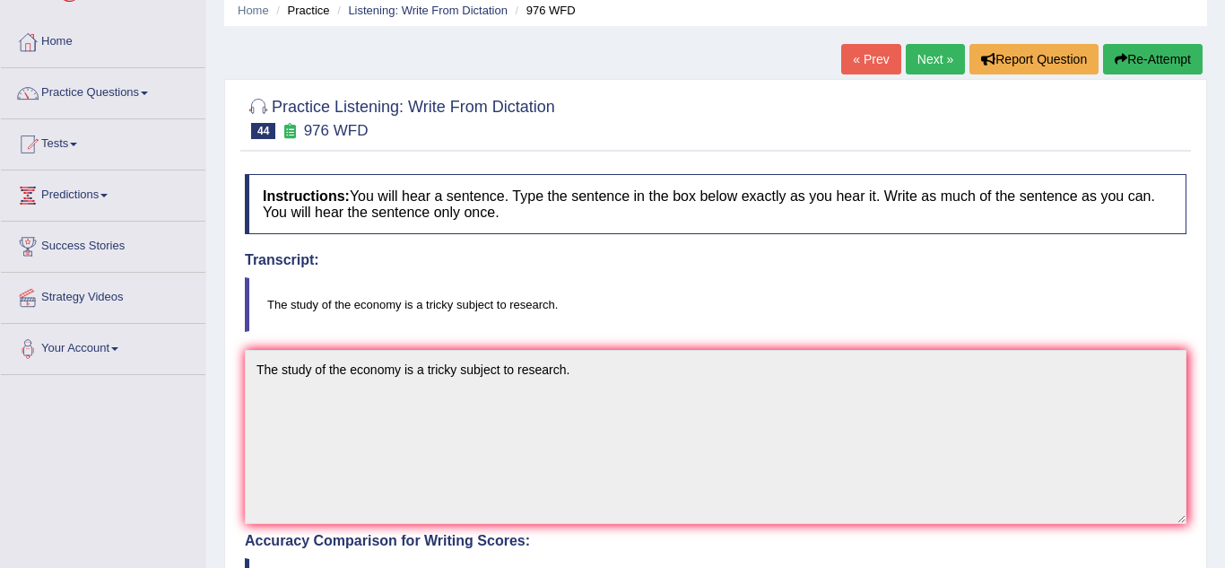
click at [225, 481] on div "Practice Listening: Write From Dictation 44 976 WFD Instructions: You will hear…" at bounding box center [715, 555] width 983 height 952
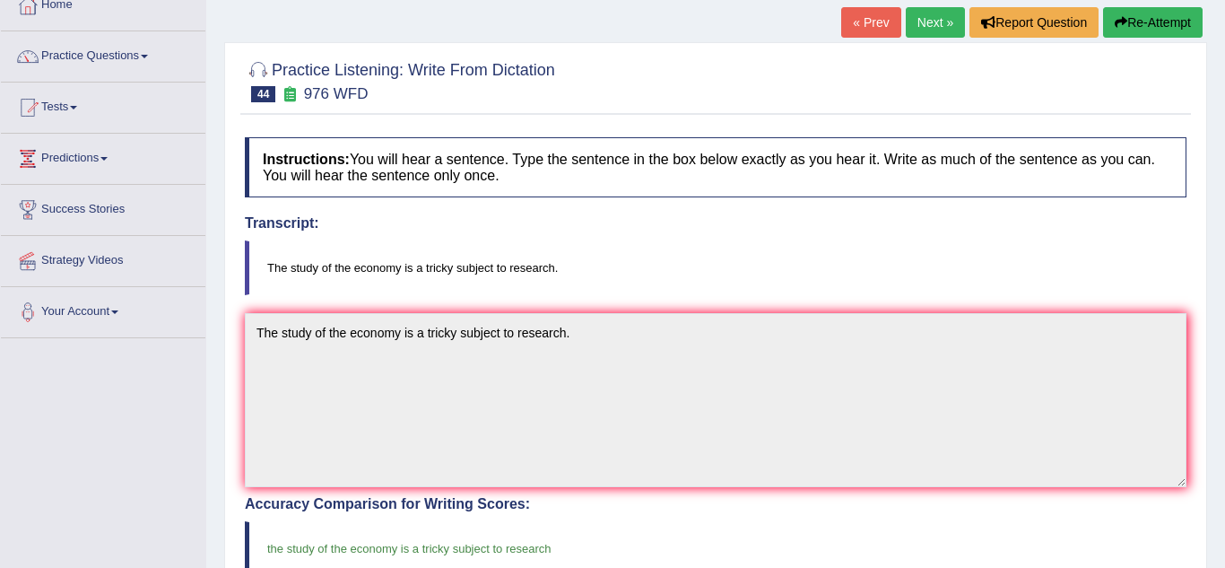
scroll to position [36, 0]
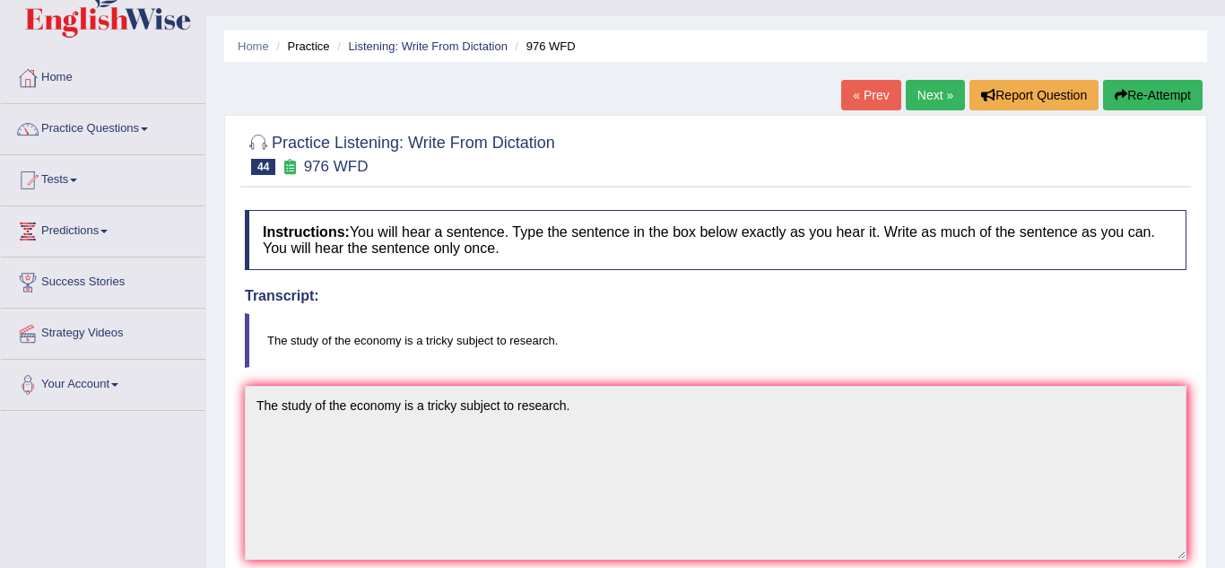
click at [943, 102] on link "Next »" at bounding box center [935, 95] width 59 height 30
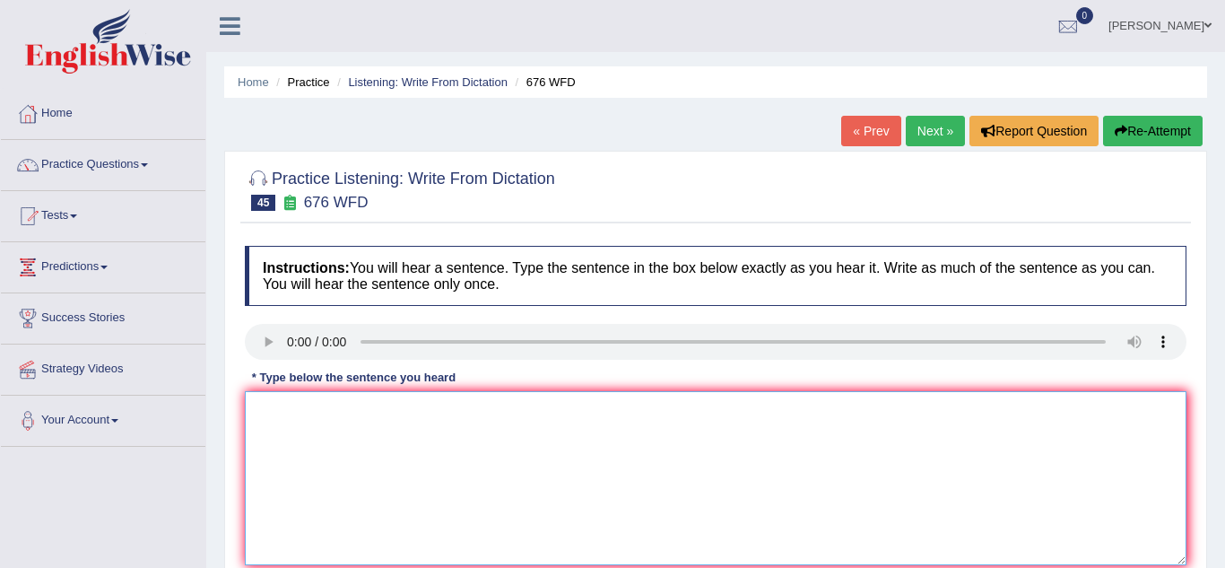
click at [286, 444] on textarea at bounding box center [716, 478] width 942 height 174
click at [306, 408] on textarea "Universuties needs to secure the grands for resaerch subjects." at bounding box center [716, 478] width 942 height 174
type textarea "Universities needs to secure the grands for resaerch subjects."
click at [219, 446] on div "Home Practice Listening: Write From Dictation 676 WFD « Prev Next » Report Ques…" at bounding box center [715, 448] width 1019 height 897
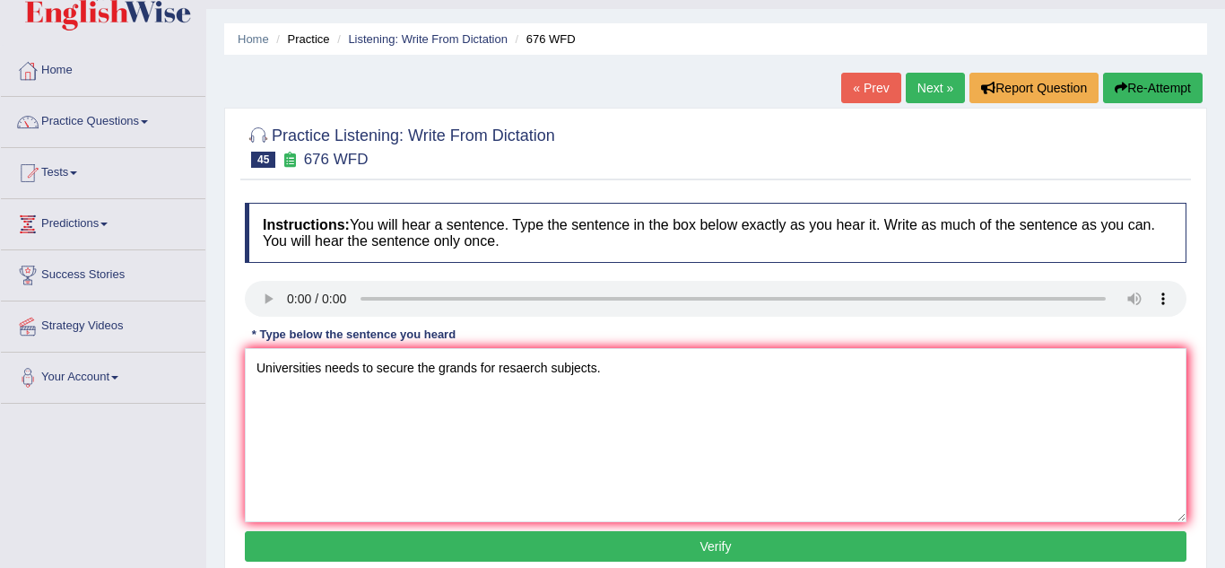
scroll to position [108, 0]
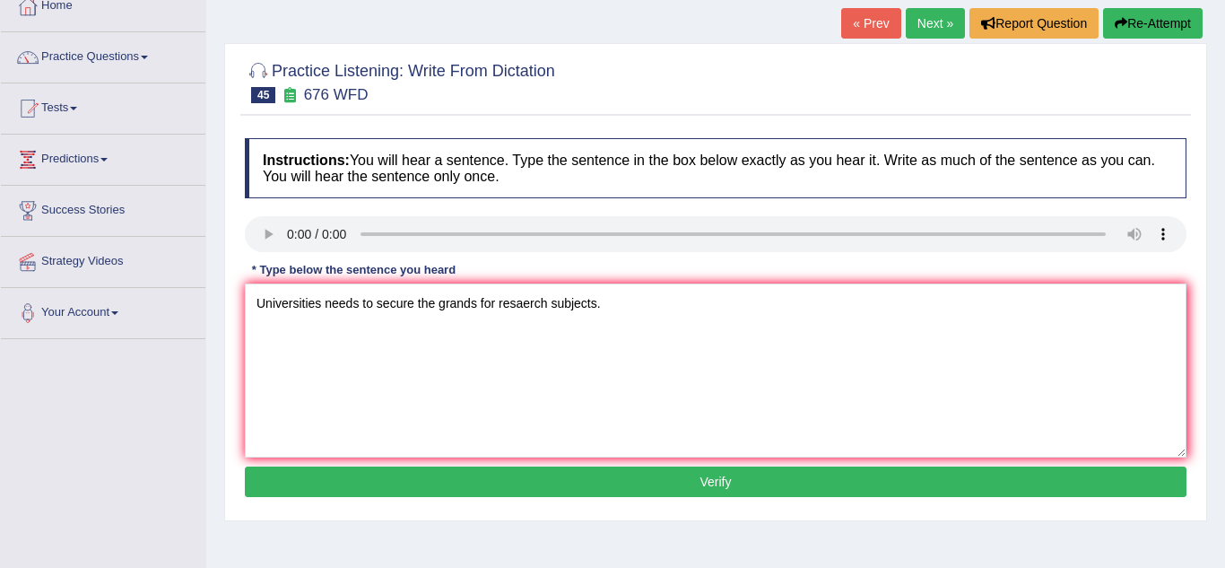
click at [301, 480] on button "Verify" at bounding box center [716, 481] width 942 height 30
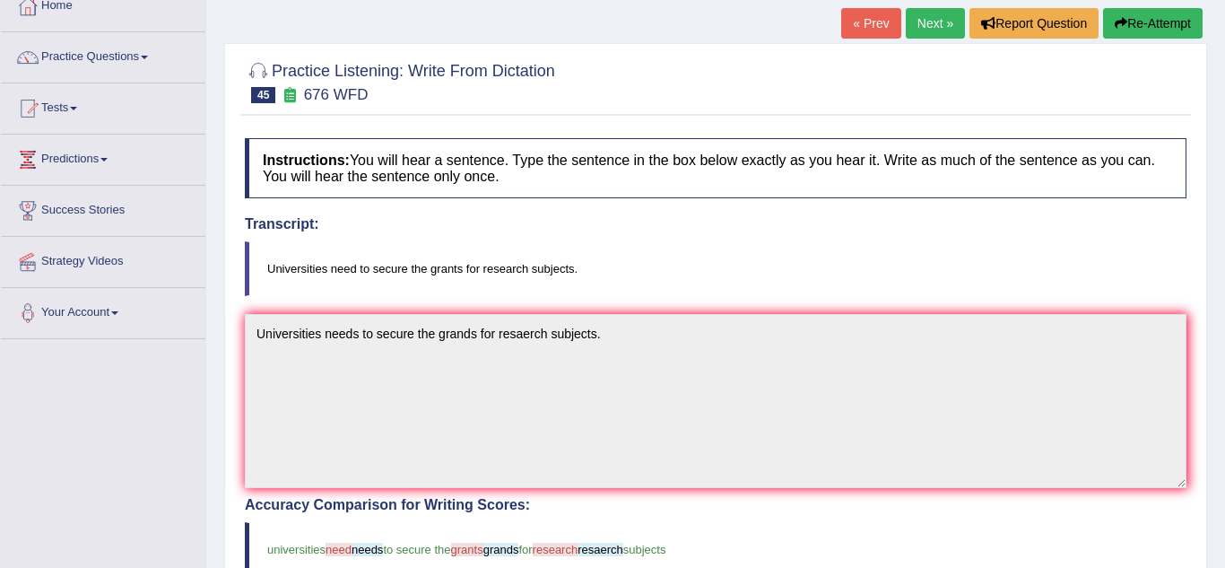
click at [230, 459] on div "Practice Listening: Write From Dictation 45 676 WFD Instructions: You will hear…" at bounding box center [715, 519] width 983 height 952
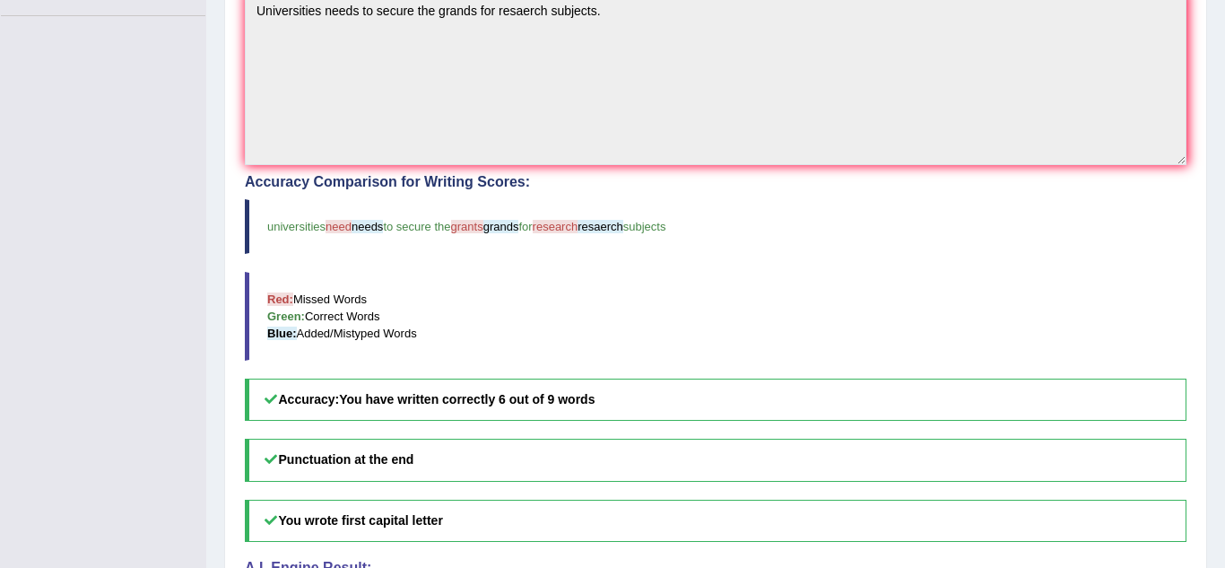
scroll to position [466, 0]
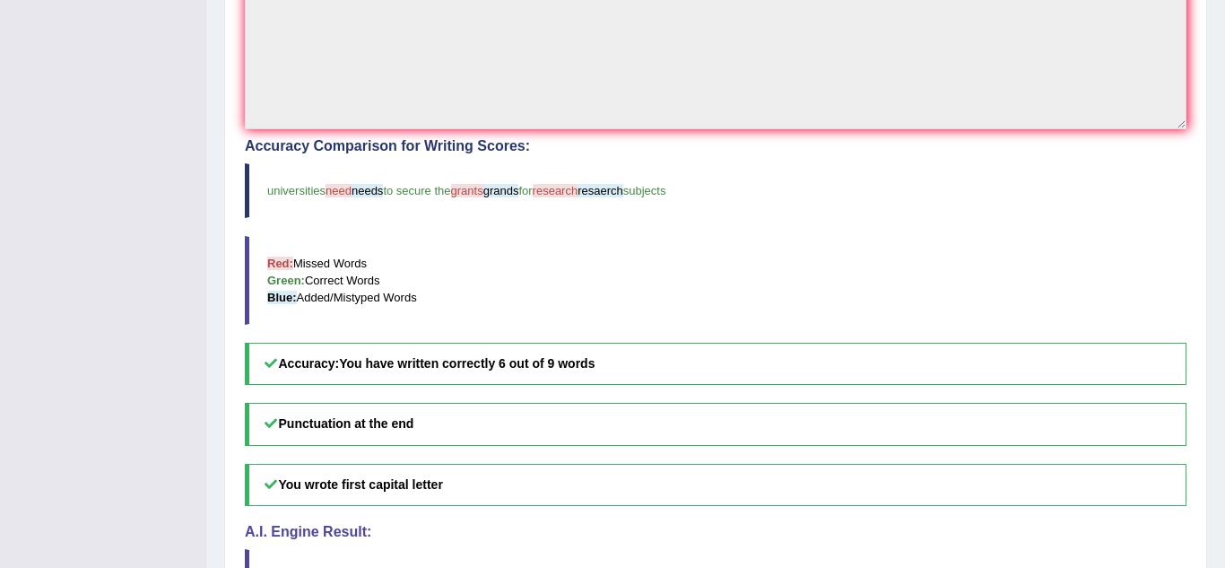
click at [209, 457] on div "Home Practice Listening: Write From Dictation 676 WFD « Prev Next » Report Ques…" at bounding box center [715, 92] width 1019 height 1117
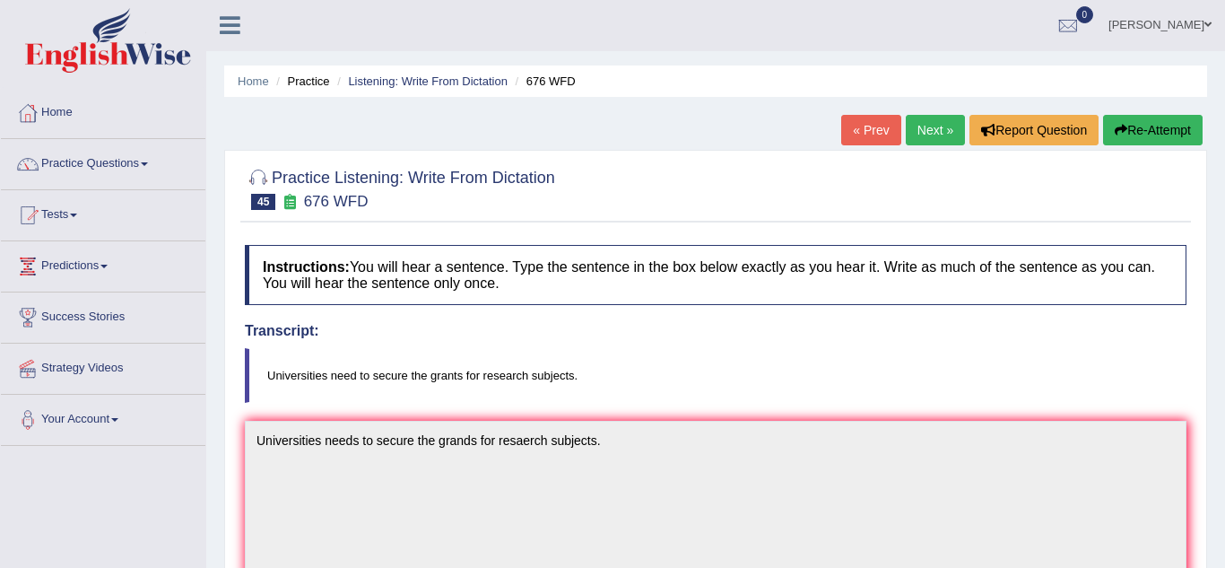
scroll to position [0, 0]
click at [939, 137] on link "Next »" at bounding box center [935, 131] width 59 height 30
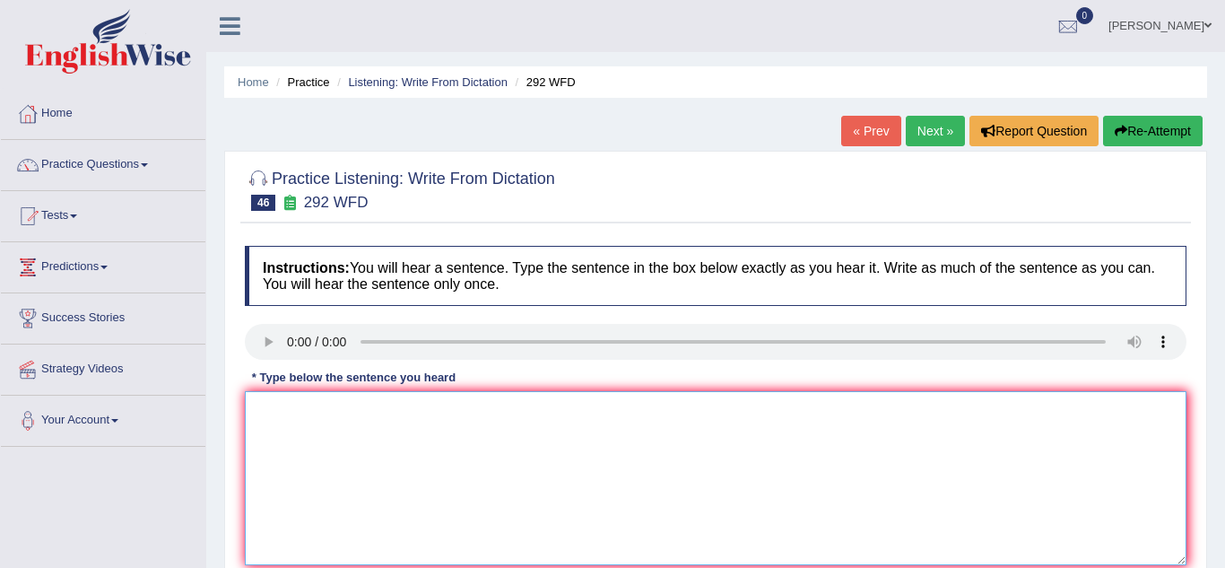
click at [296, 426] on textarea at bounding box center [716, 478] width 942 height 174
type textarea "Some people argue that education is not that important."
click at [934, 134] on link "Next »" at bounding box center [935, 131] width 59 height 30
click at [213, 432] on div "Home Practice Listening: Write From Dictation 580 WFD « Prev Next » Report Ques…" at bounding box center [715, 448] width 1019 height 897
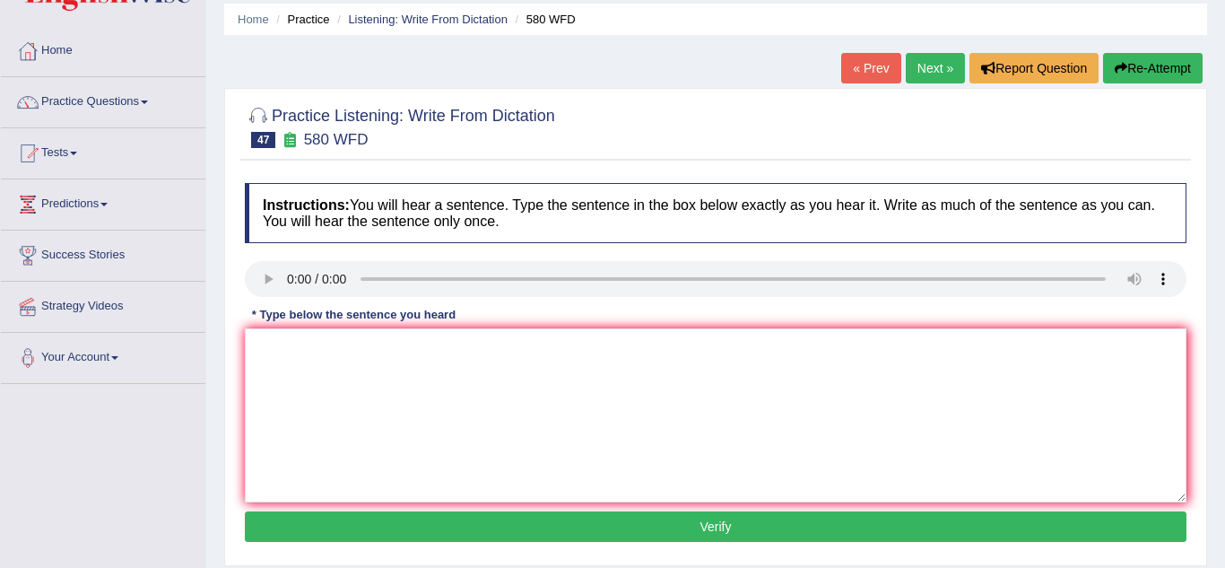
scroll to position [51, 0]
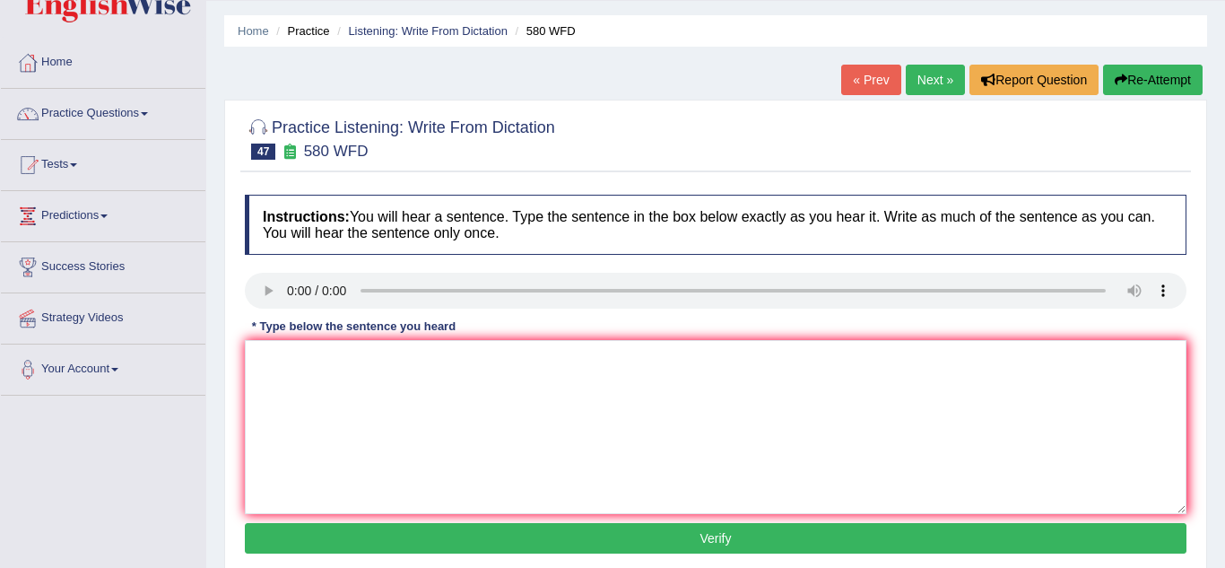
click at [872, 87] on link "« Prev" at bounding box center [870, 80] width 59 height 30
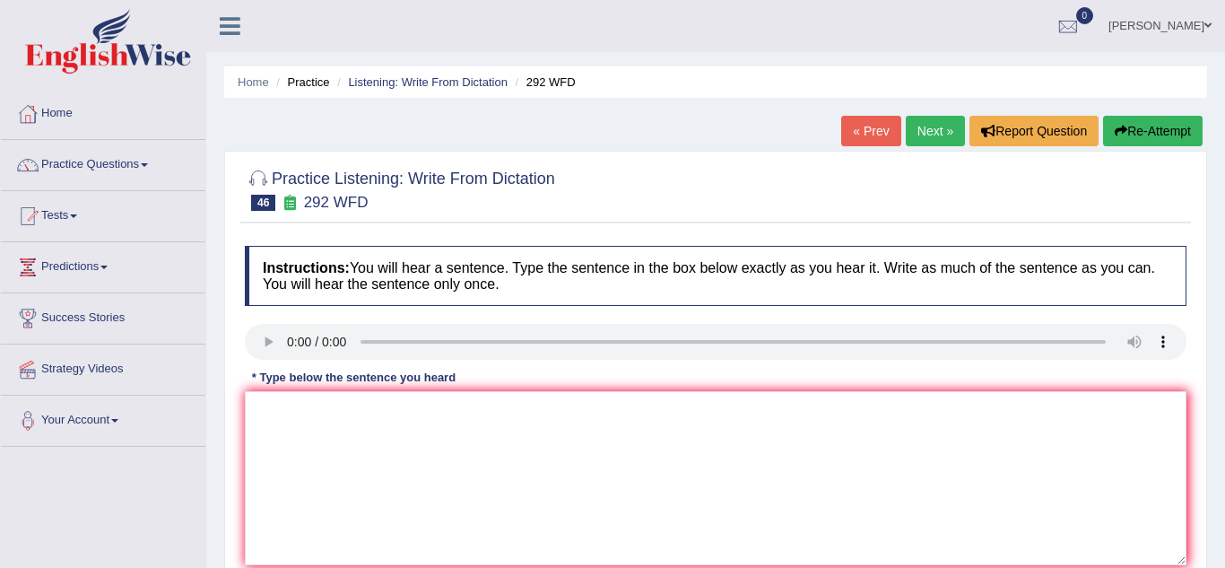
click at [872, 87] on ul "Home Practice Listening: Write From Dictation 292 WFD" at bounding box center [715, 81] width 983 height 31
click at [268, 453] on textarea at bounding box center [716, 478] width 942 height 174
type textarea "s"
type textarea "Some people argue that educatuion is not that important."
click at [229, 473] on div "Practice Listening: Write From Dictation 46 292 WFD Instructions: You will hear…" at bounding box center [715, 390] width 983 height 478
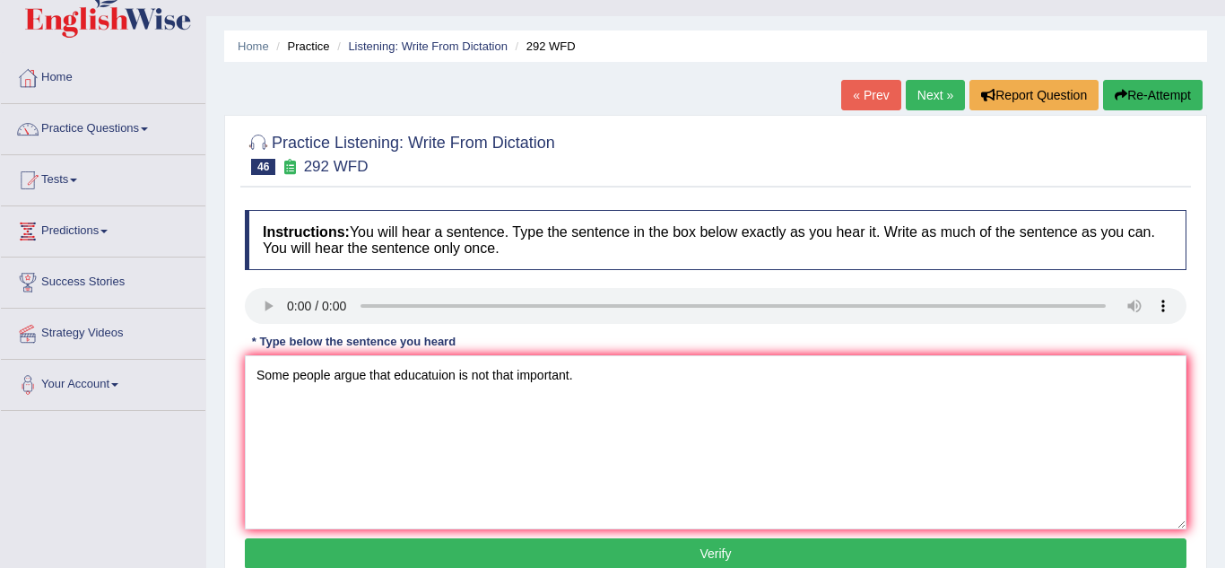
scroll to position [72, 0]
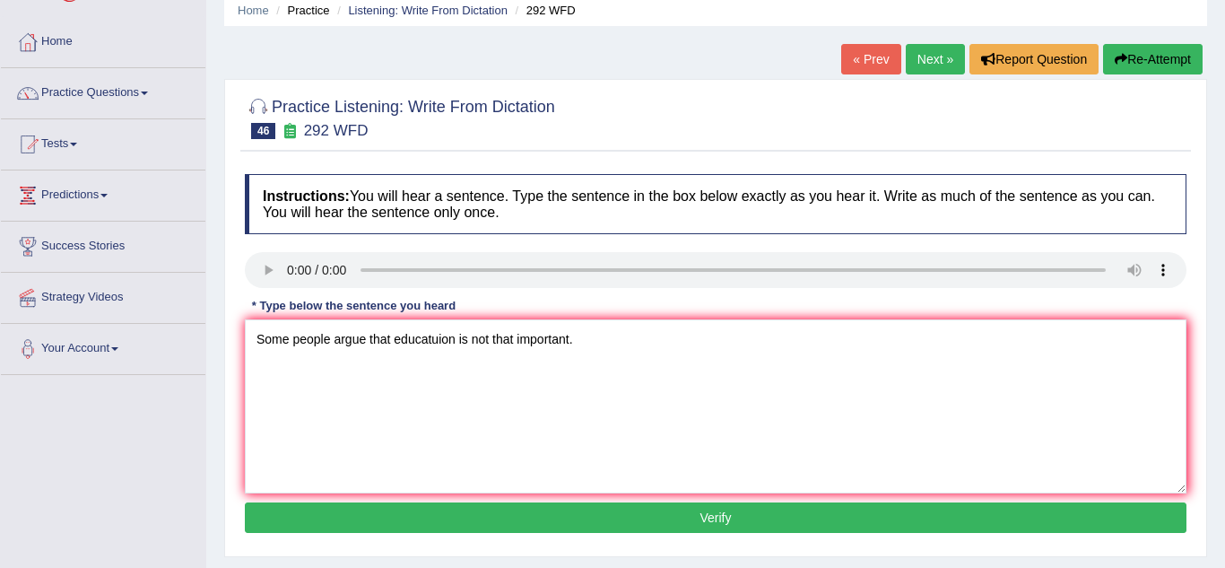
click at [356, 528] on button "Verify" at bounding box center [716, 517] width 942 height 30
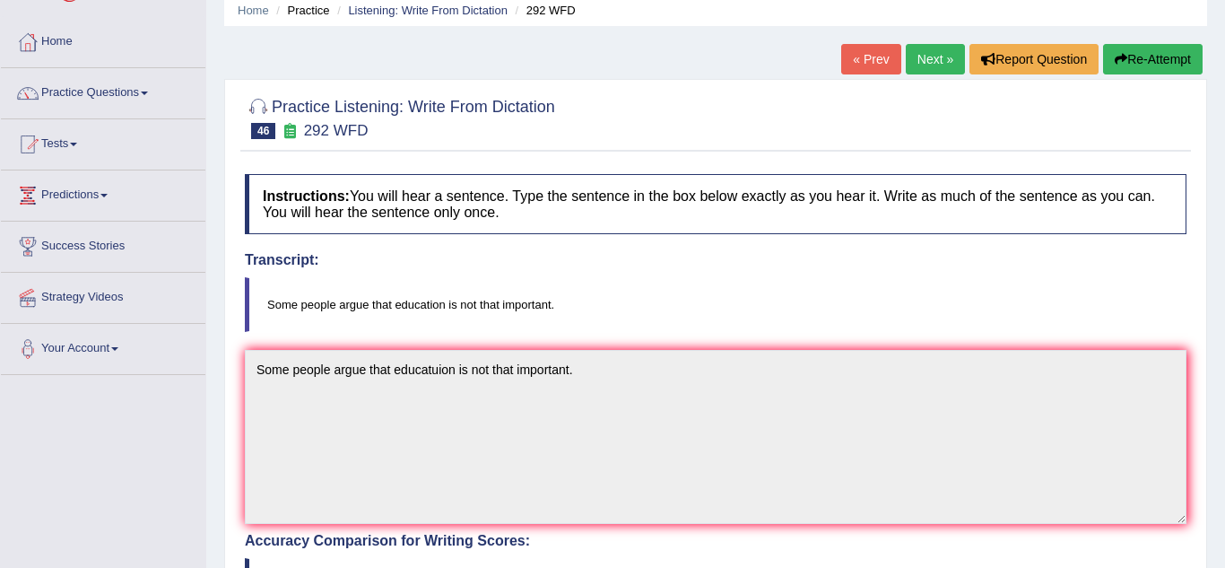
click at [231, 482] on div "Practice Listening: Write From Dictation 46 292 WFD Instructions: You will hear…" at bounding box center [715, 555] width 983 height 952
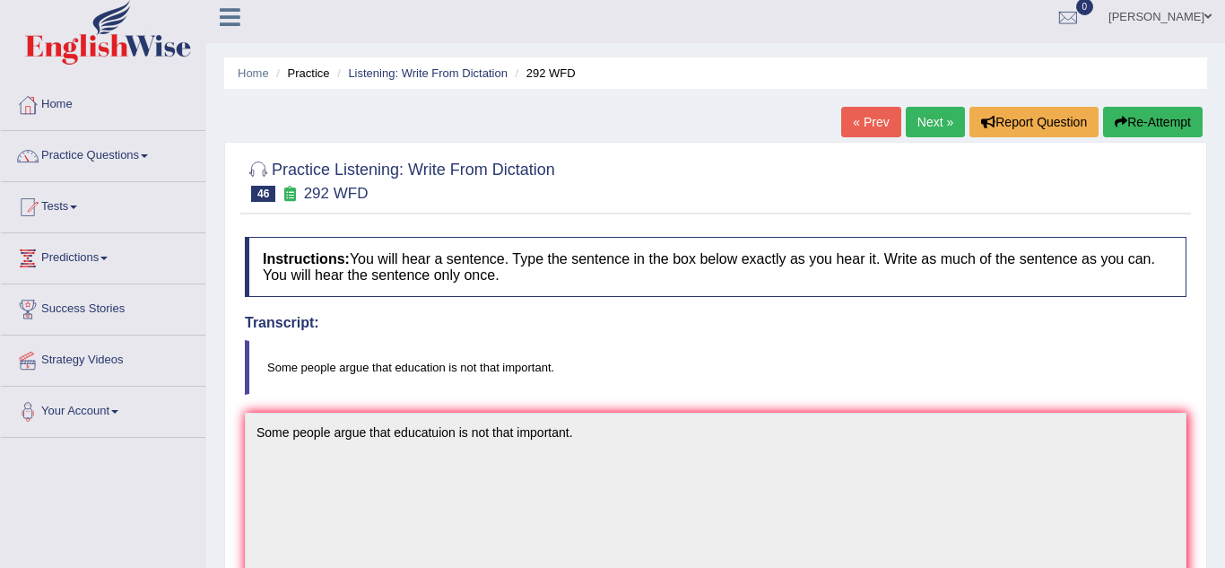
scroll to position [0, 0]
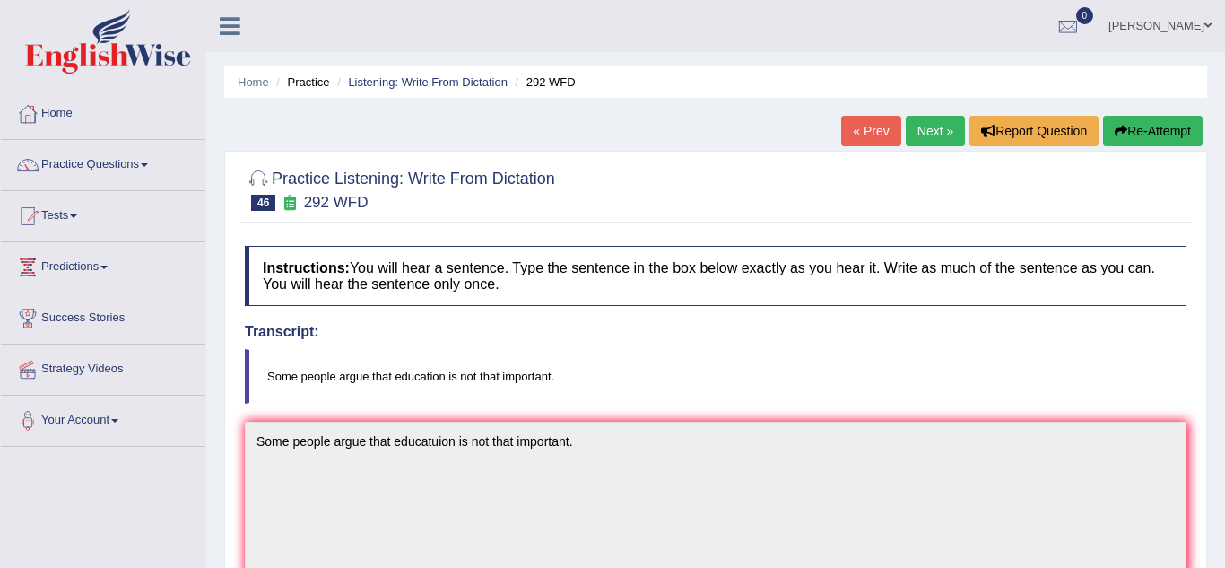
click at [949, 139] on link "Next »" at bounding box center [935, 131] width 59 height 30
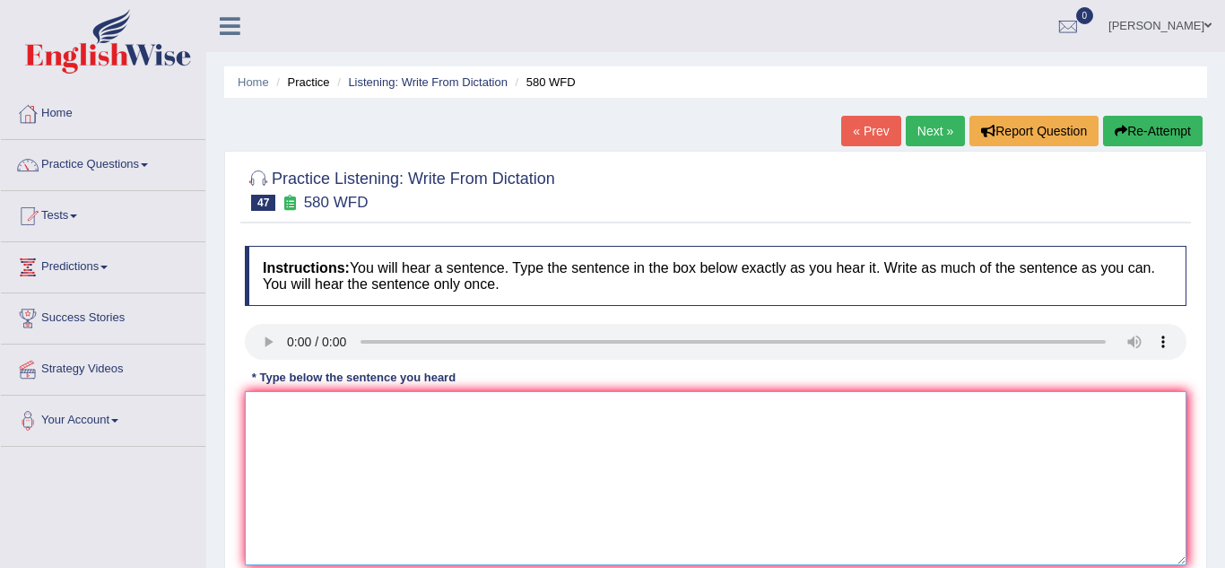
click at [290, 427] on textarea at bounding box center [716, 478] width 942 height 174
click at [263, 413] on textarea "you can your laptop in a lecture." at bounding box center [716, 478] width 942 height 174
click at [304, 412] on textarea "You can your laptop in a lecture." at bounding box center [716, 478] width 942 height 174
type textarea "You can use your laptop in a lecture."
click at [229, 479] on div "Practice Listening: Write From Dictation 47 580 WFD Instructions: You will hear…" at bounding box center [715, 390] width 983 height 478
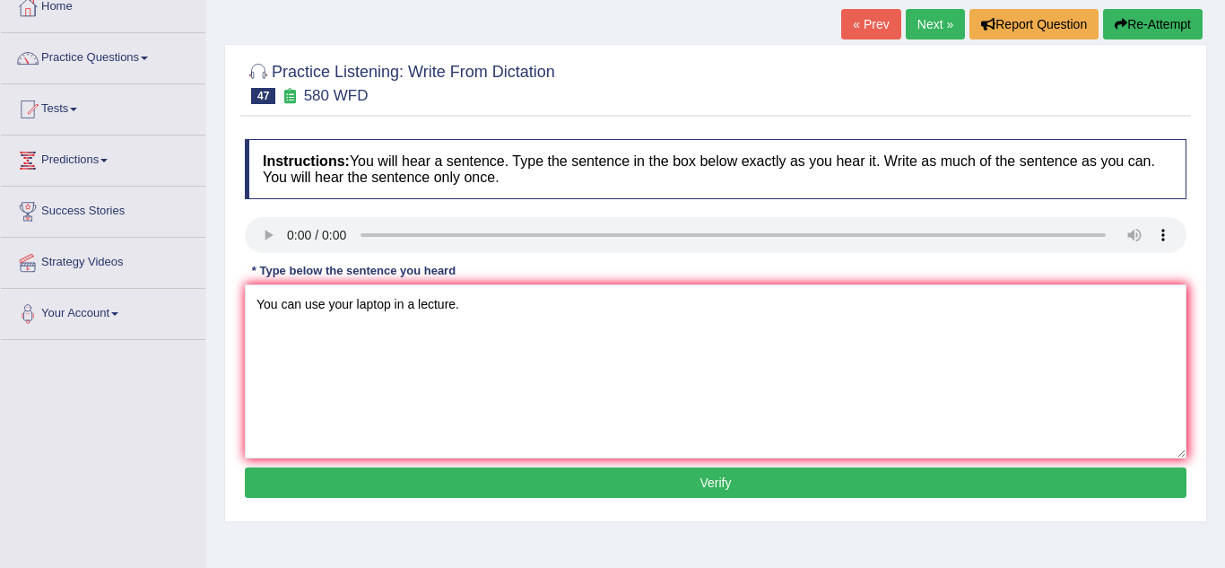
scroll to position [108, 0]
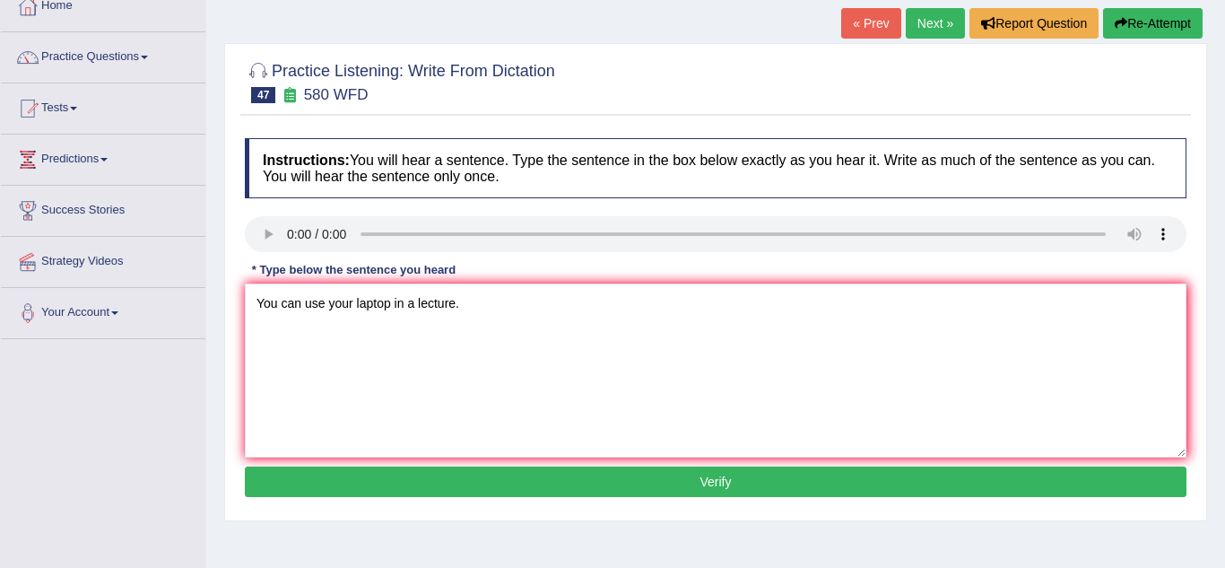
click at [265, 486] on button "Verify" at bounding box center [716, 481] width 942 height 30
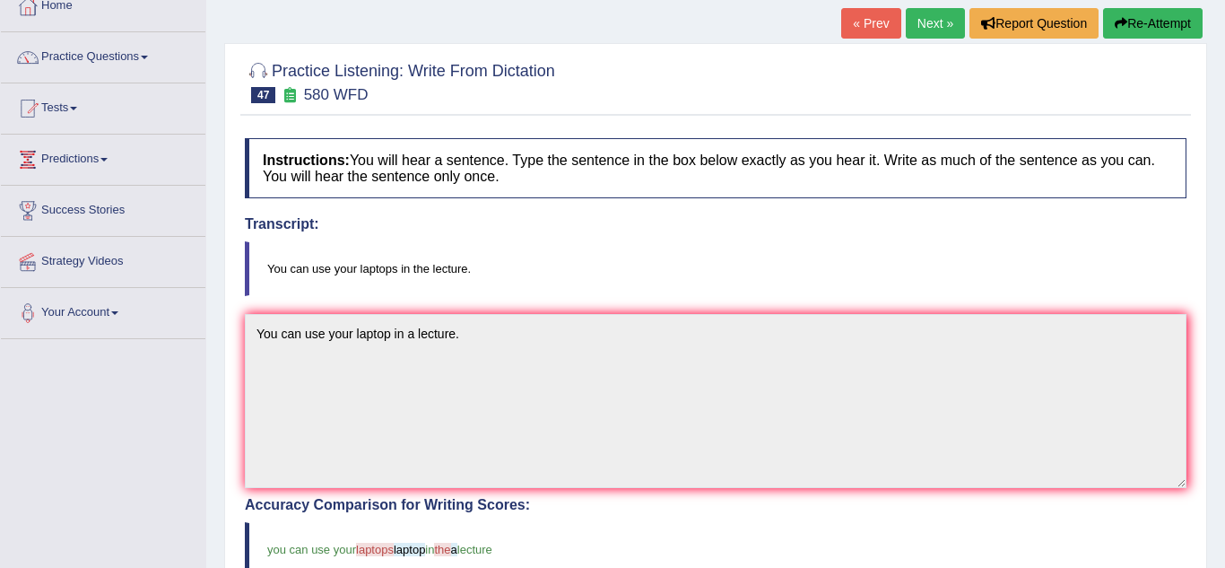
click at [225, 462] on div "Practice Listening: Write From Dictation 47 580 WFD Instructions: You will hear…" at bounding box center [715, 519] width 983 height 952
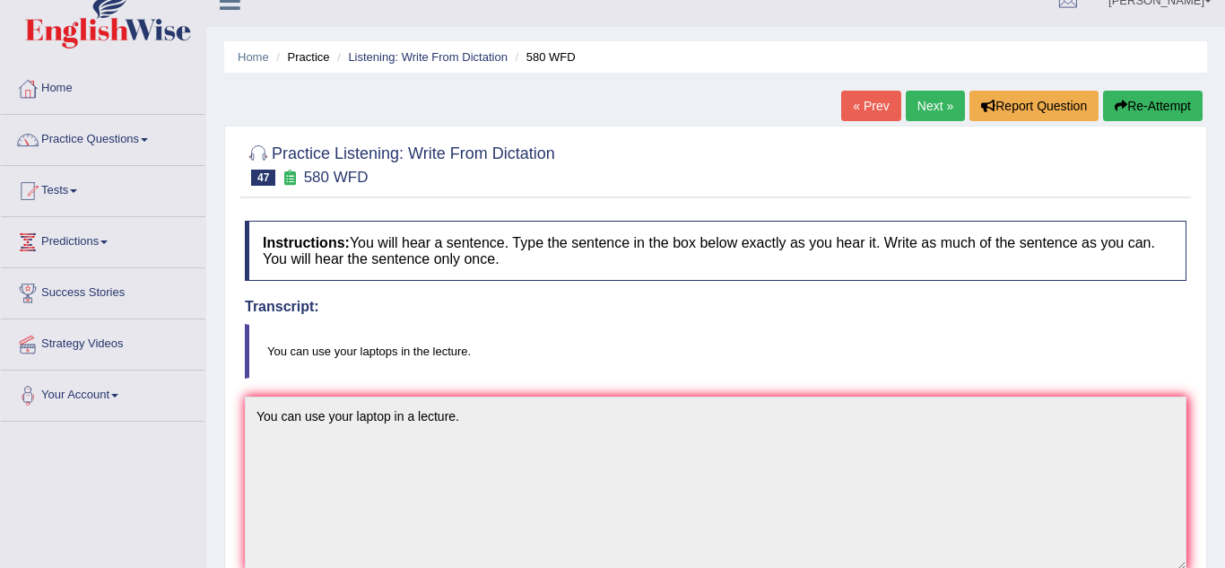
scroll to position [0, 0]
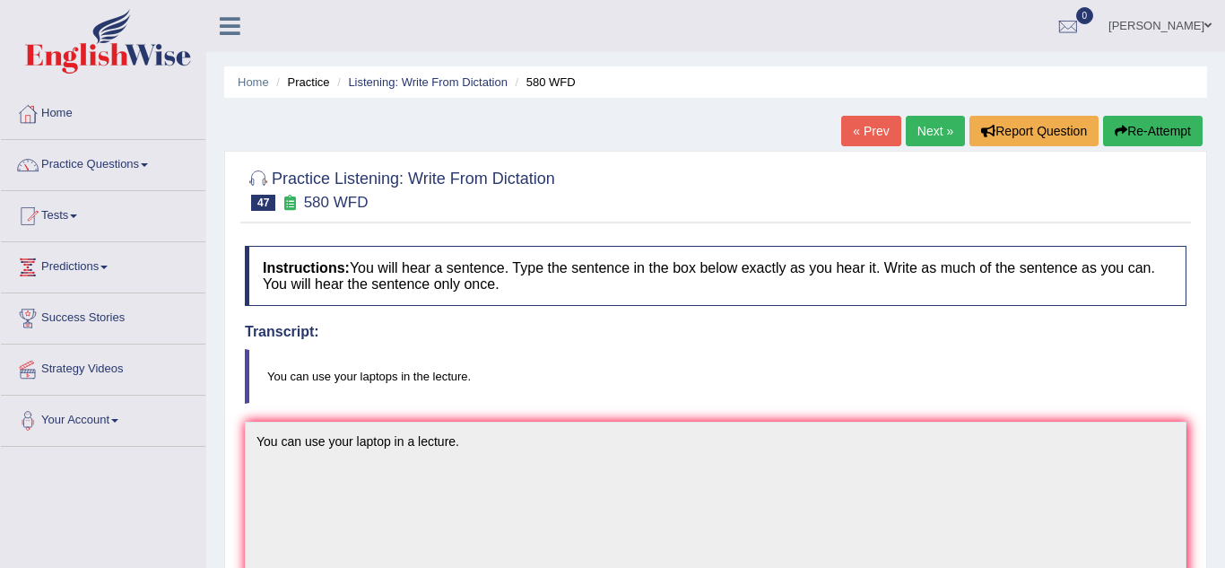
click at [943, 128] on link "Next »" at bounding box center [935, 131] width 59 height 30
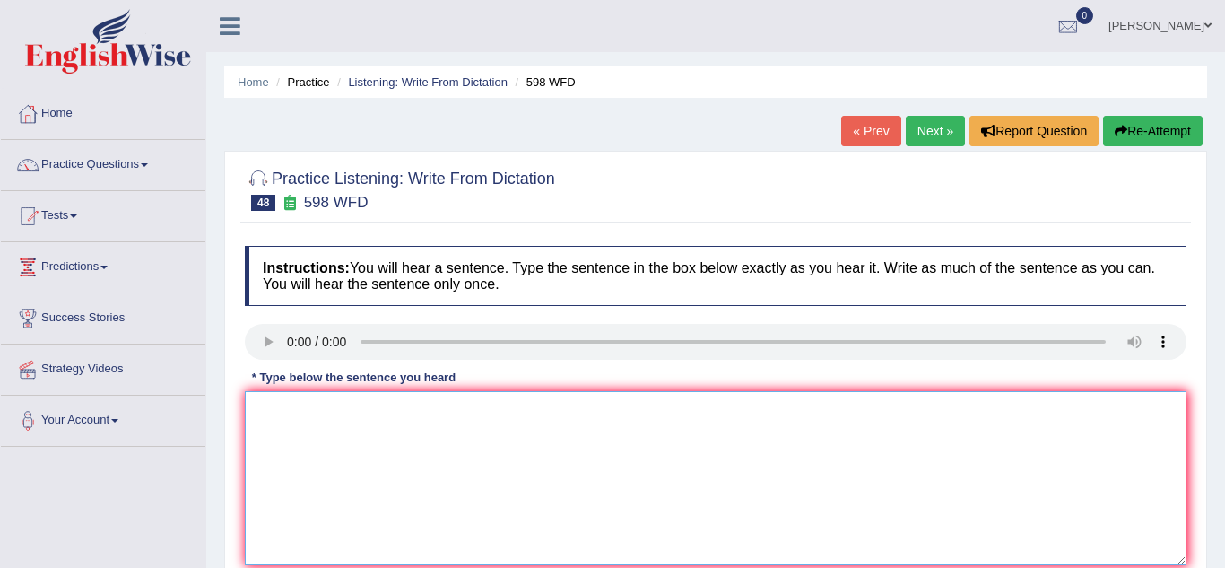
click at [299, 475] on textarea at bounding box center [716, 478] width 942 height 174
type textarea "Check the website if you are looking for booklets written in a text book."
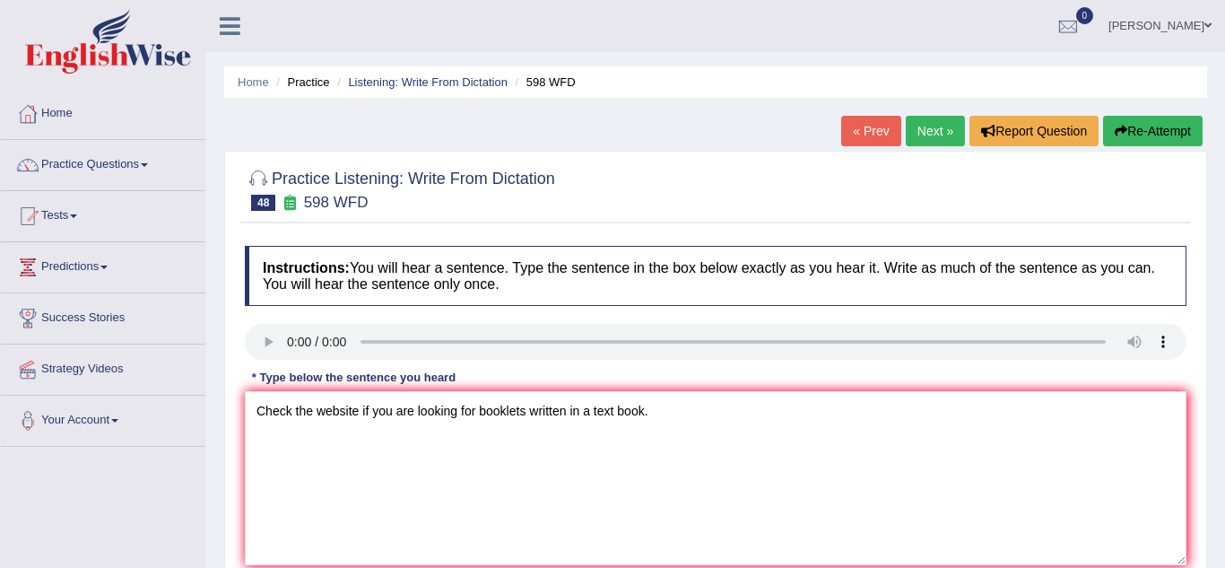
click at [229, 481] on div "Practice Listening: Write From Dictation 48 598 WFD Instructions: You will hear…" at bounding box center [715, 390] width 983 height 478
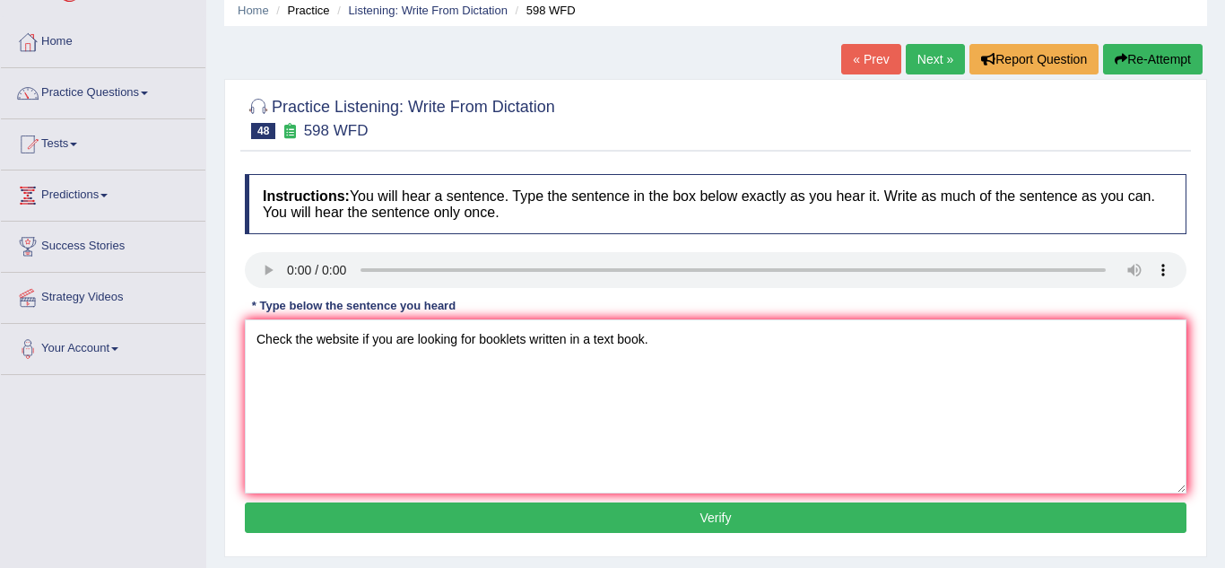
scroll to position [108, 0]
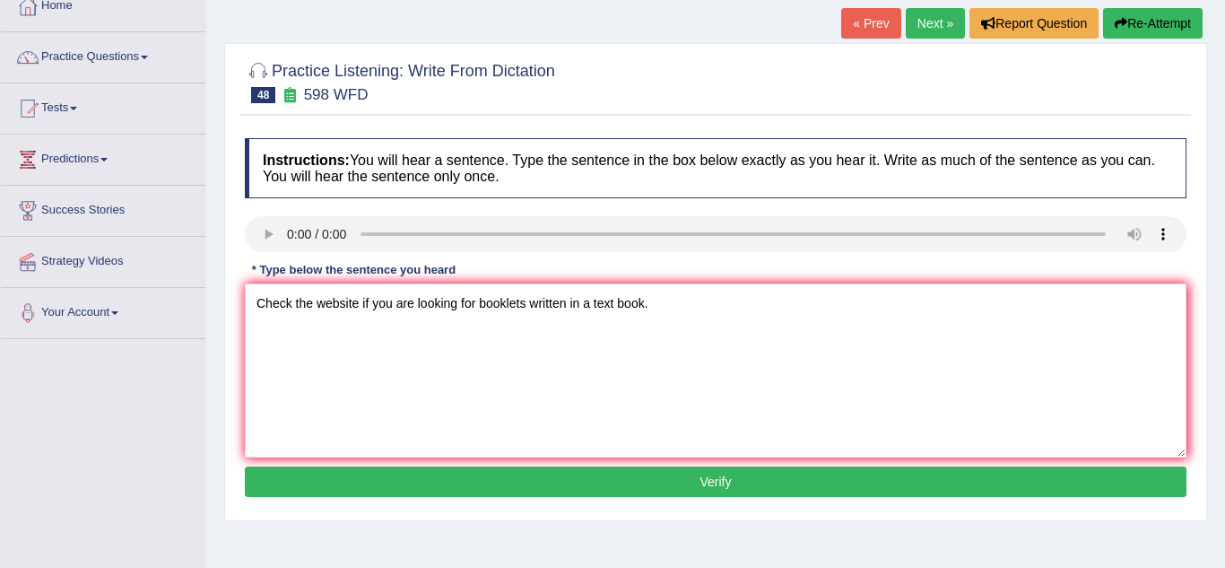
click at [307, 485] on button "Verify" at bounding box center [716, 481] width 942 height 30
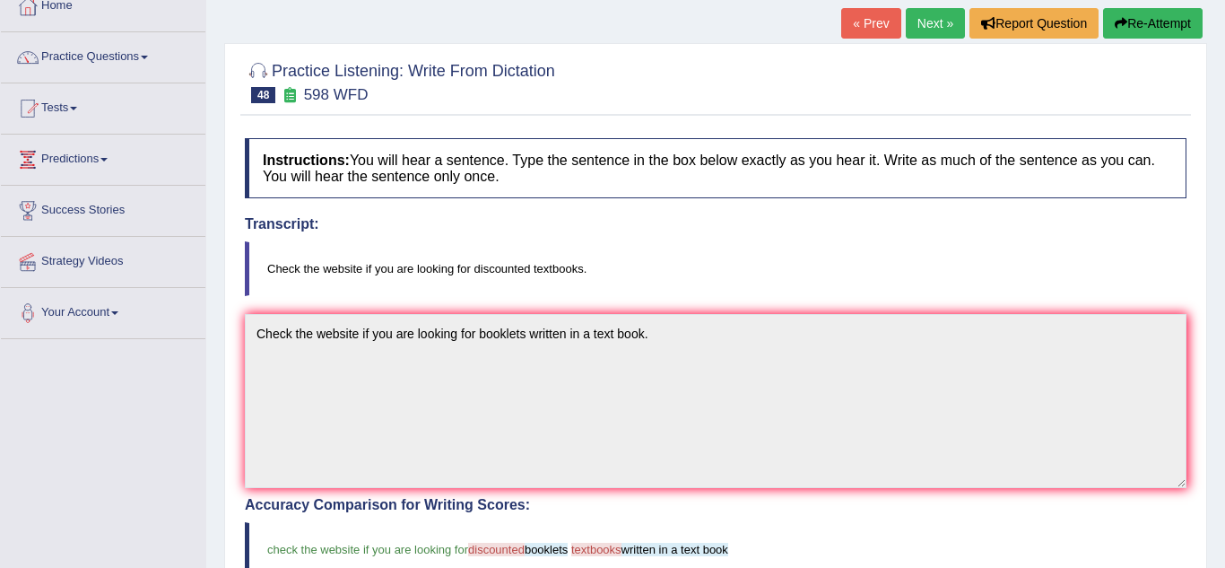
click at [224, 456] on div "Practice Listening: Write From Dictation 48 598 WFD Instructions: You will hear…" at bounding box center [715, 519] width 983 height 952
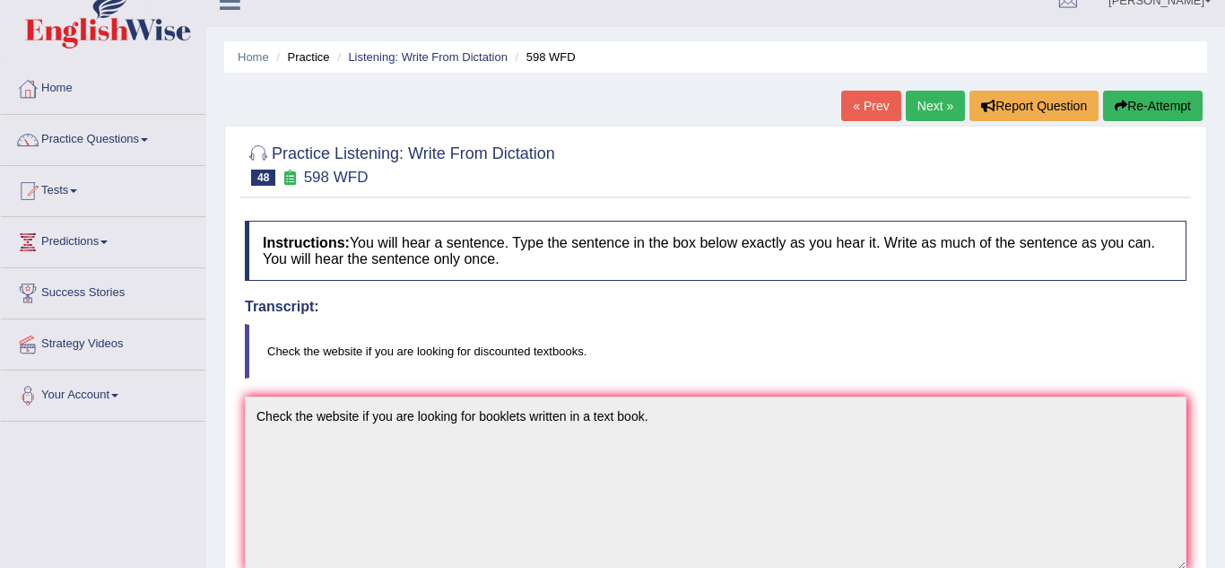
scroll to position [0, 0]
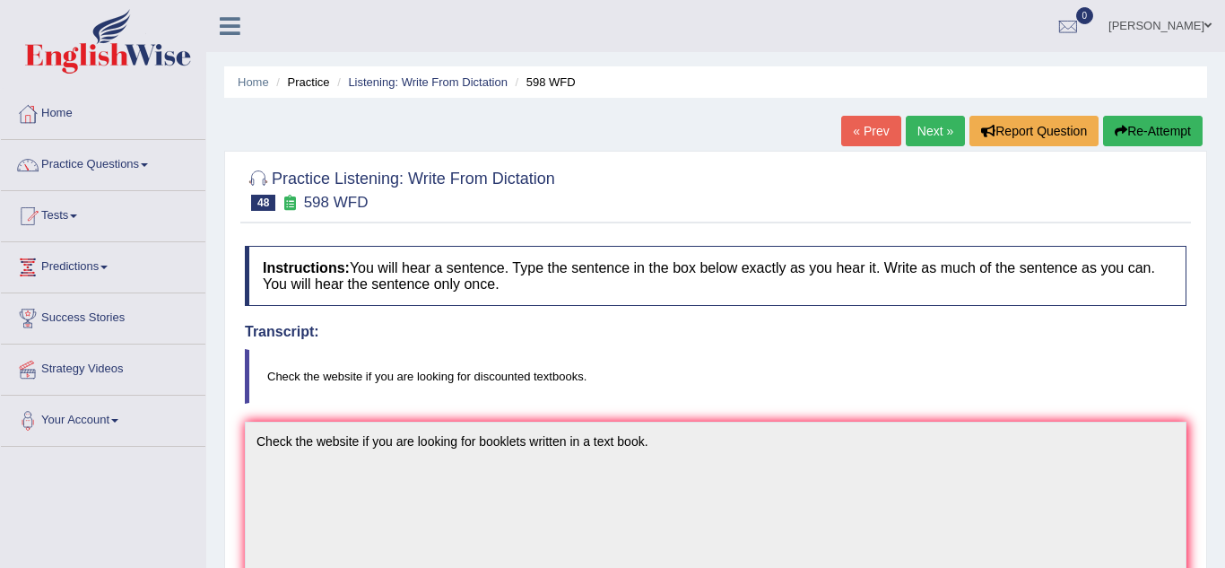
click at [950, 124] on link "Next »" at bounding box center [935, 131] width 59 height 30
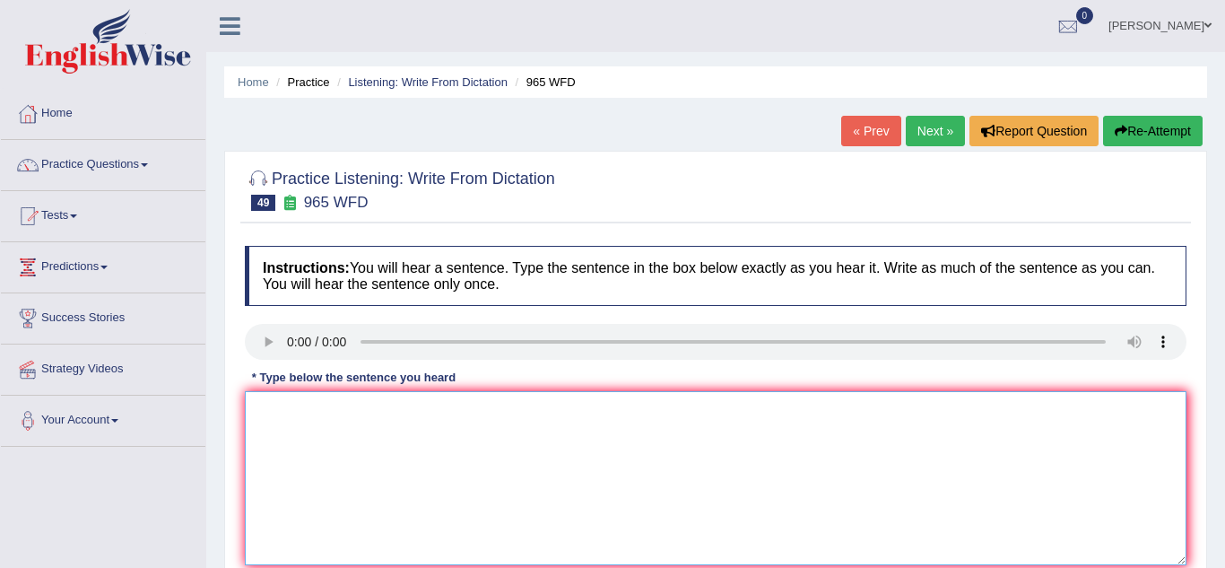
click at [269, 457] on textarea at bounding box center [716, 478] width 942 height 174
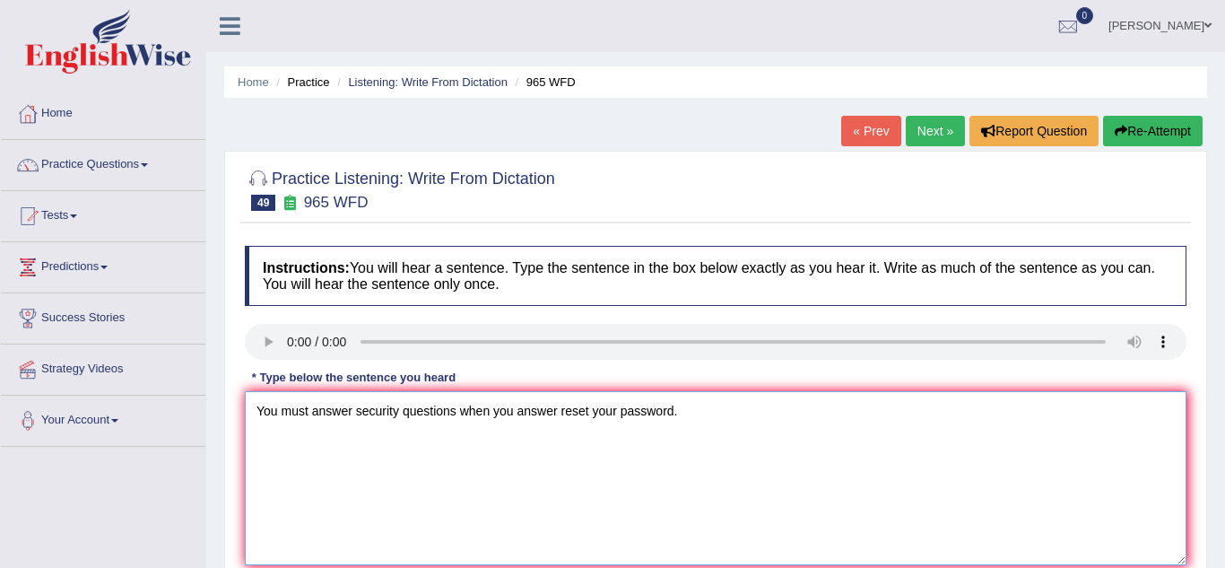
click at [559, 414] on textarea "You must answer security questions when you answer reset your password." at bounding box center [716, 478] width 942 height 174
type textarea "You must answer security questions when you reset your password."
click at [233, 497] on div "Practice Listening: Write From Dictation 49 965 WFD Instructions: You will hear…" at bounding box center [715, 390] width 983 height 478
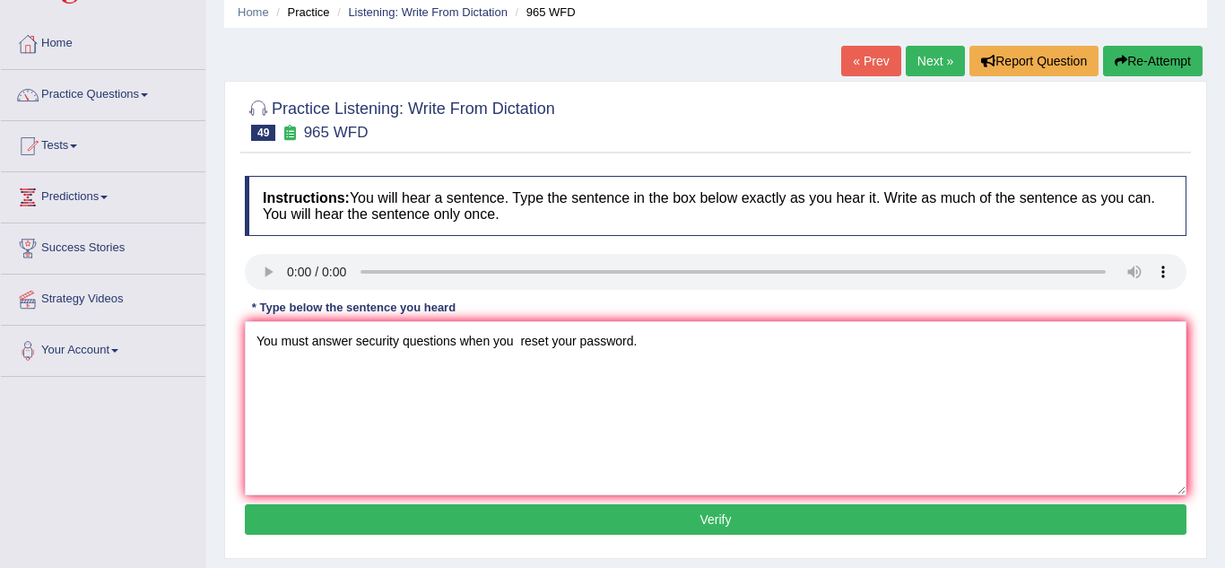
scroll to position [72, 0]
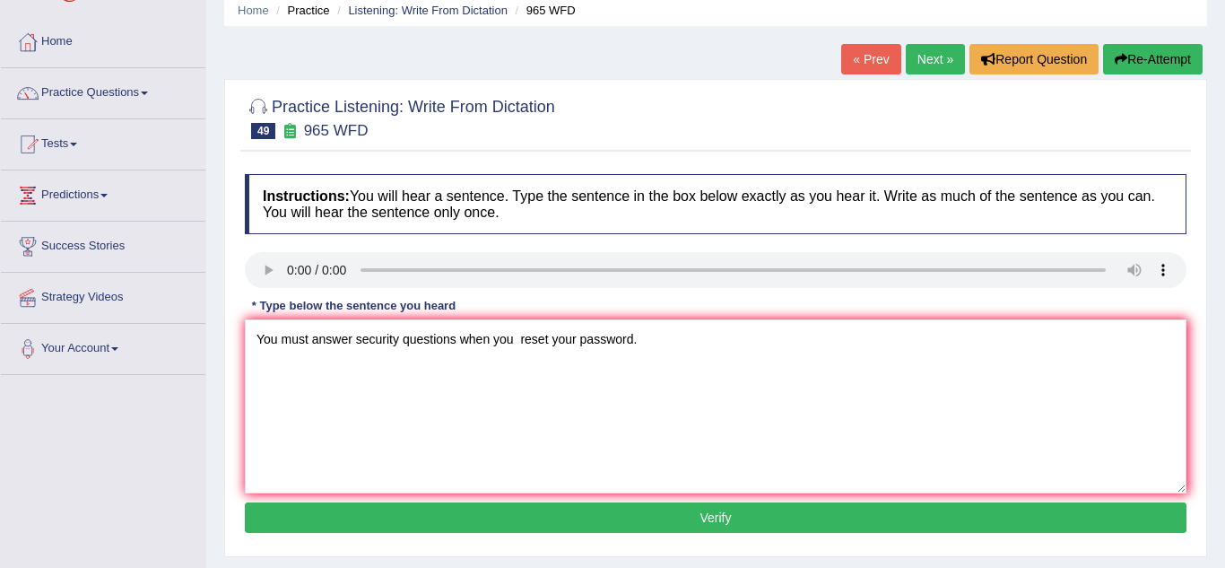
click at [282, 522] on button "Verify" at bounding box center [716, 517] width 942 height 30
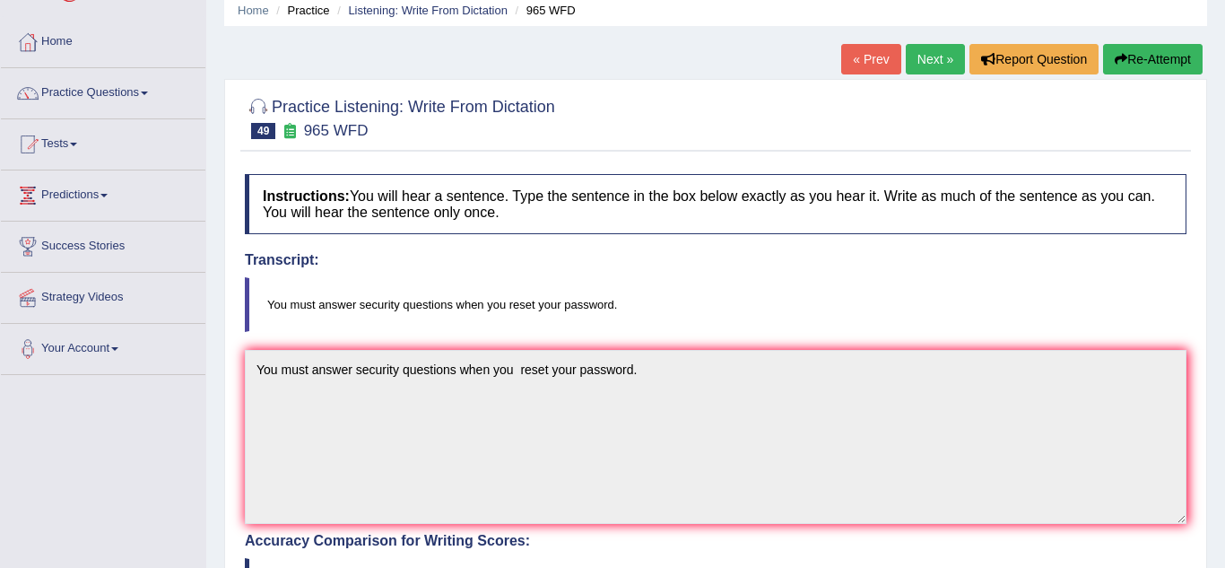
click at [229, 457] on div "Practice Listening: Write From Dictation 49 965 WFD Instructions: You will hear…" at bounding box center [715, 555] width 983 height 952
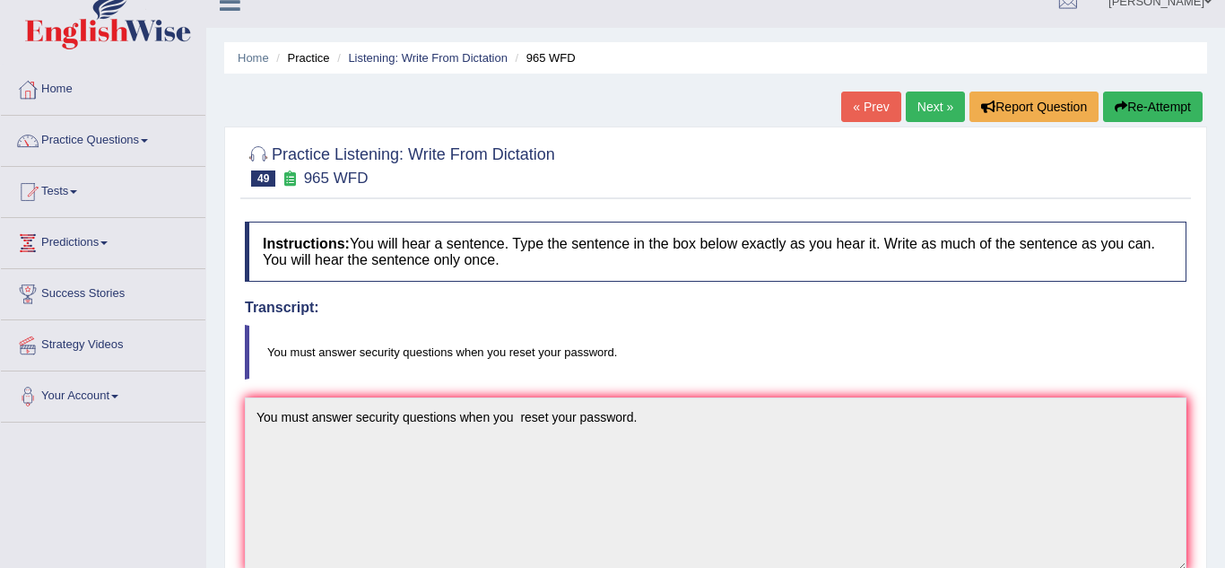
scroll to position [0, 0]
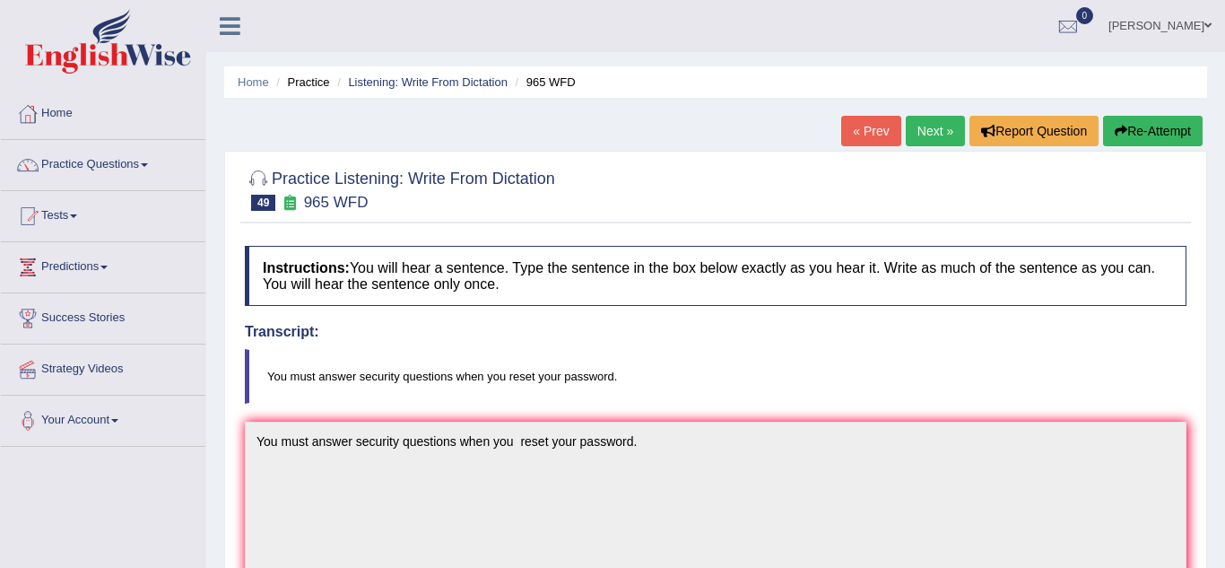
click at [927, 138] on link "Next »" at bounding box center [935, 131] width 59 height 30
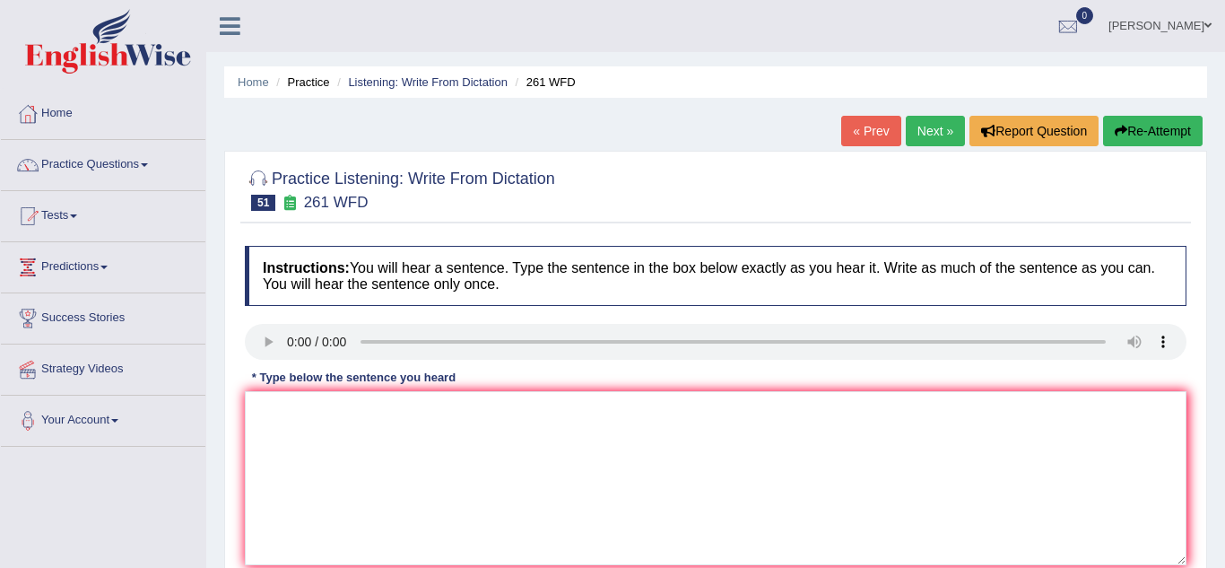
click at [889, 132] on link "« Prev" at bounding box center [870, 131] width 59 height 30
click at [272, 439] on textarea at bounding box center [716, 478] width 942 height 174
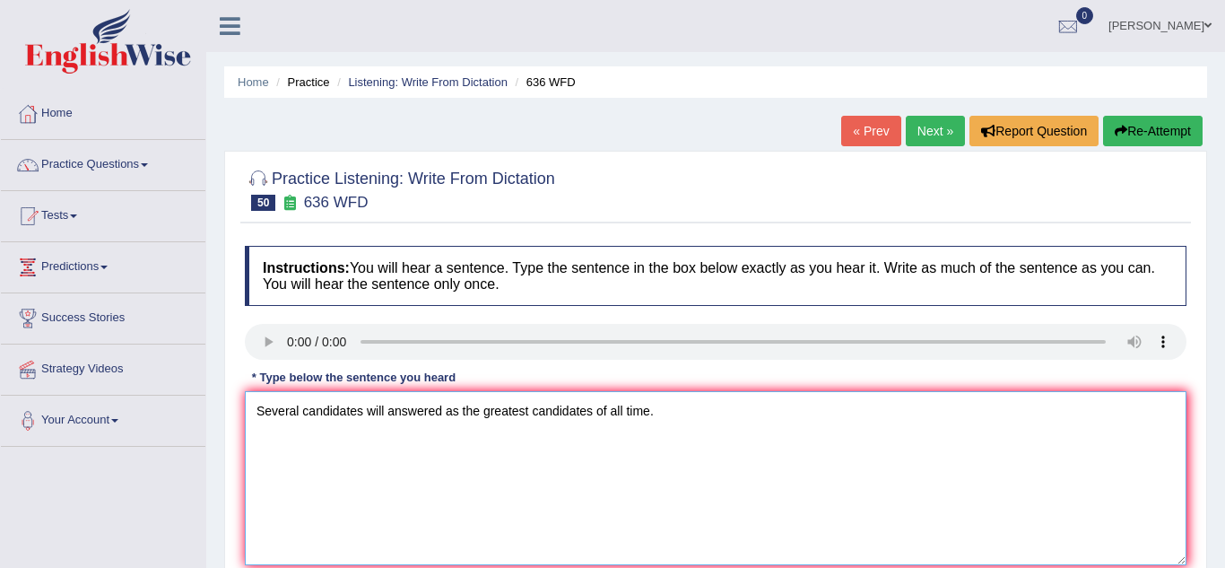
click at [387, 408] on textarea "Several candidates will answered as the greatest candidates of all time." at bounding box center [716, 478] width 942 height 174
type textarea "Several candidates will be answered as the greatest candidates of all time."
click at [238, 441] on div "Practice Listening: Write From Dictation 50 636 WFD Instructions: You will hear…" at bounding box center [715, 390] width 983 height 478
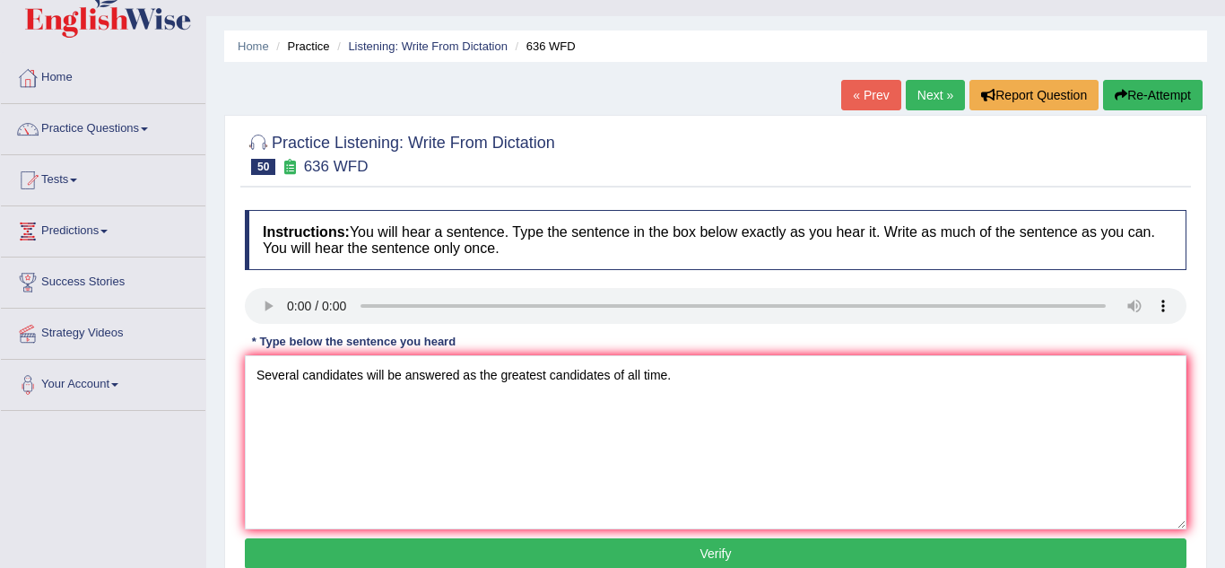
scroll to position [72, 0]
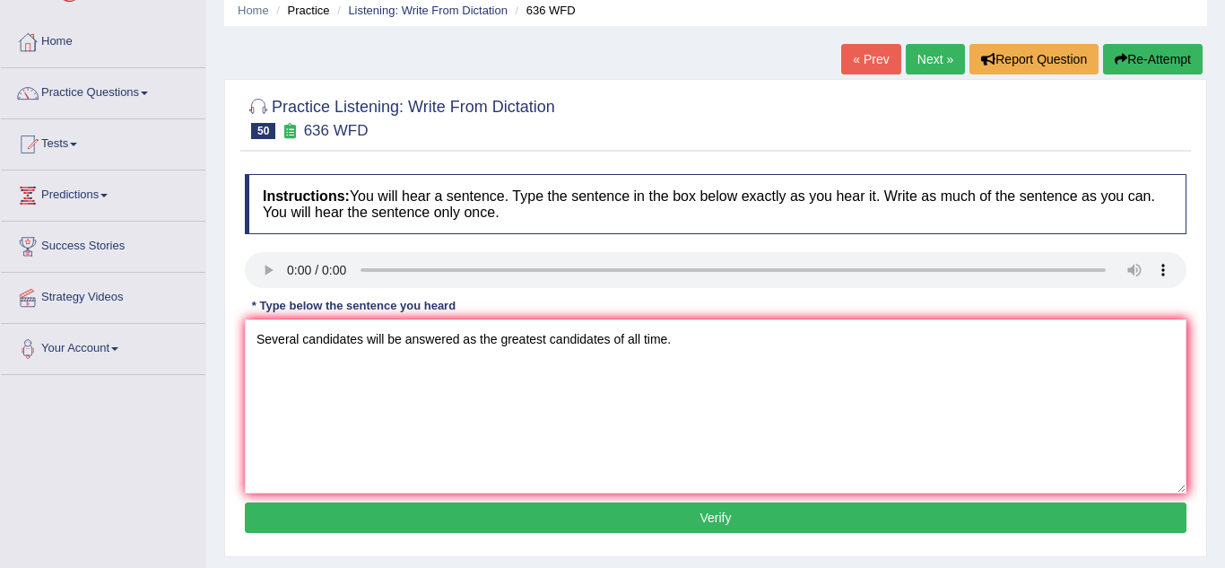
click at [314, 521] on button "Verify" at bounding box center [716, 517] width 942 height 30
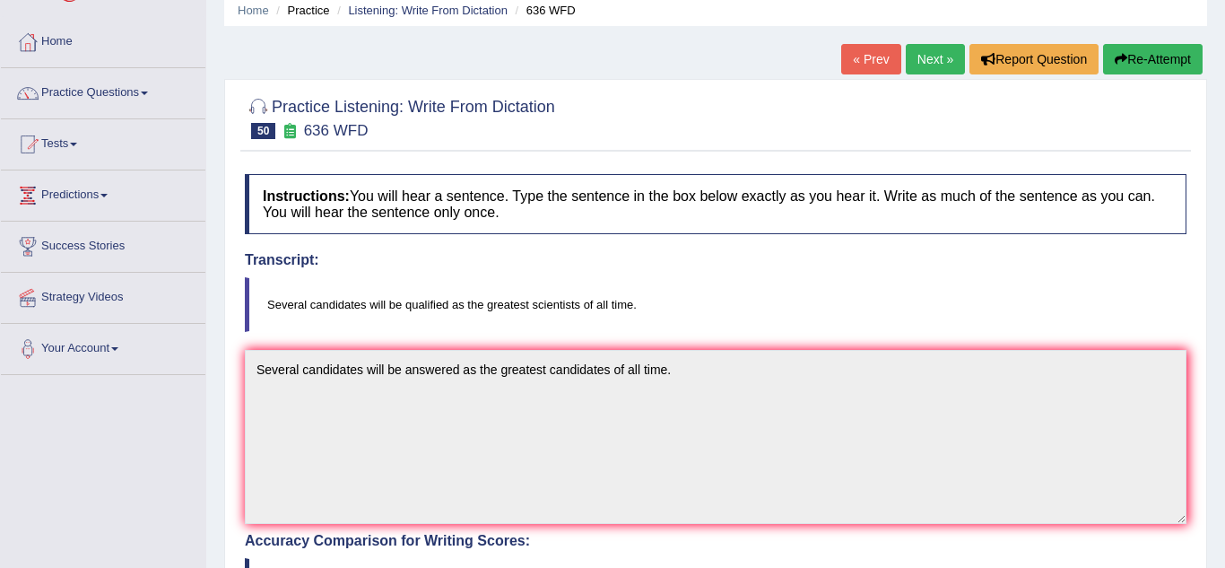
click at [222, 484] on div "Home Practice Listening: Write From Dictation 636 WFD « Prev Next » Report Ques…" at bounding box center [715, 486] width 1019 height 1117
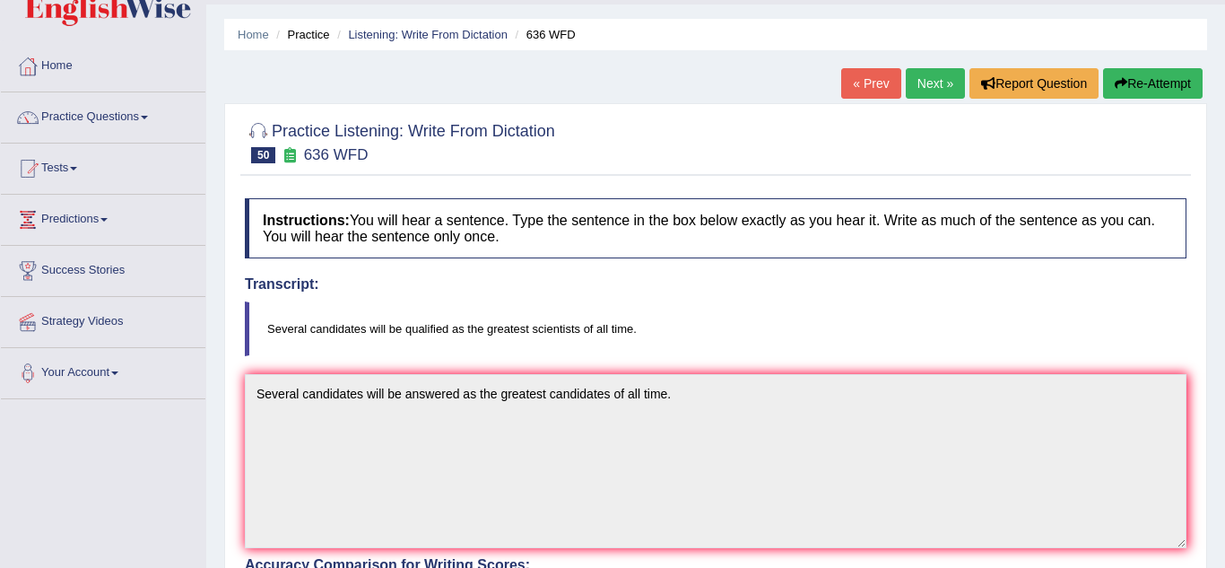
scroll to position [36, 0]
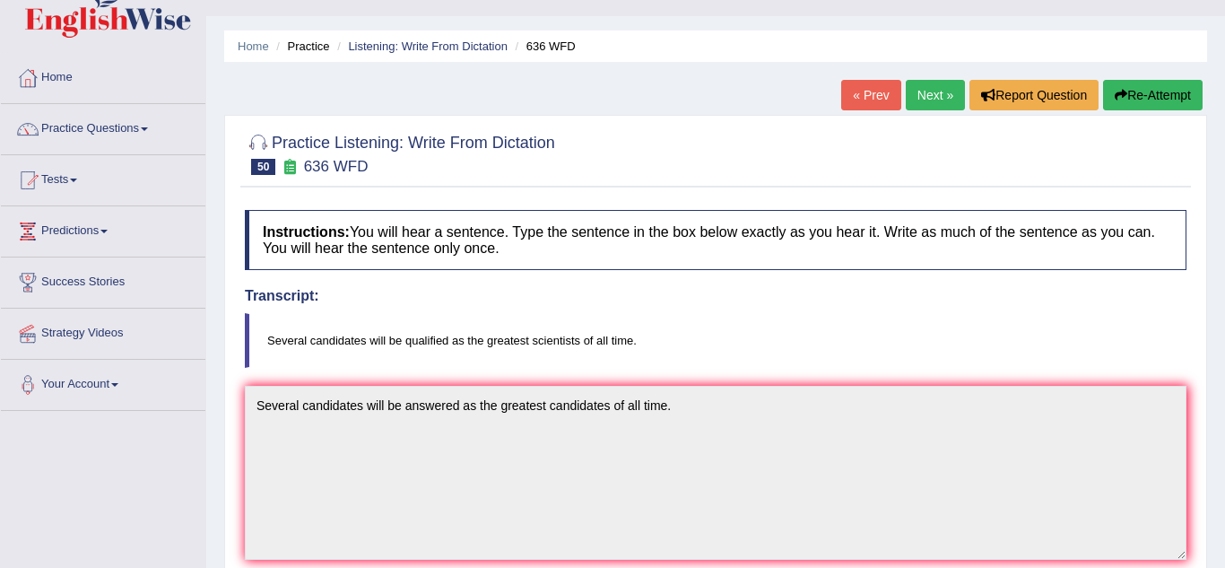
click at [936, 108] on link "Next »" at bounding box center [935, 95] width 59 height 30
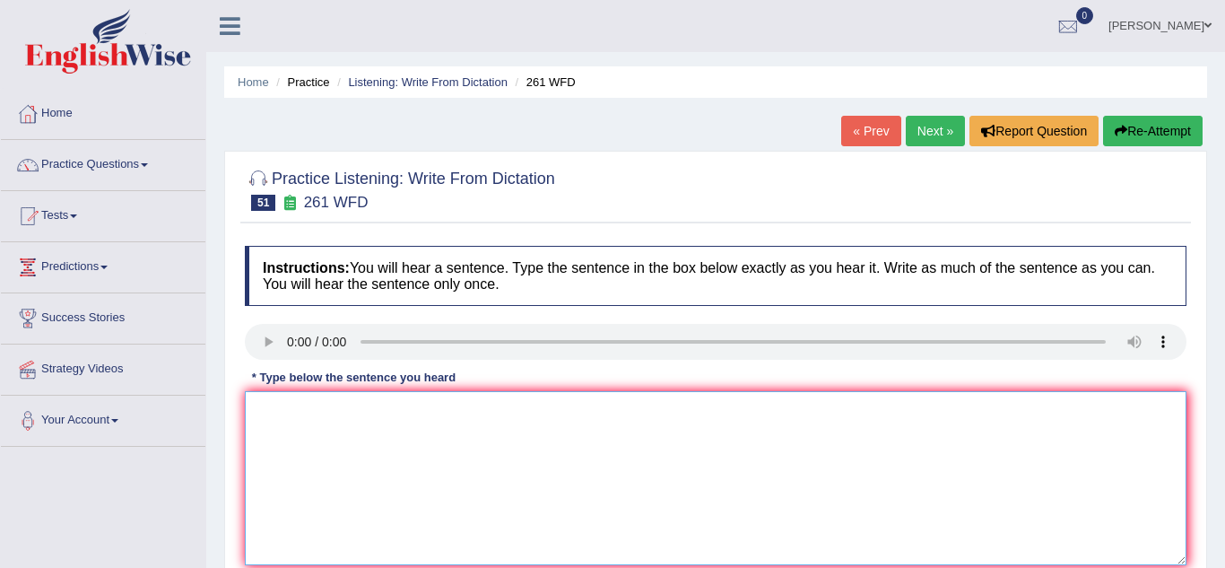
click at [281, 424] on textarea at bounding box center [716, 478] width 942 height 174
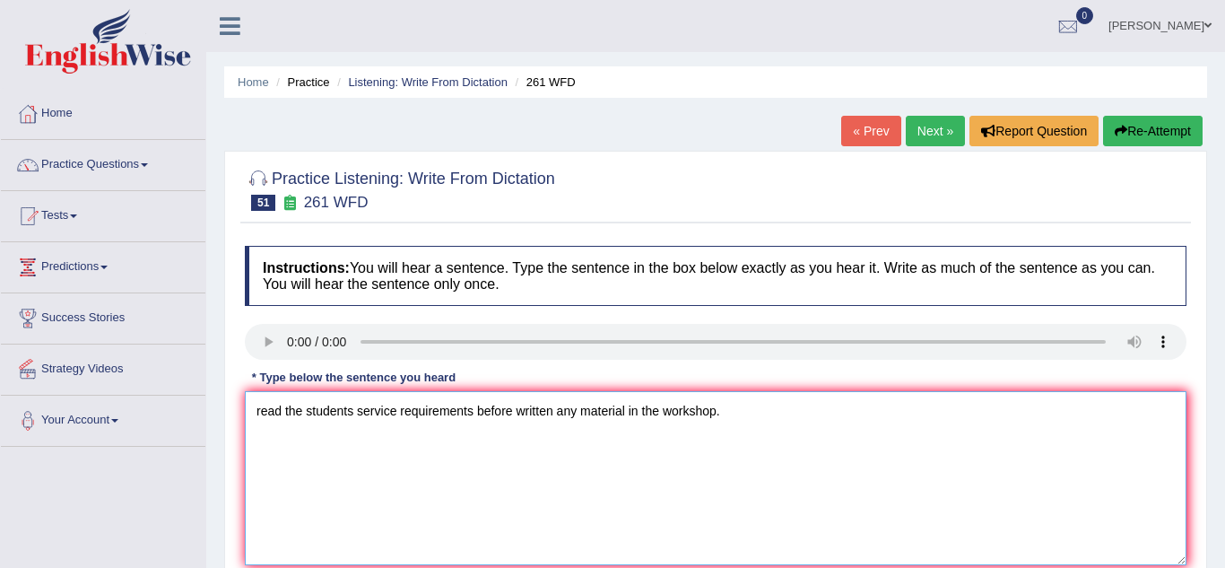
click at [264, 412] on textarea "read the students service requirements before written any material in the works…" at bounding box center [716, 478] width 942 height 174
type textarea "Read the students service requirements before written any material in the works…"
click at [230, 434] on div "Practice Listening: Write From Dictation 51 261 WFD Instructions: You will hear…" at bounding box center [715, 390] width 983 height 478
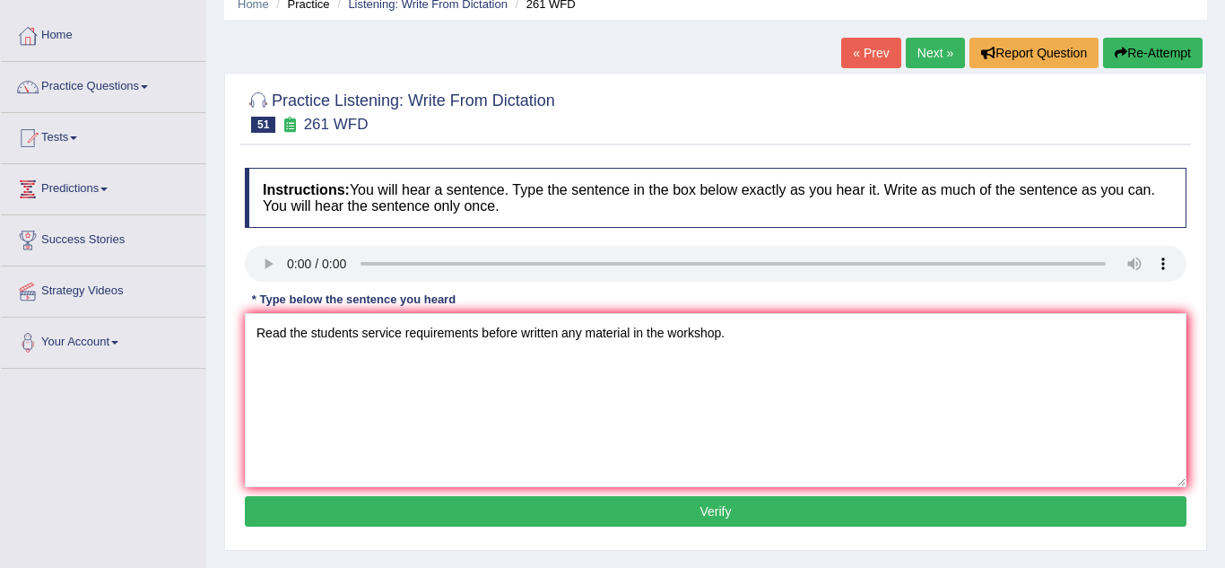
scroll to position [108, 0]
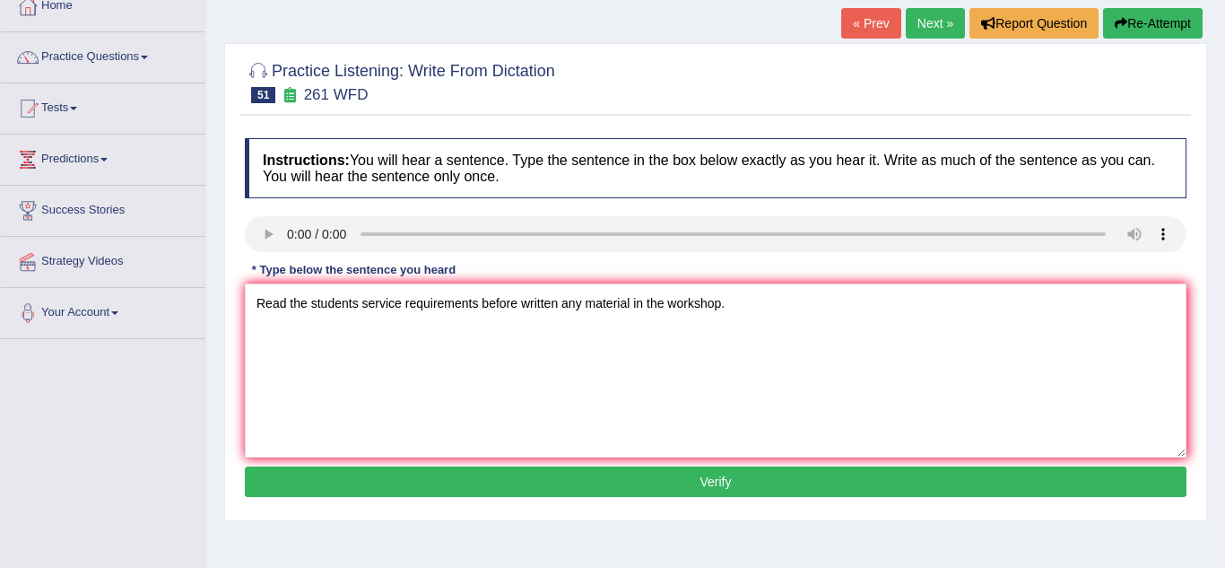
click at [295, 487] on button "Verify" at bounding box center [716, 481] width 942 height 30
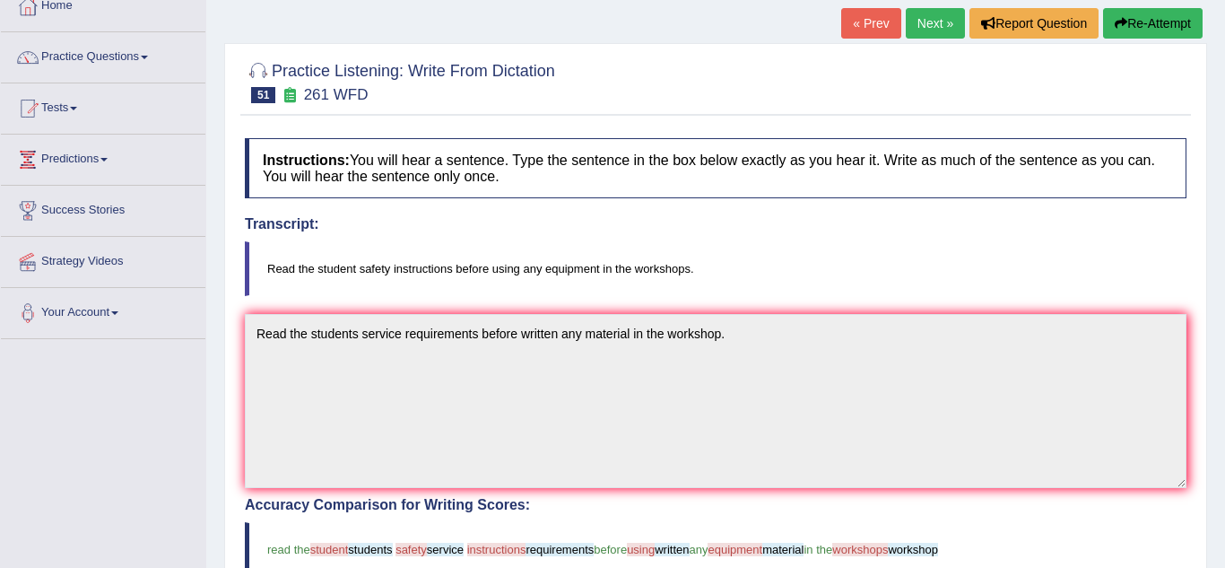
click at [226, 509] on div "Practice Listening: Write From Dictation 51 261 WFD Instructions: You will hear…" at bounding box center [715, 519] width 983 height 952
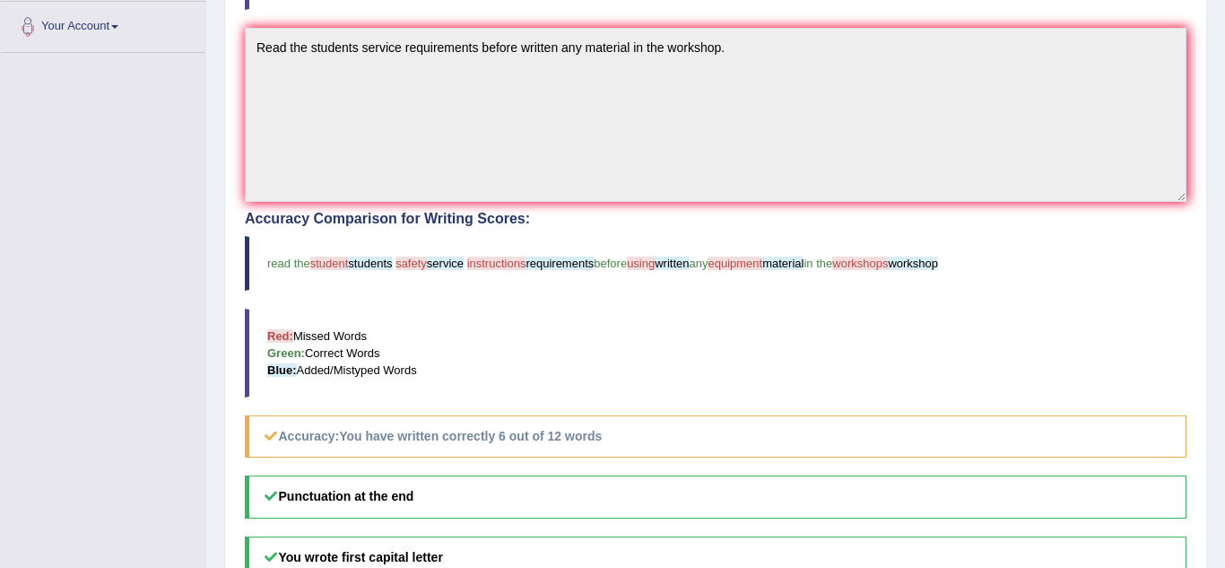
scroll to position [395, 0]
click at [218, 471] on div "Home Practice Listening: Write From Dictation 261 WFD « Prev Next » Report Ques…" at bounding box center [715, 163] width 1019 height 1117
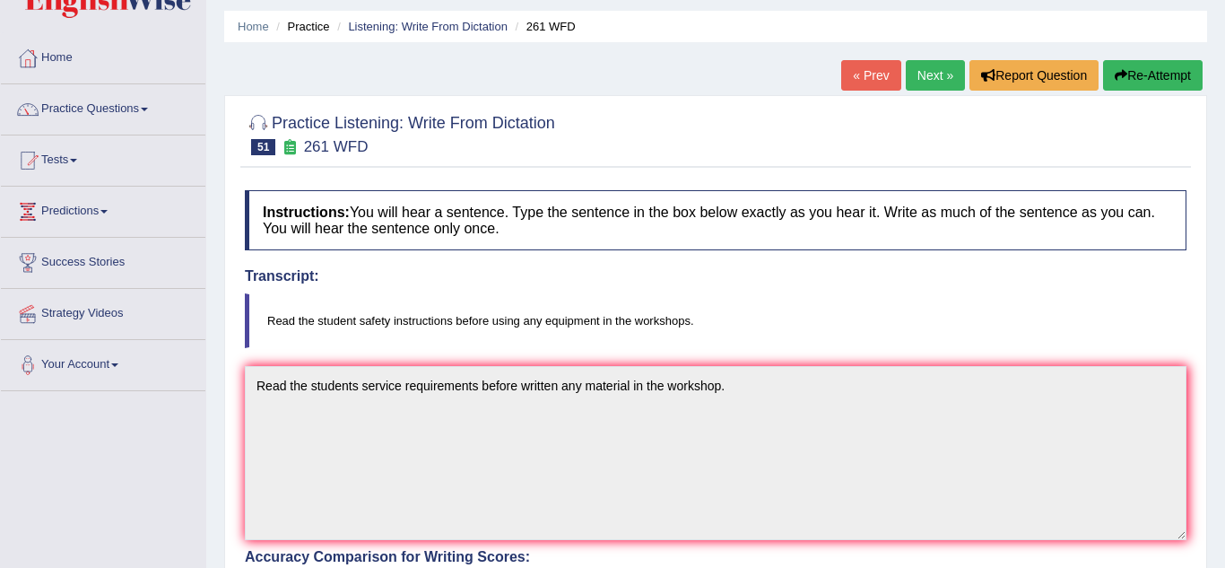
scroll to position [21, 0]
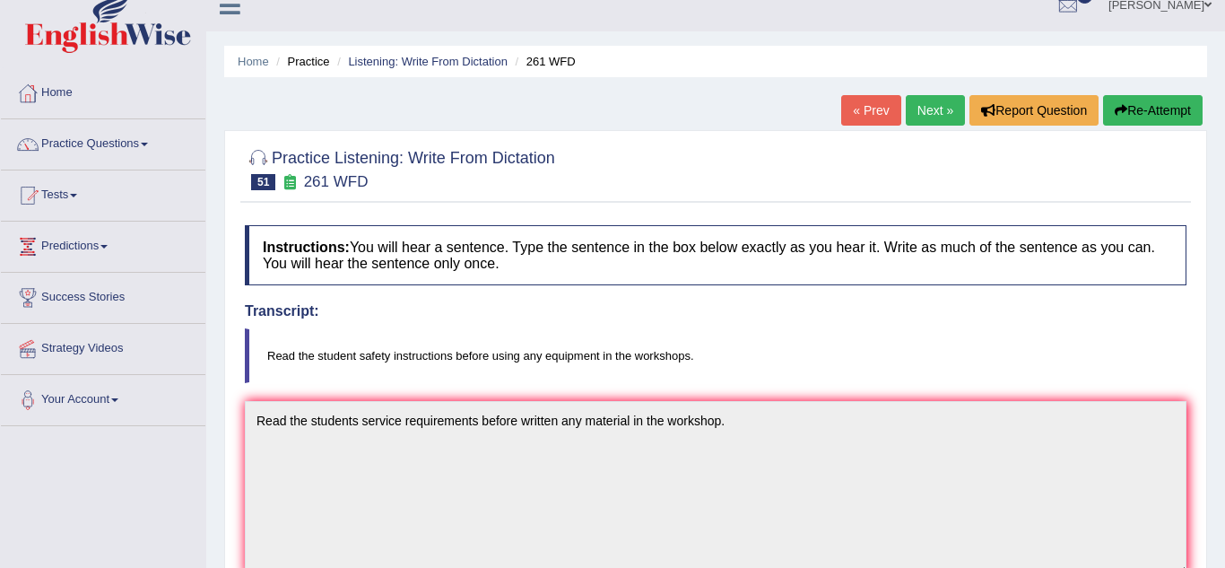
click at [942, 120] on link "Next »" at bounding box center [935, 110] width 59 height 30
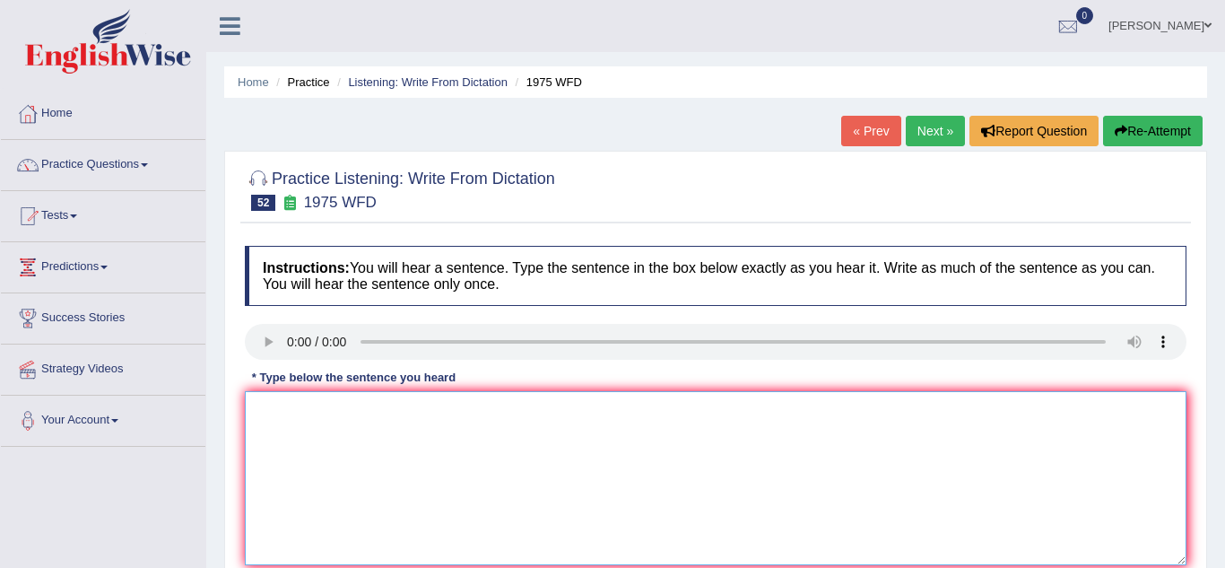
click at [263, 431] on textarea at bounding box center [716, 478] width 942 height 174
type textarea "a"
click at [274, 424] on textarea at bounding box center [716, 478] width 942 height 174
click at [357, 408] on textarea "His analysis sudty appears to be based on a false study" at bounding box center [716, 478] width 942 height 174
click at [567, 417] on textarea "His analysis study appears to be based on a false study" at bounding box center [716, 478] width 942 height 174
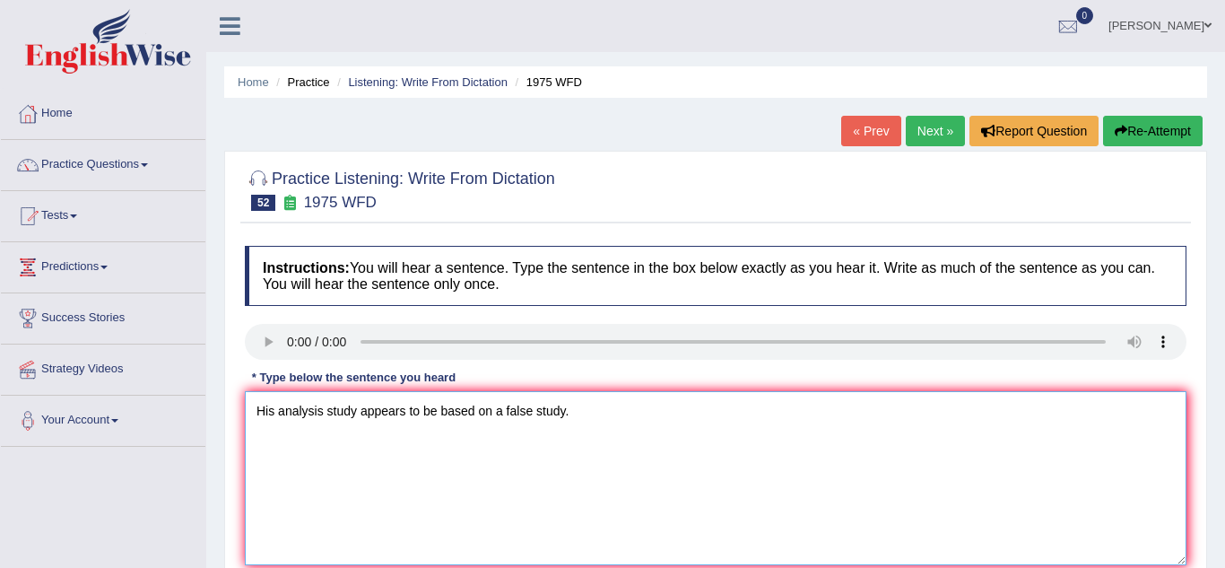
type textarea "His analysis study appears to be based on a false study."
click at [239, 425] on div "Practice Listening: Write From Dictation 52 1975 WFD Instructions: You will hea…" at bounding box center [715, 390] width 983 height 478
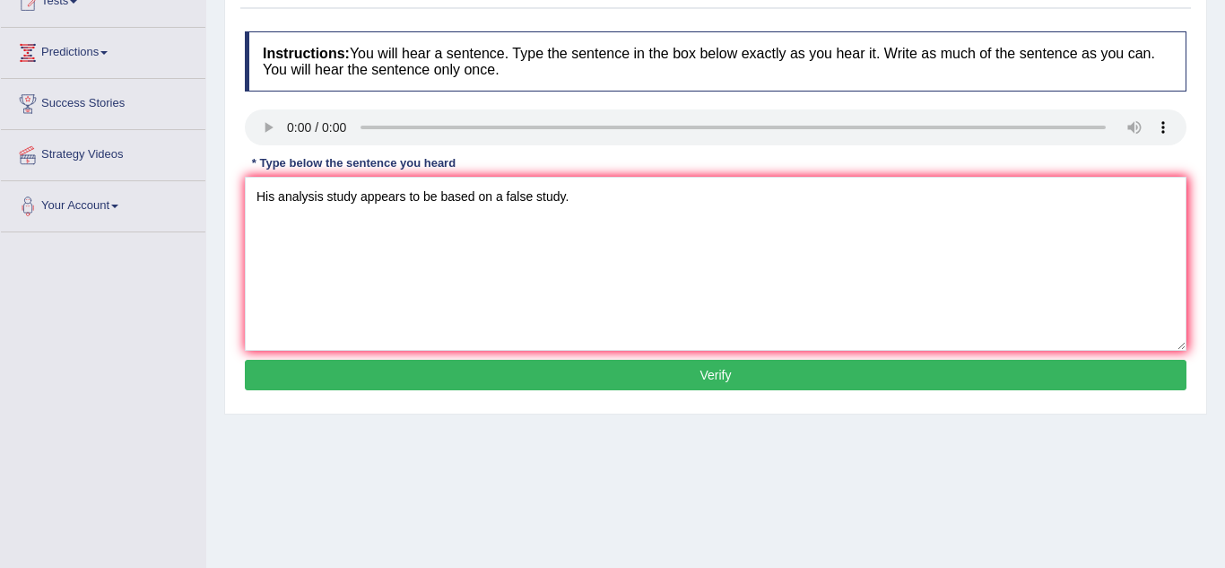
scroll to position [215, 0]
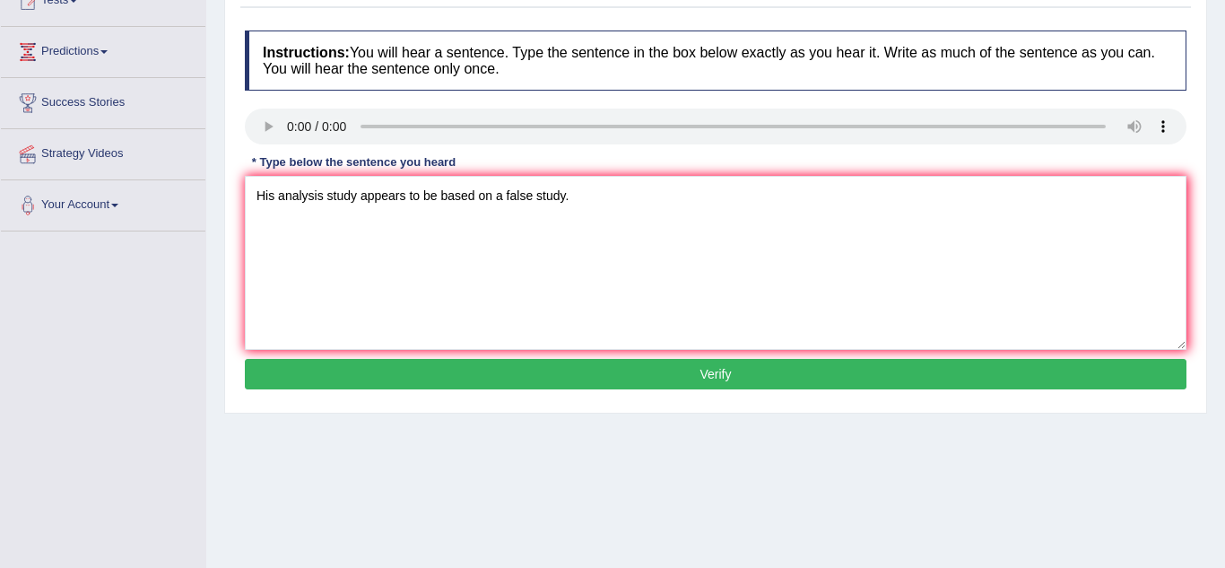
click at [384, 387] on button "Verify" at bounding box center [716, 374] width 942 height 30
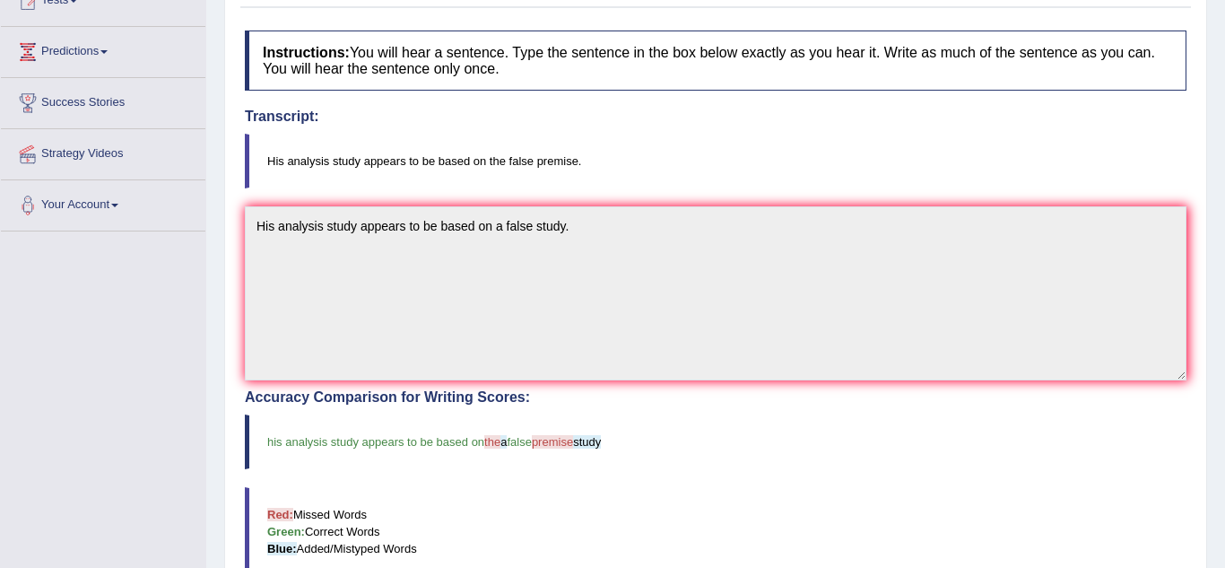
click at [220, 407] on div "Home Practice Listening: Write From Dictation 1975 WFD « Prev Next » Report Que…" at bounding box center [715, 343] width 1019 height 1117
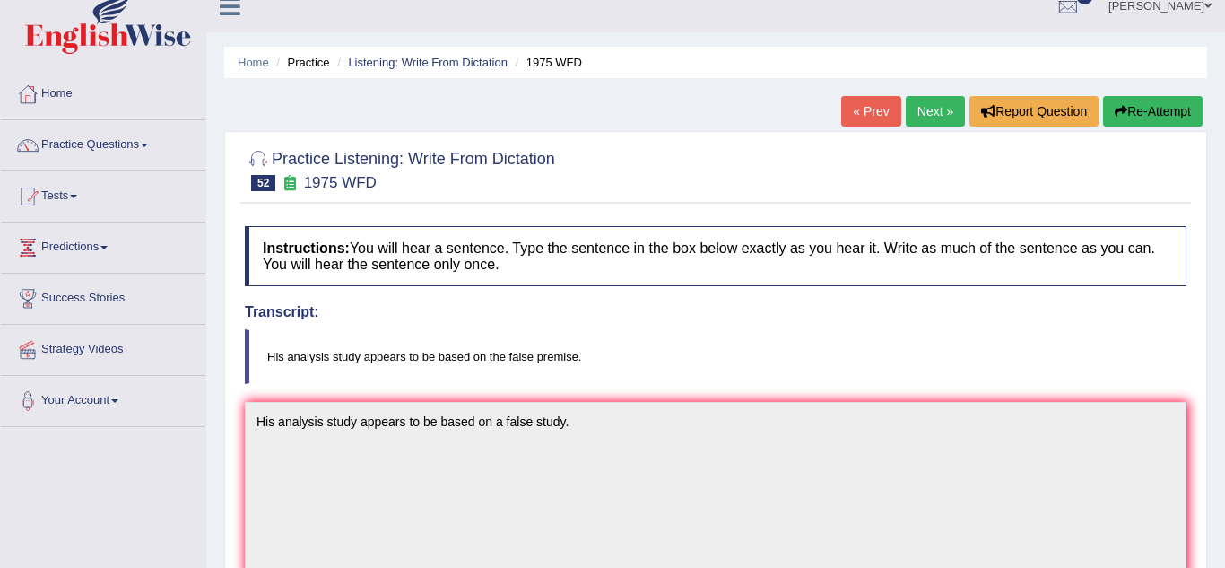
scroll to position [0, 0]
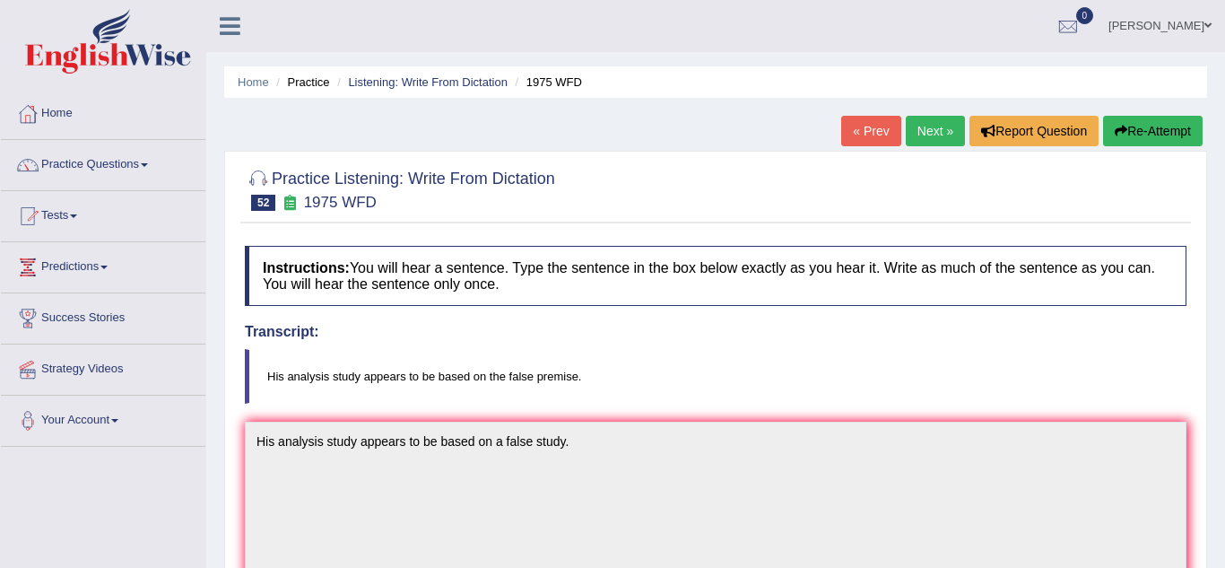
click at [923, 135] on link "Next »" at bounding box center [935, 131] width 59 height 30
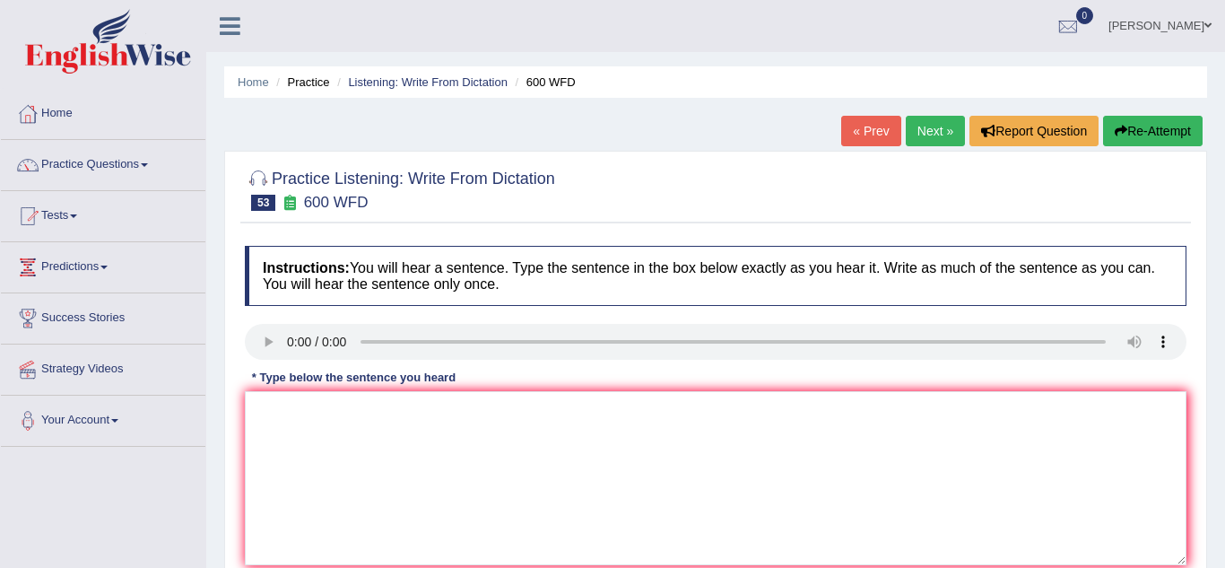
click at [923, 135] on link "Next »" at bounding box center [935, 131] width 59 height 30
click at [886, 135] on link "« Prev" at bounding box center [870, 131] width 59 height 30
click at [279, 444] on textarea at bounding box center [716, 478] width 942 height 174
type textarea "c"
click at [308, 414] on textarea "Continue students will be sent neccesarly application forms." at bounding box center [716, 478] width 942 height 174
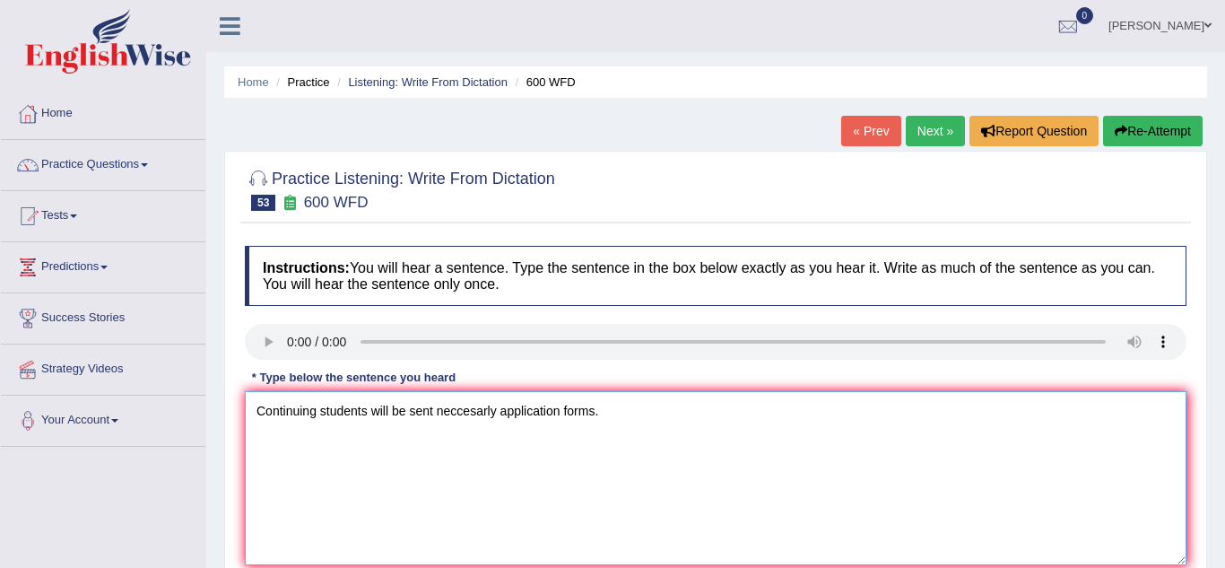
type textarea "Continuing students will be sent neccesarly application forms."
click at [236, 427] on div "Practice Listening: Write From Dictation 53 600 WFD Instructions: You will hear…" at bounding box center [715, 390] width 983 height 478
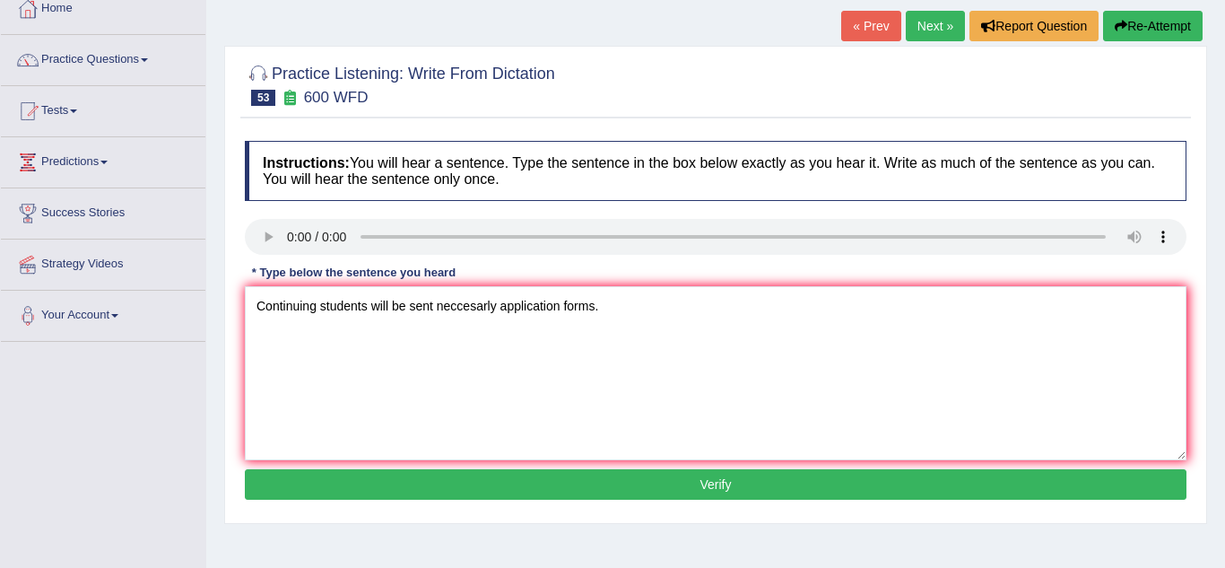
scroll to position [108, 0]
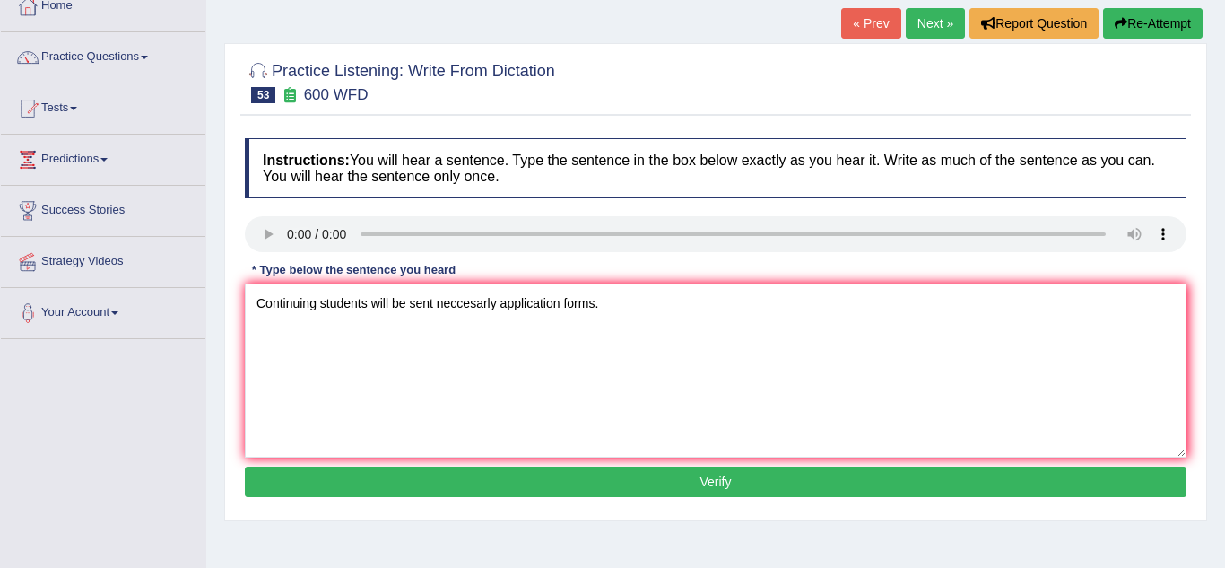
click at [291, 491] on button "Verify" at bounding box center [716, 481] width 942 height 30
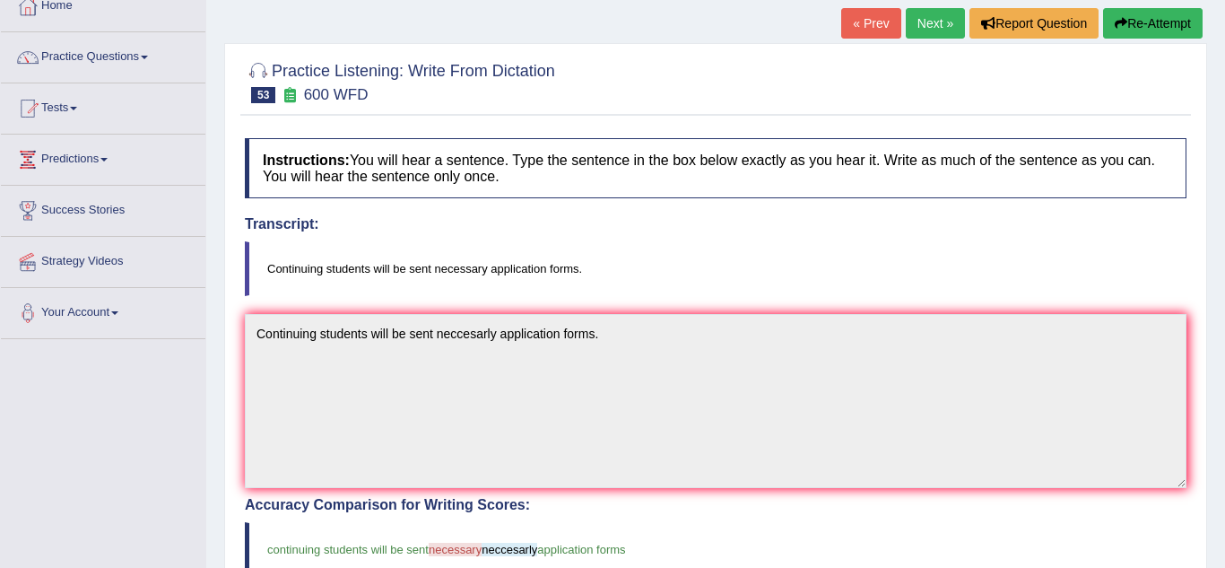
click at [218, 449] on div "Home Practice Listening: Write From Dictation 600 WFD « Prev Next » Report Ques…" at bounding box center [715, 450] width 1019 height 1117
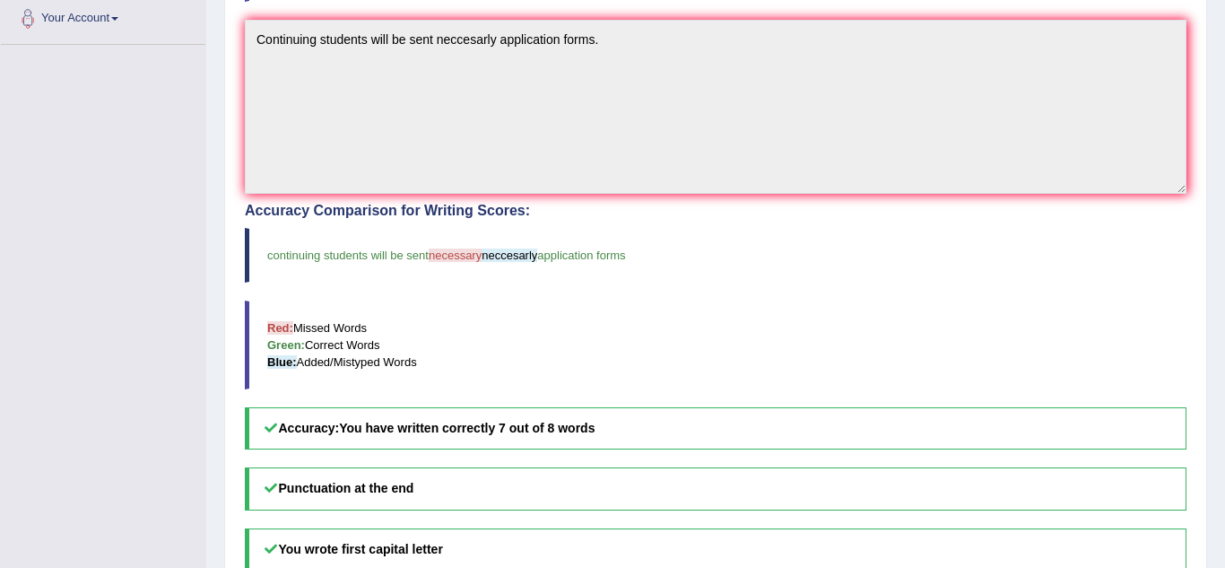
scroll to position [430, 0]
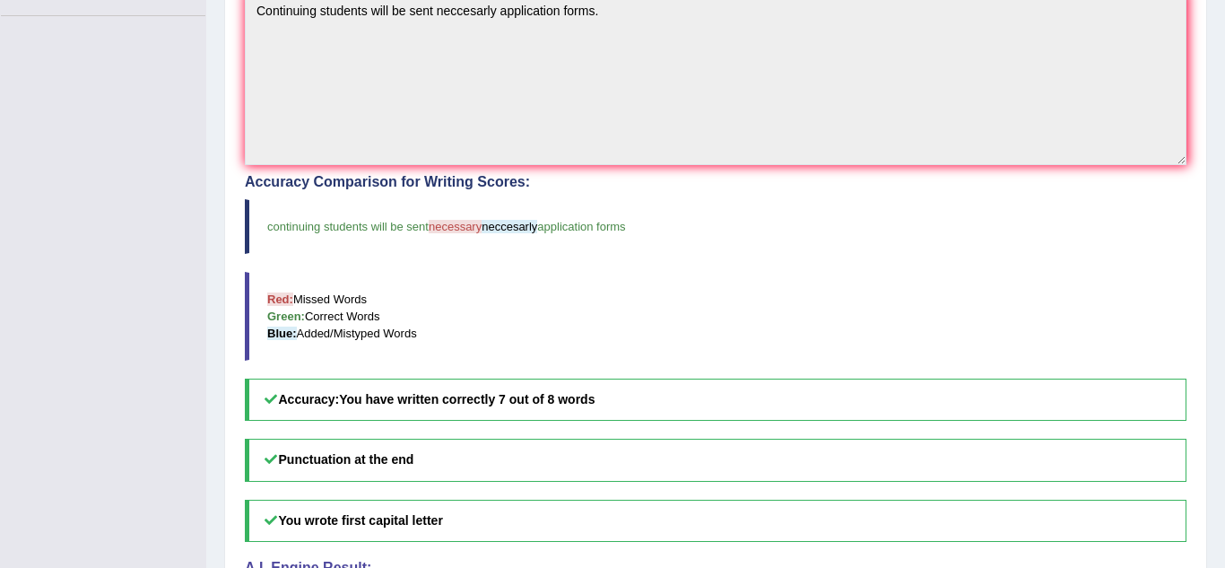
click at [224, 170] on div "Practice Listening: Write From Dictation 53 600 WFD Instructions: You will hear…" at bounding box center [715, 196] width 983 height 952
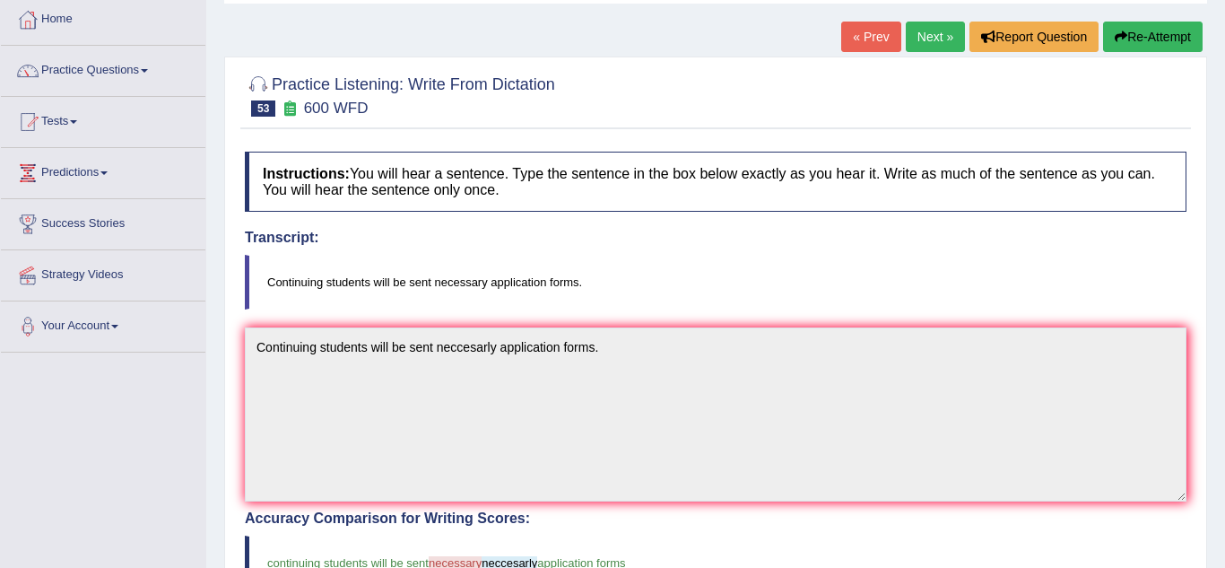
scroll to position [72, 0]
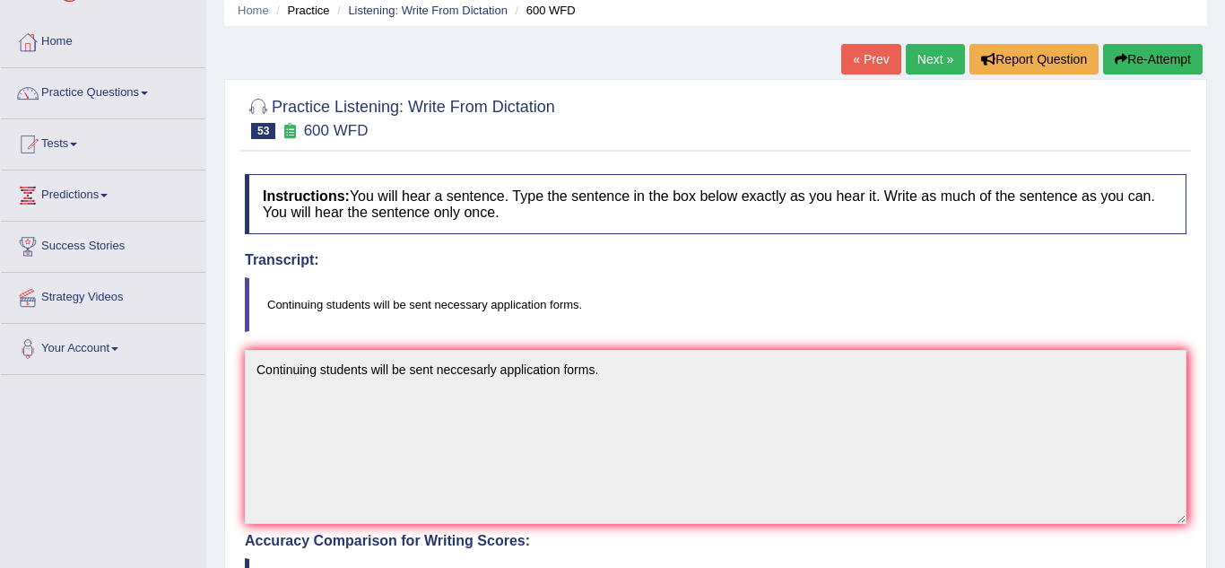
click at [942, 60] on link "Next »" at bounding box center [935, 59] width 59 height 30
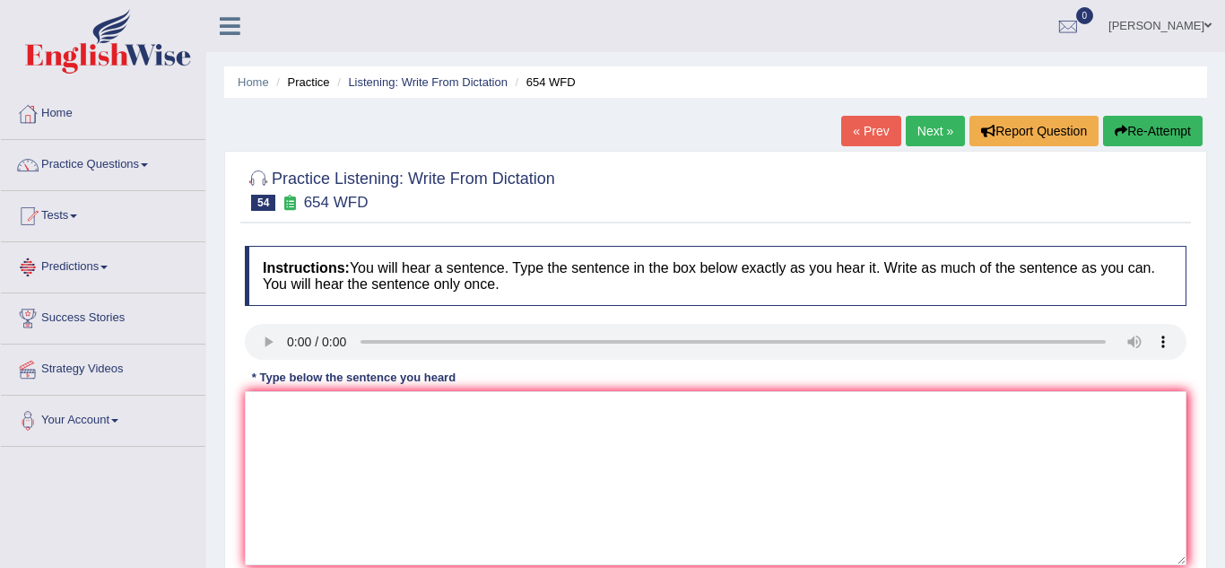
click at [232, 371] on div "Practice Listening: Write From Dictation 54 654 WFD Instructions: You will hear…" at bounding box center [715, 390] width 983 height 478
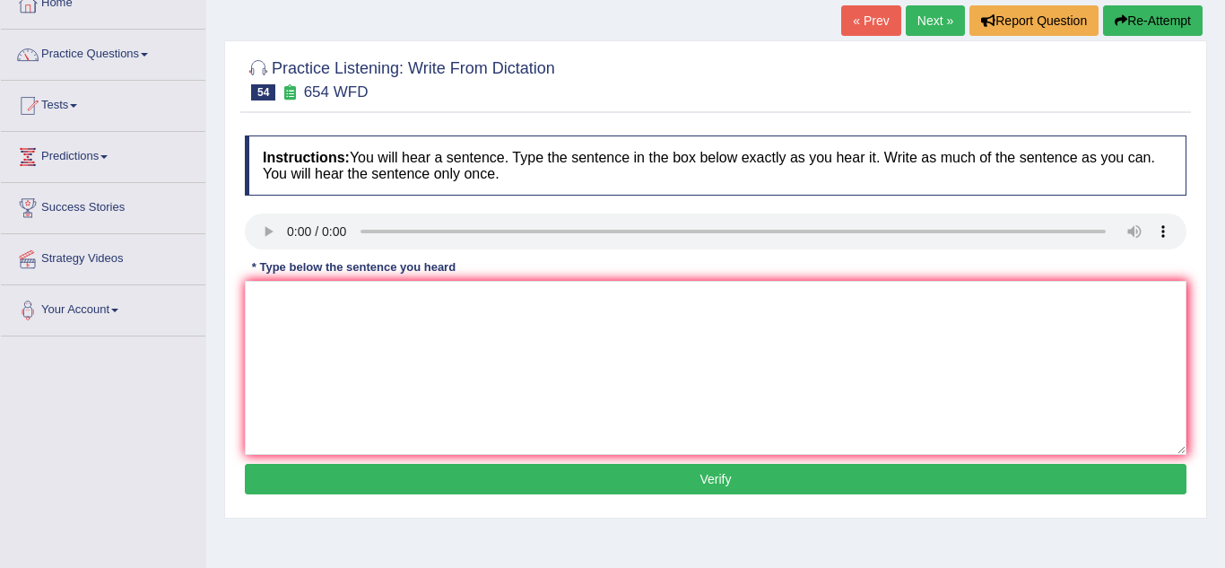
scroll to position [143, 0]
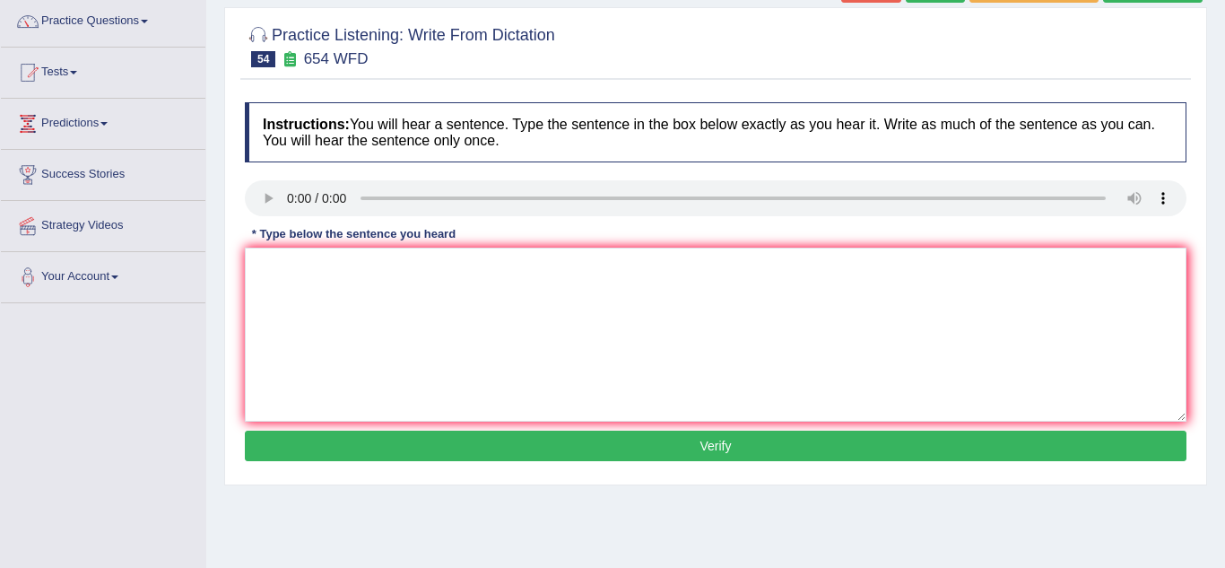
click at [218, 368] on div "Home Practice Listening: Write From Dictation 654 WFD « Prev Next » Report Ques…" at bounding box center [715, 305] width 1019 height 897
click at [222, 273] on div "Home Practice Listening: Write From Dictation 654 WFD « Prev Next » Report Ques…" at bounding box center [715, 305] width 1019 height 897
click at [230, 265] on div "Practice Listening: Write From Dictation 54 654 WFD Instructions: You will hear…" at bounding box center [715, 246] width 983 height 478
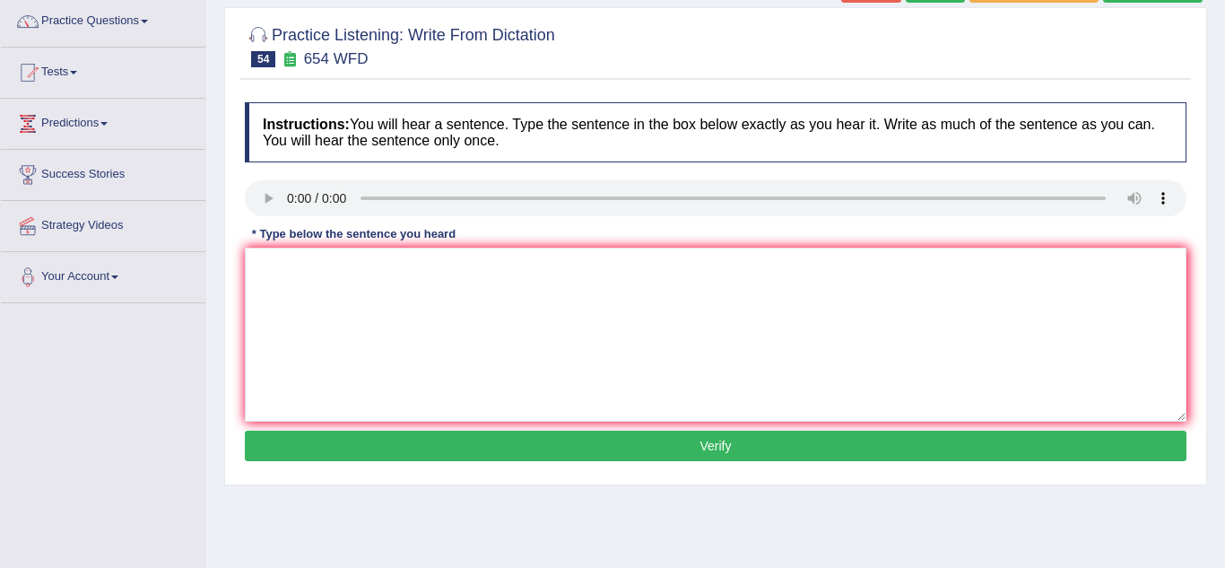
click at [230, 265] on div "Practice Listening: Write From Dictation 54 654 WFD Instructions: You will hear…" at bounding box center [715, 246] width 983 height 478
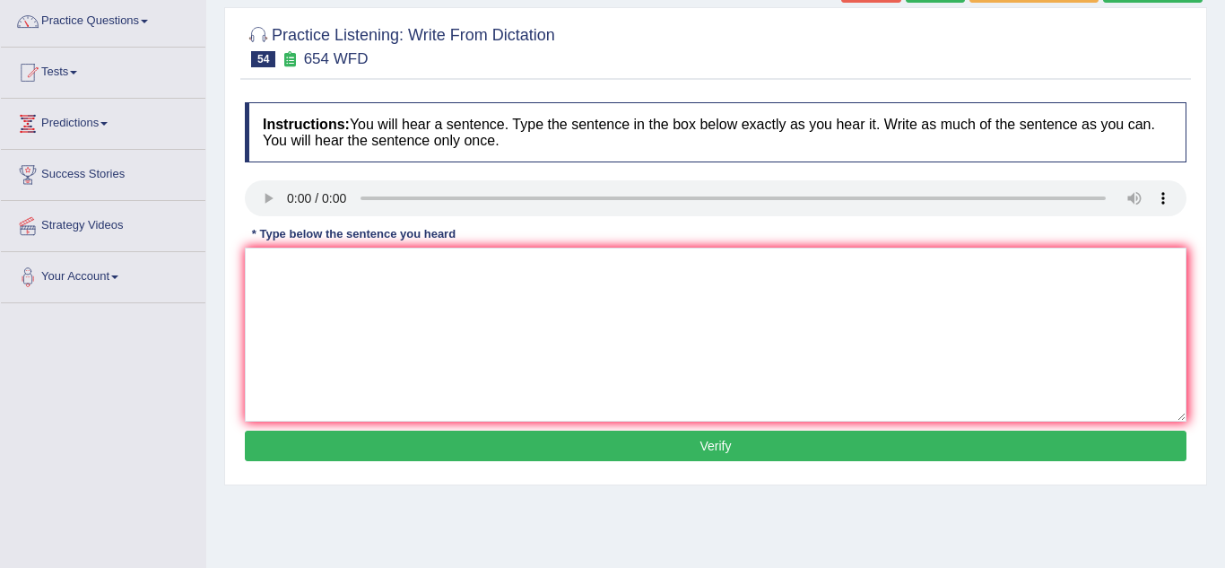
click at [230, 265] on div "Practice Listening: Write From Dictation 54 654 WFD Instructions: You will hear…" at bounding box center [715, 246] width 983 height 478
click at [230, 199] on div "Practice Listening: Write From Dictation 54 654 WFD Instructions: You will hear…" at bounding box center [715, 246] width 983 height 478
click at [232, 199] on div "Practice Listening: Write From Dictation 54 654 WFD Instructions: You will hear…" at bounding box center [715, 246] width 983 height 478
